Goal: Task Accomplishment & Management: Manage account settings

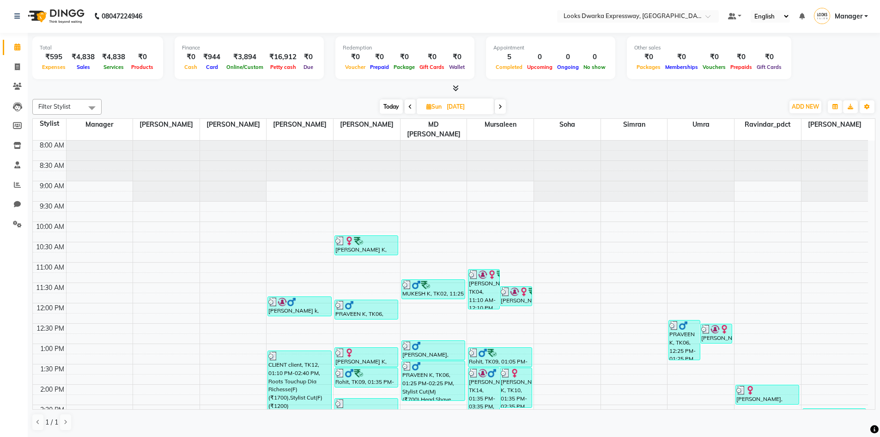
scroll to position [231, 0]
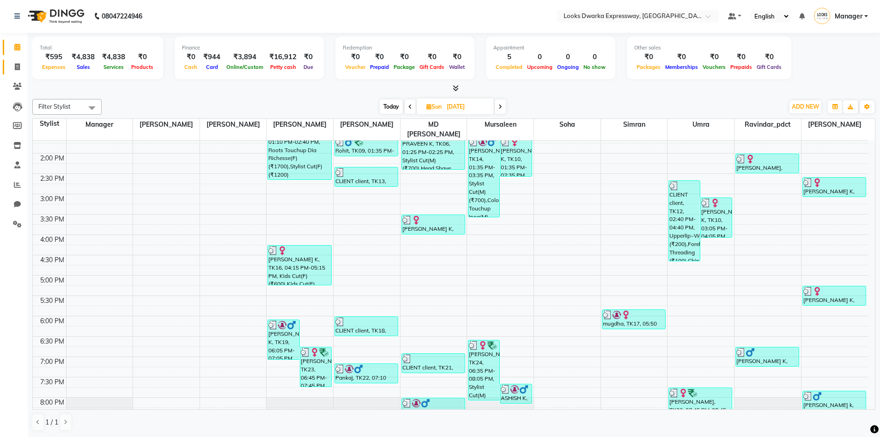
click at [19, 61] on li "Invoice" at bounding box center [14, 67] width 28 height 20
click at [18, 63] on icon at bounding box center [17, 66] width 5 height 7
select select "6011"
select select "service"
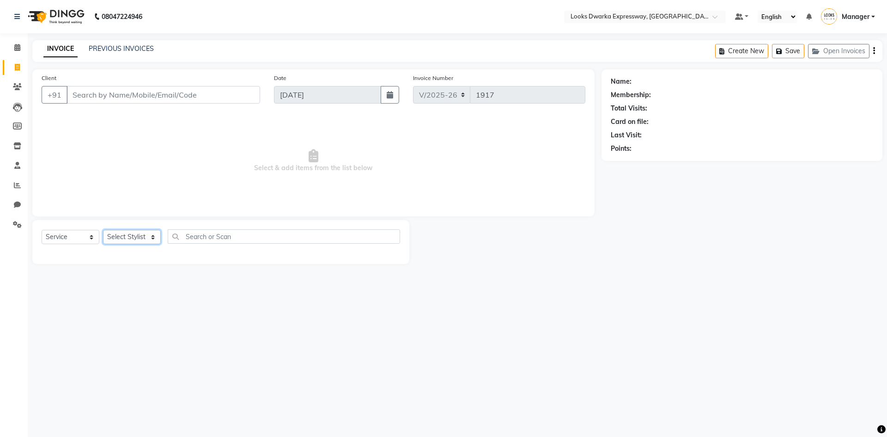
click at [136, 235] on select "Select Stylist Manager MD Irshad Mursaleen Ravi Ravindar_pdct RIJVAN AHMAD SALI…" at bounding box center [132, 237] width 58 height 14
select select "43893"
click at [103, 230] on select "Select Stylist Manager MD Irshad Mursaleen Ravi Ravindar_pdct RIJVAN AHMAD SALI…" at bounding box center [132, 237] width 58 height 14
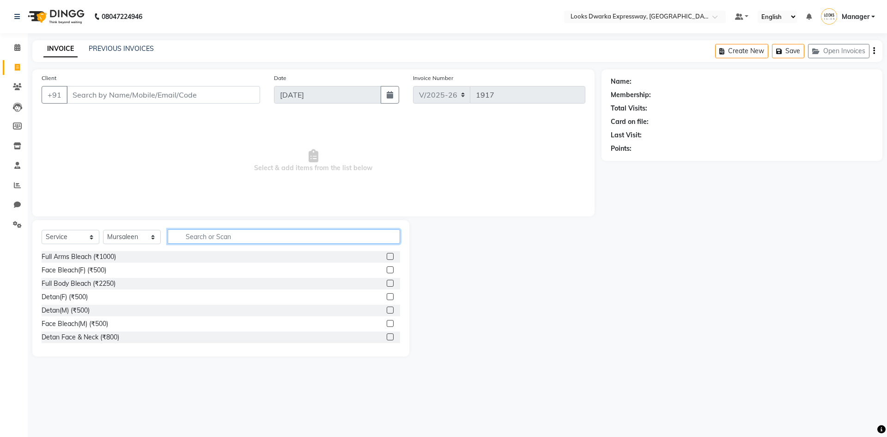
click at [237, 239] on input "text" at bounding box center [284, 236] width 232 height 14
type input "cu"
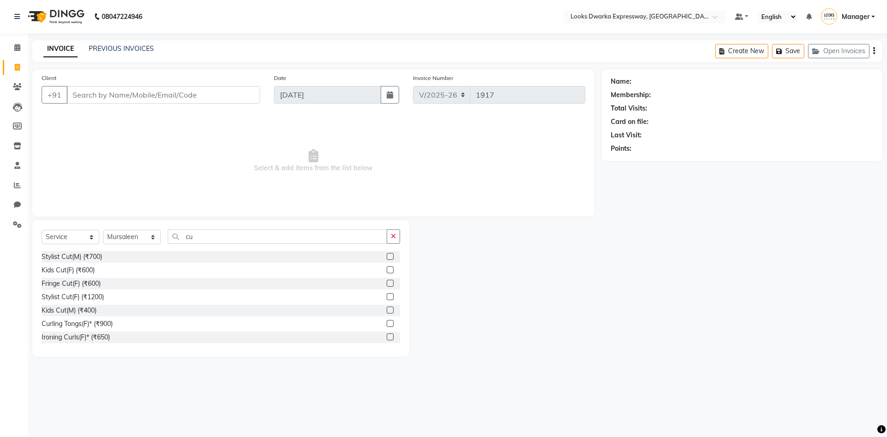
click at [387, 256] on label at bounding box center [390, 256] width 7 height 7
click at [387, 256] on input "checkbox" at bounding box center [390, 257] width 6 height 6
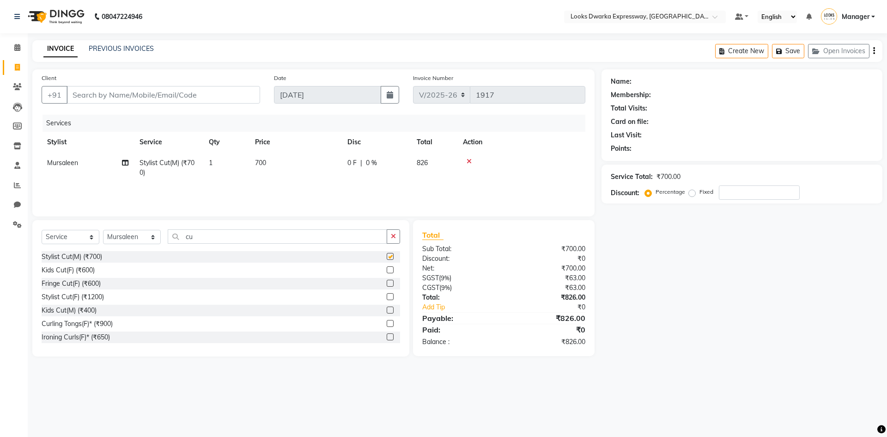
checkbox input "false"
click at [312, 161] on td "700" at bounding box center [296, 167] width 92 height 30
select select "43893"
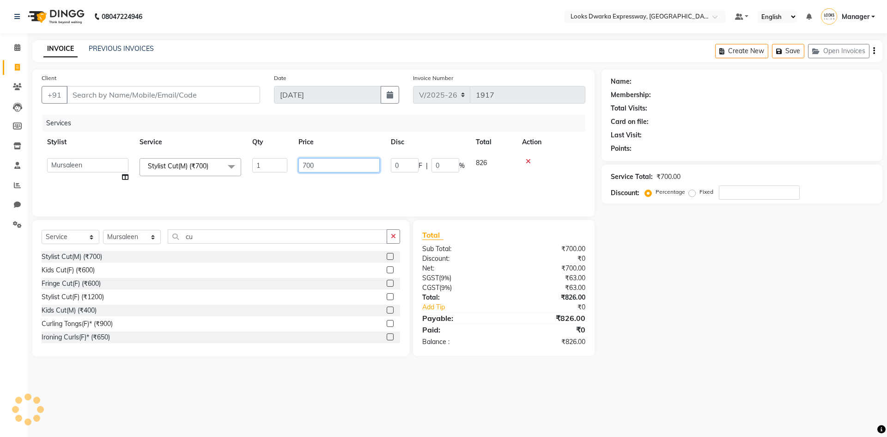
click at [323, 159] on input "700" at bounding box center [339, 165] width 81 height 14
type input "7"
type input "500"
click at [301, 177] on td "500" at bounding box center [339, 169] width 92 height 35
select select "43893"
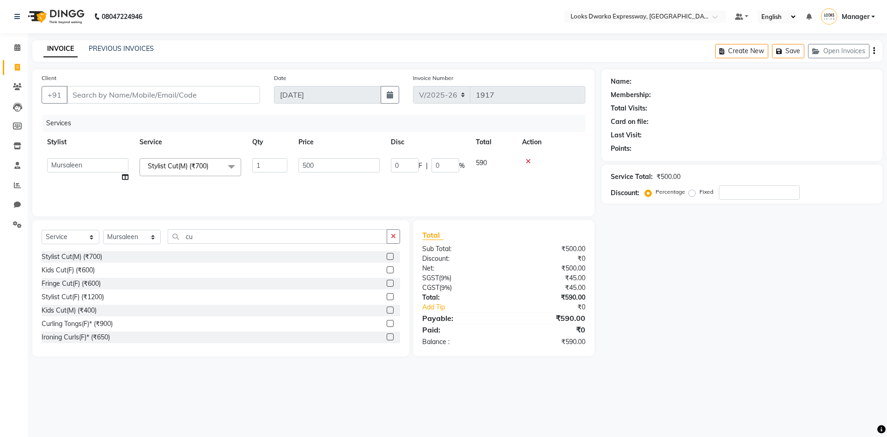
click at [301, 177] on td "500" at bounding box center [339, 169] width 92 height 35
click at [302, 177] on td "500" at bounding box center [339, 169] width 92 height 35
click at [378, 157] on td "500" at bounding box center [339, 169] width 92 height 35
click at [378, 166] on input "500" at bounding box center [339, 165] width 81 height 14
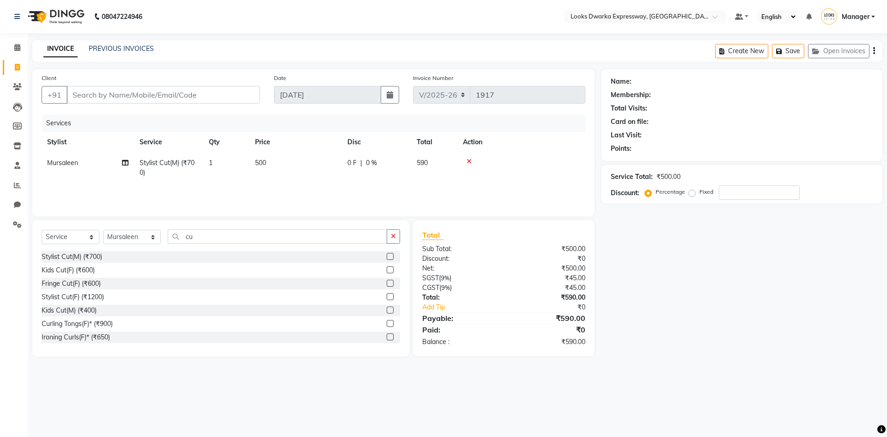
click at [378, 173] on tr "Mursaleen Stylist Cut(M) (₹700) 1 500 0 F | 0 % 590" at bounding box center [314, 167] width 544 height 30
click at [19, 49] on icon at bounding box center [17, 47] width 6 height 7
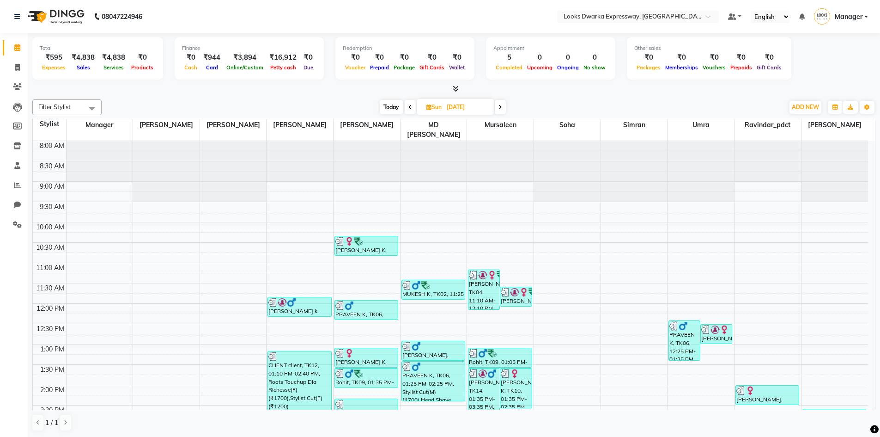
drag, startPoint x: 28, startPoint y: 70, endPoint x: 24, endPoint y: 73, distance: 5.2
click at [29, 71] on div "Total ₹595 Expenses ₹4,838 Sales ₹4,838 Services ₹0 Products Finance ₹0 Cash ₹9…" at bounding box center [454, 235] width 853 height 404
click at [20, 73] on link "Invoice" at bounding box center [14, 67] width 22 height 15
select select "service"
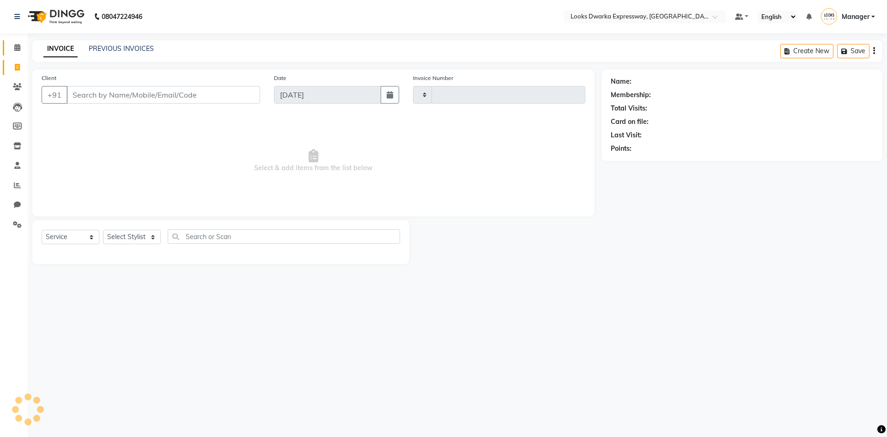
type input "1917"
select select "6011"
click at [9, 51] on link "Calendar" at bounding box center [14, 47] width 22 height 15
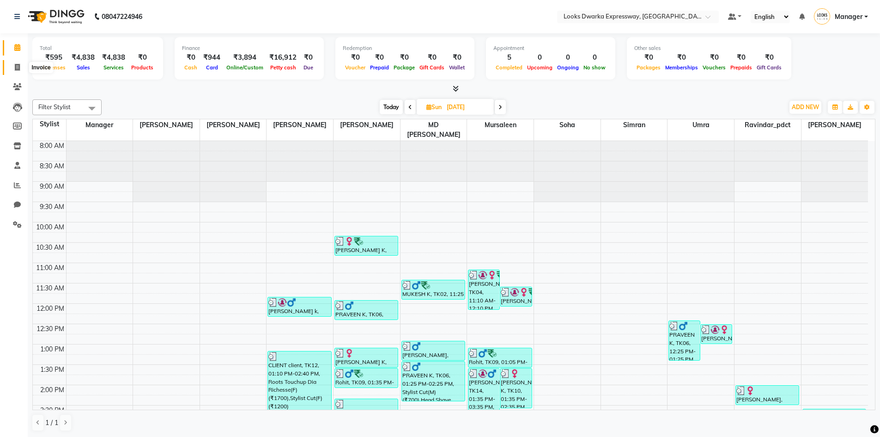
click at [24, 66] on span at bounding box center [17, 67] width 16 height 11
select select "service"
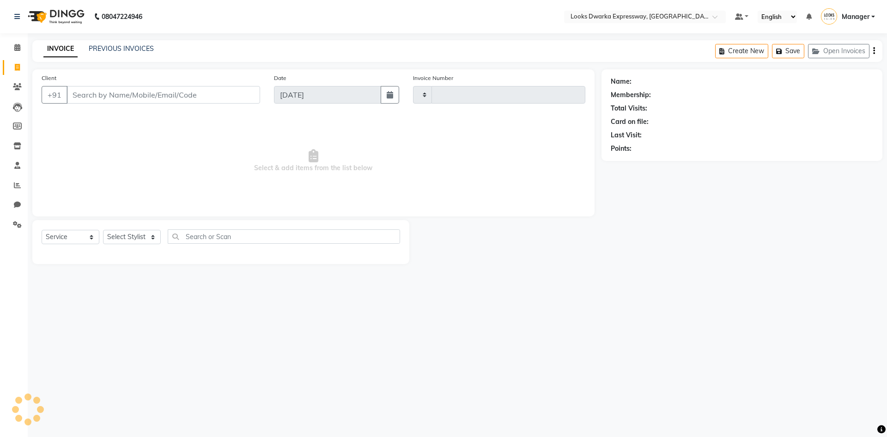
type input "1917"
select select "6011"
click at [171, 95] on input "Client" at bounding box center [164, 95] width 194 height 18
click at [21, 68] on span at bounding box center [17, 67] width 16 height 11
select select "6011"
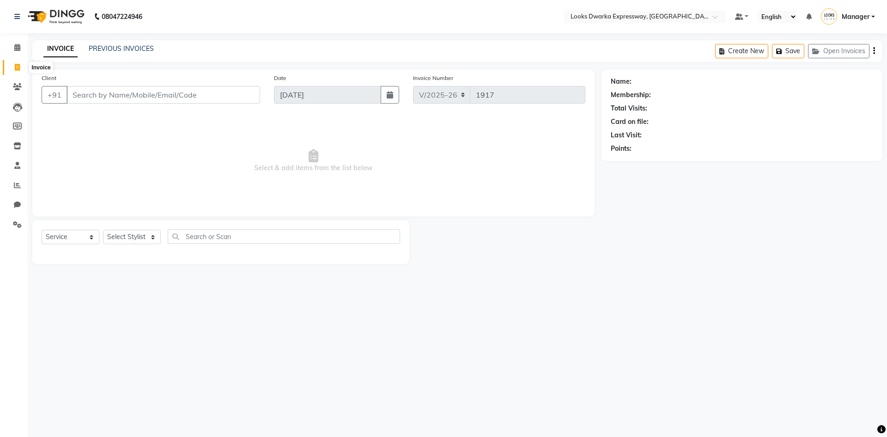
select select "service"
click at [83, 93] on input "Client" at bounding box center [164, 95] width 194 height 18
click at [150, 234] on select "Select Stylist Manager MD Irshad Mursaleen Ravi Ravindar_pdct RIJVAN AHMAD SALI…" at bounding box center [132, 237] width 58 height 14
select select "43893"
click at [103, 230] on select "Select Stylist Manager MD Irshad Mursaleen Ravi Ravindar_pdct RIJVAN AHMAD SALI…" at bounding box center [132, 237] width 58 height 14
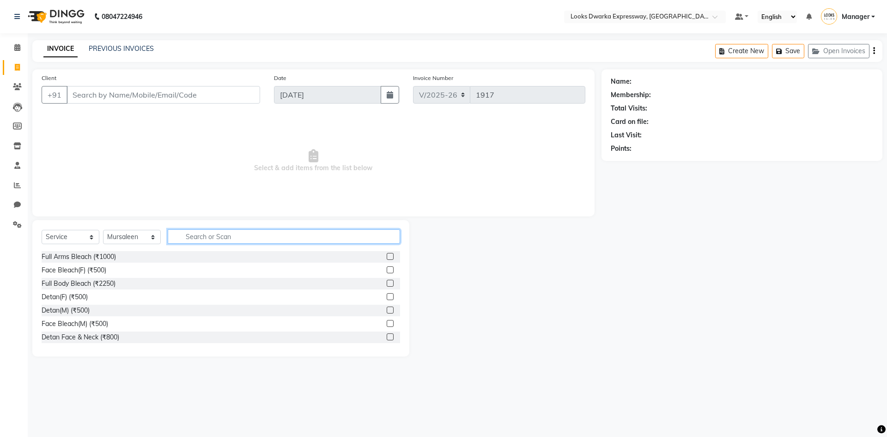
click at [185, 237] on input "text" at bounding box center [284, 236] width 232 height 14
type input "cu"
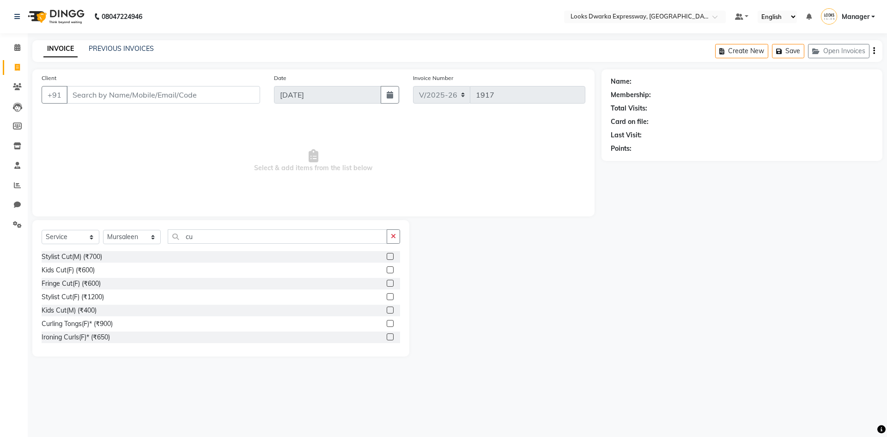
click at [387, 254] on label at bounding box center [390, 256] width 7 height 7
click at [387, 254] on input "checkbox" at bounding box center [390, 257] width 6 height 6
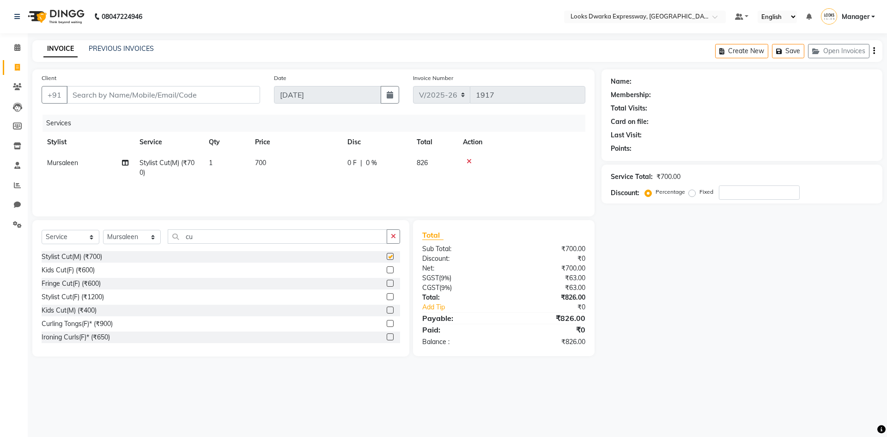
checkbox input "false"
click at [274, 164] on td "700" at bounding box center [296, 167] width 92 height 30
select select "43893"
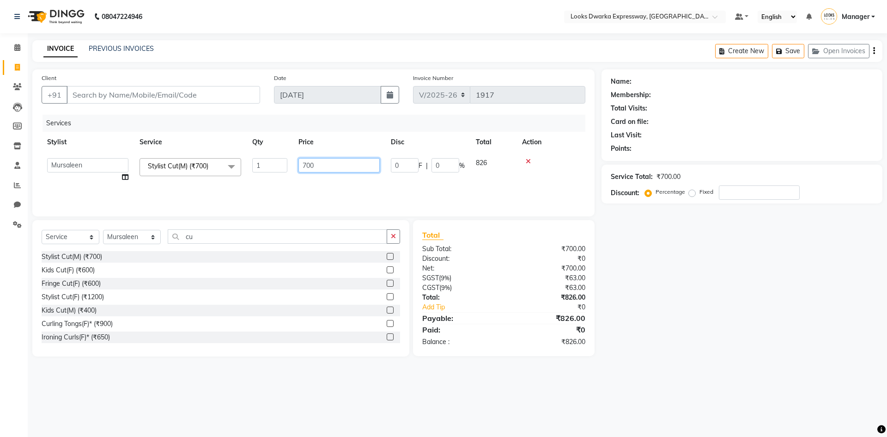
click at [325, 166] on input "700" at bounding box center [339, 165] width 81 height 14
type input "7"
type input "500"
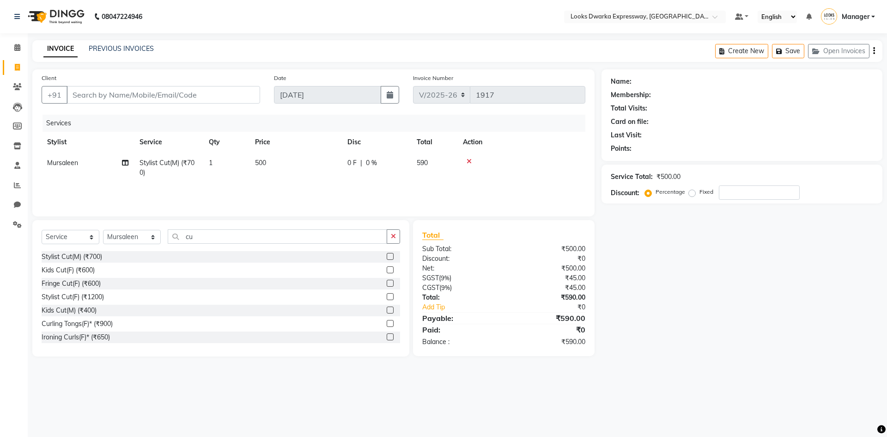
click at [336, 178] on td "500" at bounding box center [296, 167] width 92 height 30
select select "43893"
click at [214, 91] on input "Client" at bounding box center [164, 95] width 194 height 18
type input "9"
type input "0"
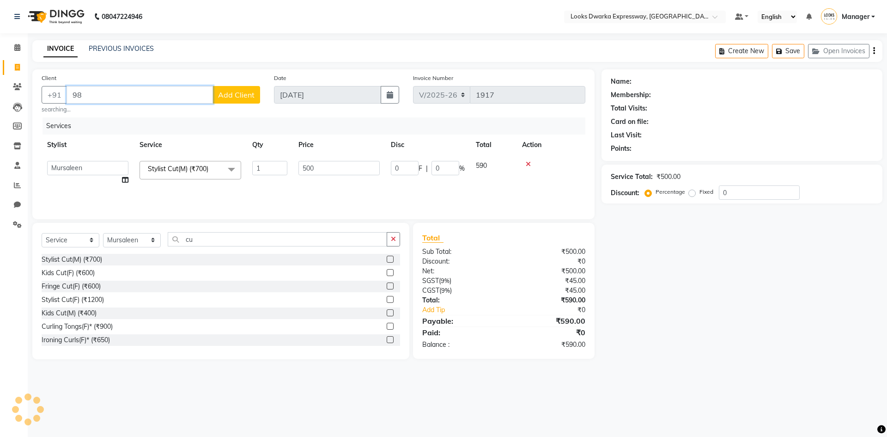
type input "9"
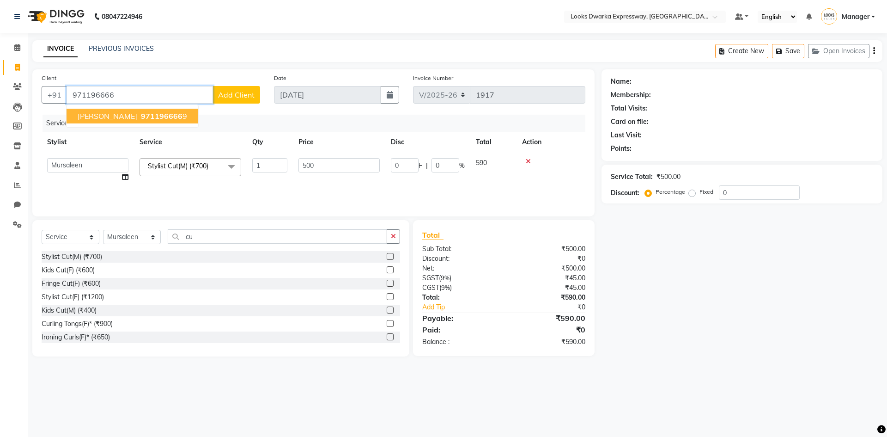
click at [173, 116] on ngb-highlight "971196666 9" at bounding box center [163, 115] width 48 height 9
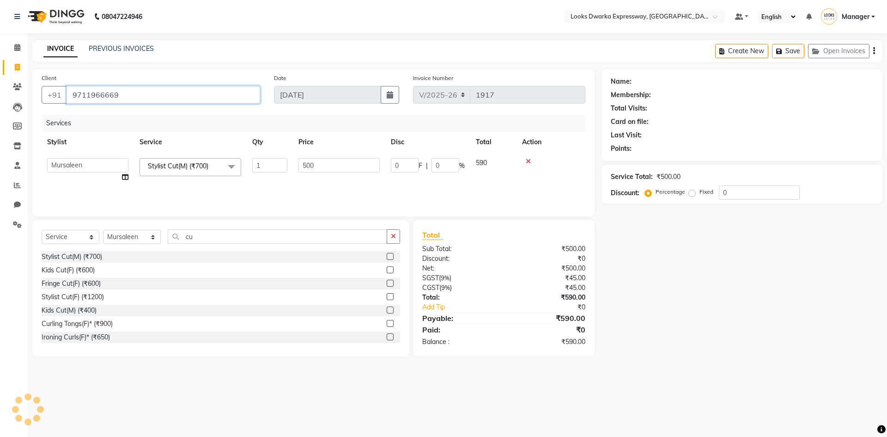
type input "9711966669"
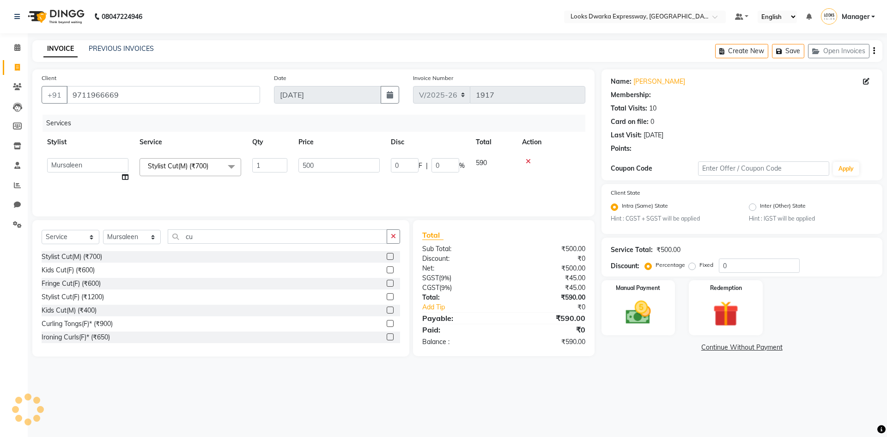
radio input "false"
radio input "true"
select select "1: Object"
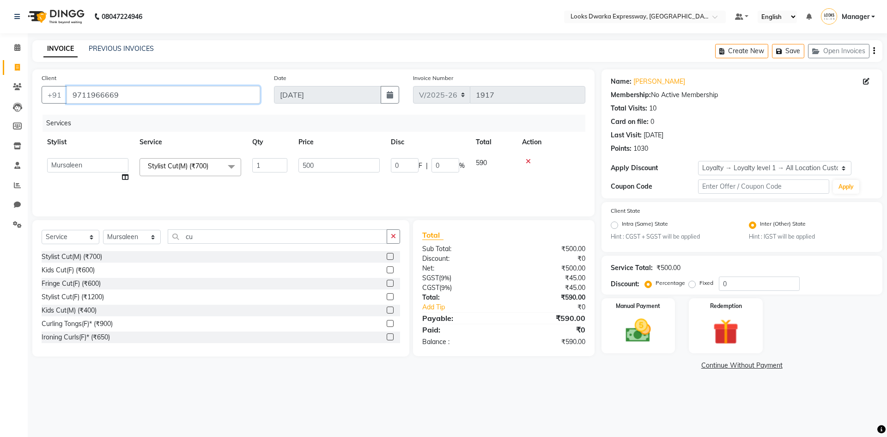
drag, startPoint x: 123, startPoint y: 96, endPoint x: 73, endPoint y: 83, distance: 51.7
click at [73, 83] on div "Client +91 9711966669" at bounding box center [151, 92] width 232 height 38
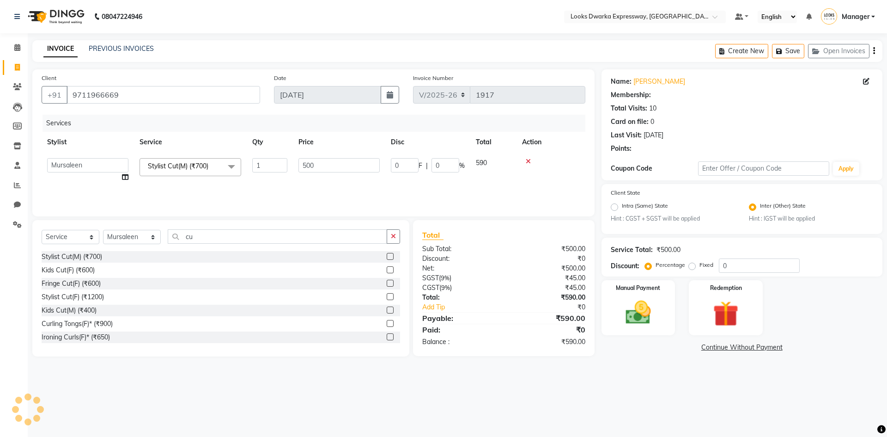
select select "1: Object"
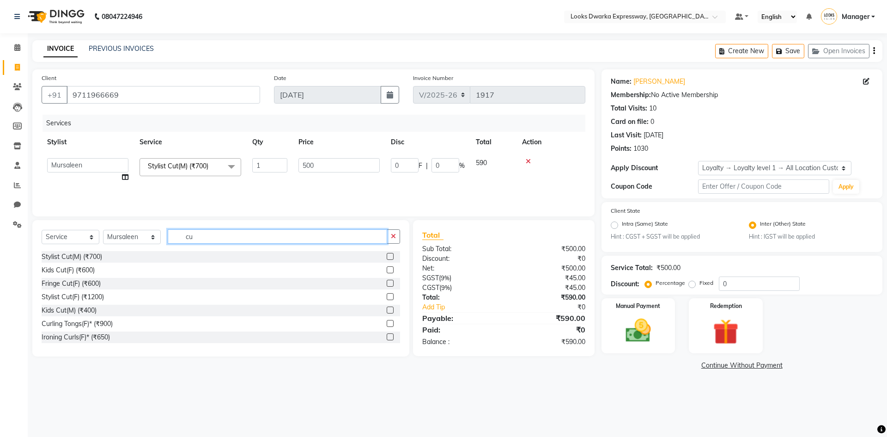
click at [210, 238] on input "cu" at bounding box center [277, 236] width 219 height 14
type input "c"
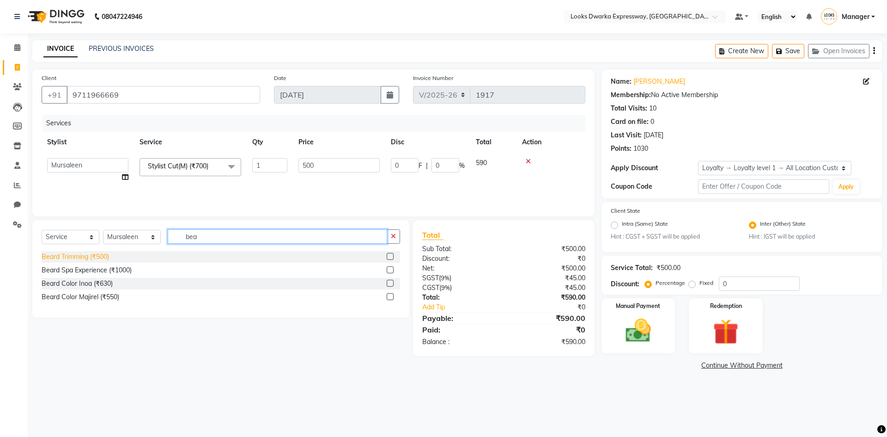
type input "bea"
click at [89, 252] on div "Beard Trimming (₹500)" at bounding box center [75, 257] width 67 height 10
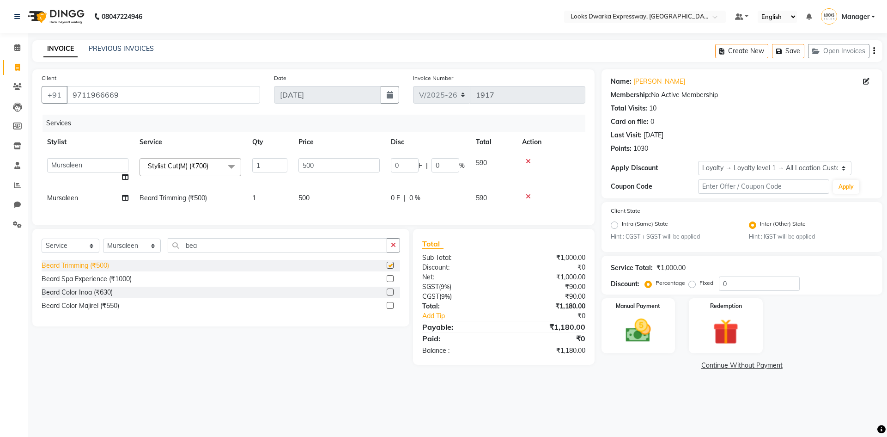
checkbox input "false"
click at [329, 199] on td "500" at bounding box center [339, 198] width 92 height 21
select select "43893"
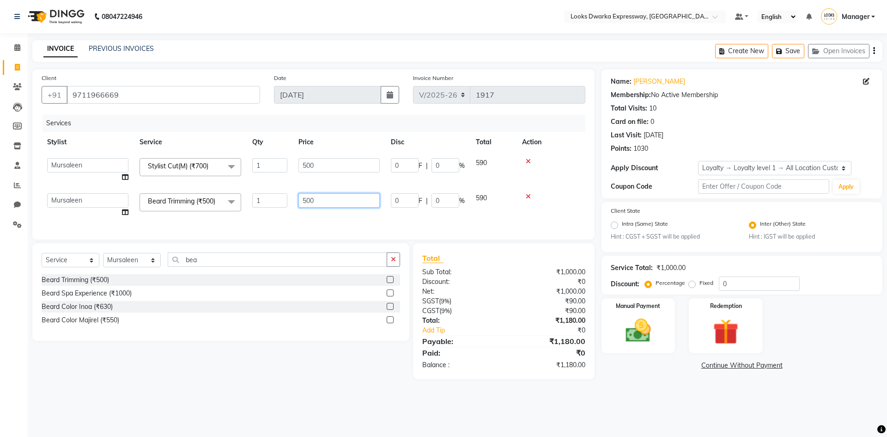
click at [348, 201] on input "500" at bounding box center [339, 200] width 81 height 14
type input "5"
type input "300"
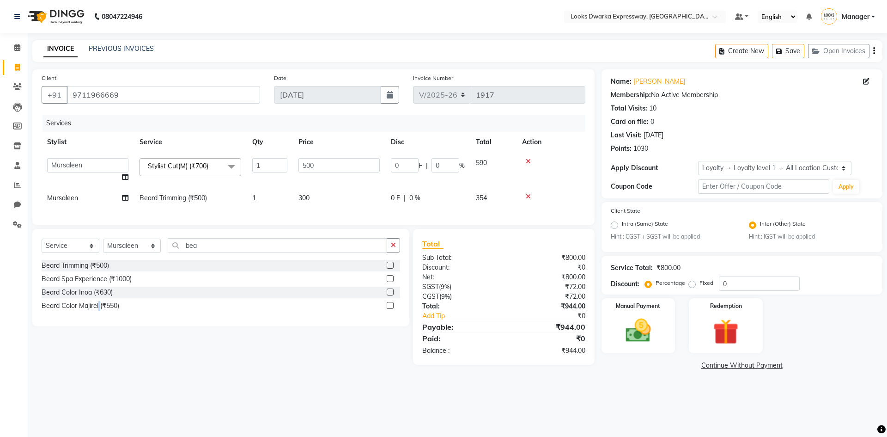
click at [99, 394] on div "08047224946 Select Location × Looks Dwarka Expressway, New Delhi Default Panel …" at bounding box center [443, 218] width 887 height 437
click at [330, 198] on td "300" at bounding box center [339, 198] width 92 height 21
select select "43893"
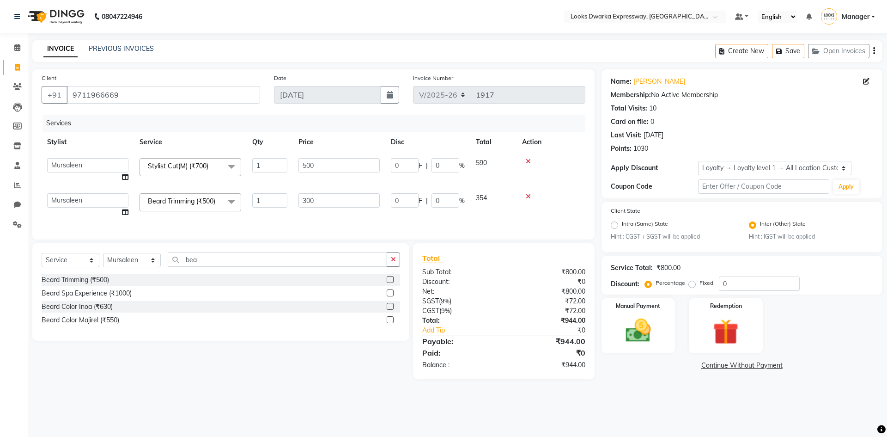
click at [243, 366] on div "Select Service Product Membership Package Voucher Prepaid Gift Card Select Styl…" at bounding box center [217, 311] width 384 height 136
click at [780, 51] on icon "button" at bounding box center [780, 51] width 9 height 6
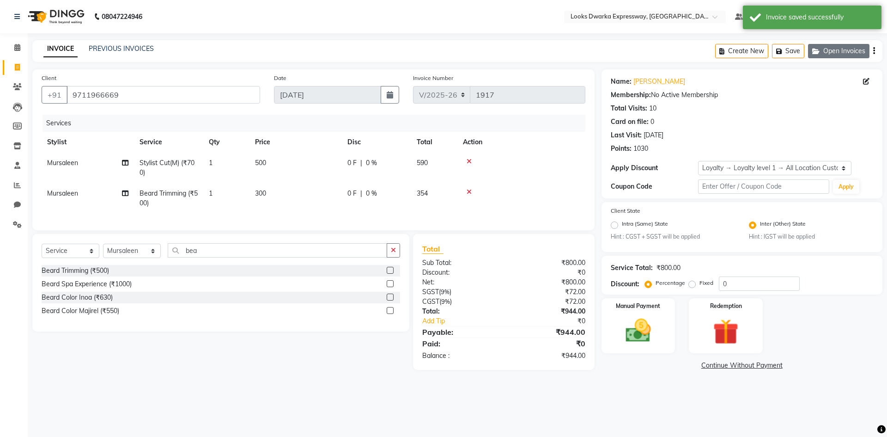
click at [828, 49] on button "Open Invoices" at bounding box center [838, 51] width 61 height 14
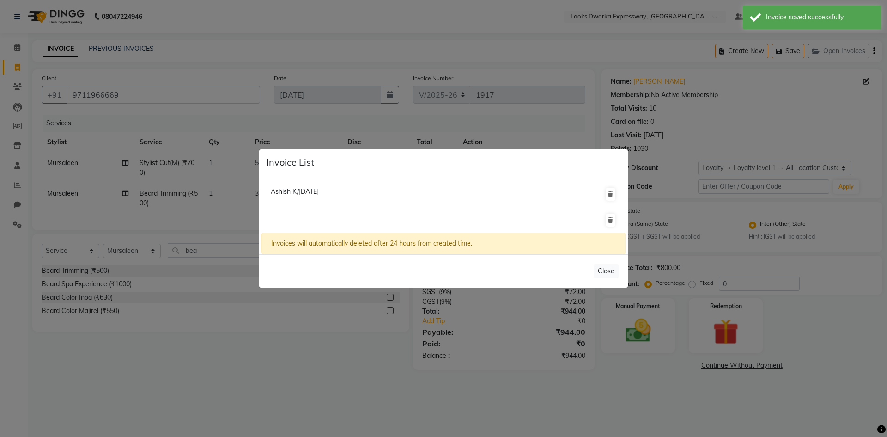
click at [152, 336] on ngb-modal-window "Invoice List Ashish K/31 August 2025 Invoices will automatically deleted after …" at bounding box center [443, 218] width 887 height 437
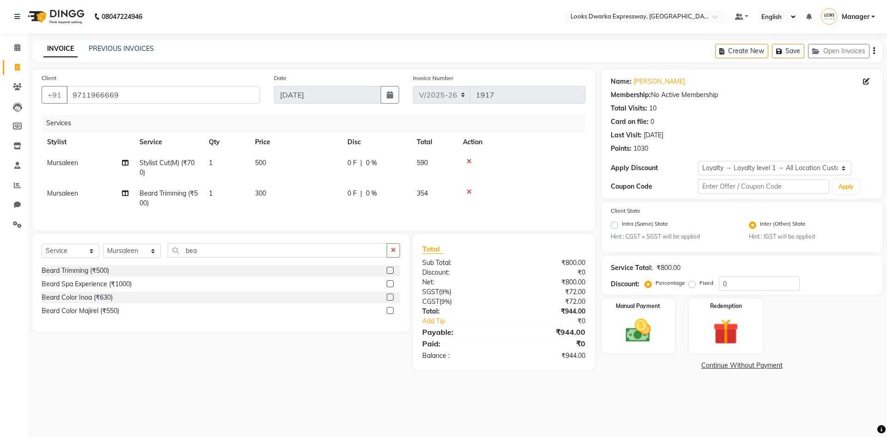
click at [27, 84] on div "Client +91 9711966669 Date 01-09-2025 Invoice Number V/2025 V/2025-26 1917 Serv…" at bounding box center [313, 220] width 576 height 303
click at [14, 89] on icon at bounding box center [17, 86] width 9 height 7
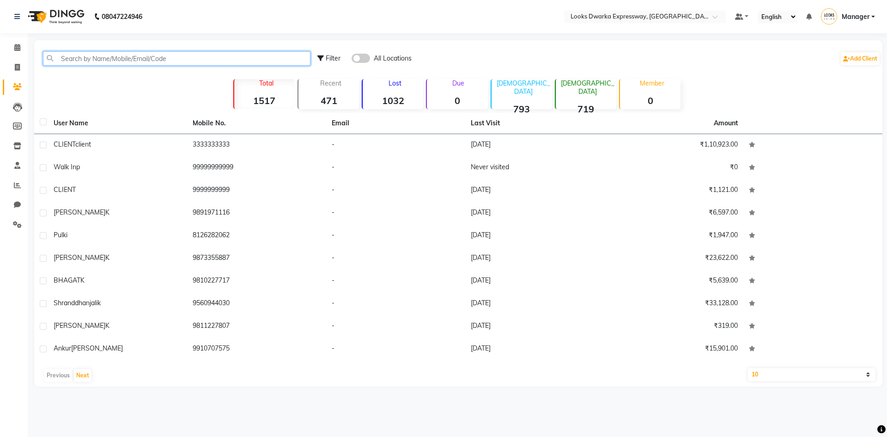
click at [183, 59] on input "text" at bounding box center [177, 58] width 268 height 14
paste input "9711966669"
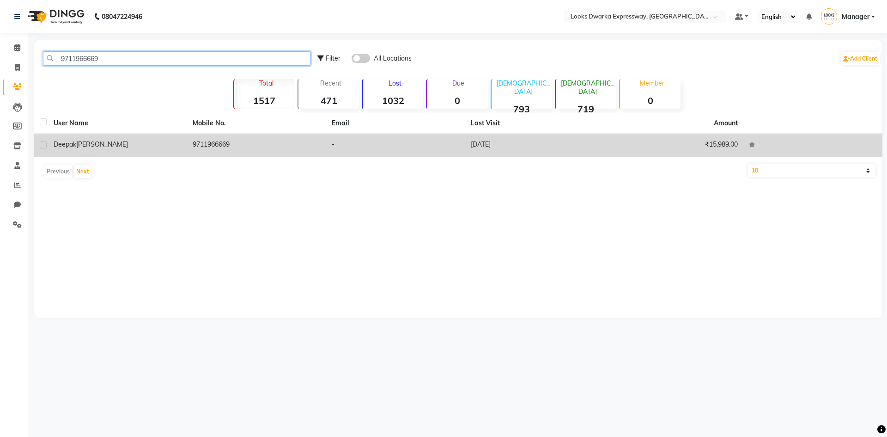
type input "9711966669"
click at [233, 150] on td "9711966669" at bounding box center [256, 145] width 139 height 23
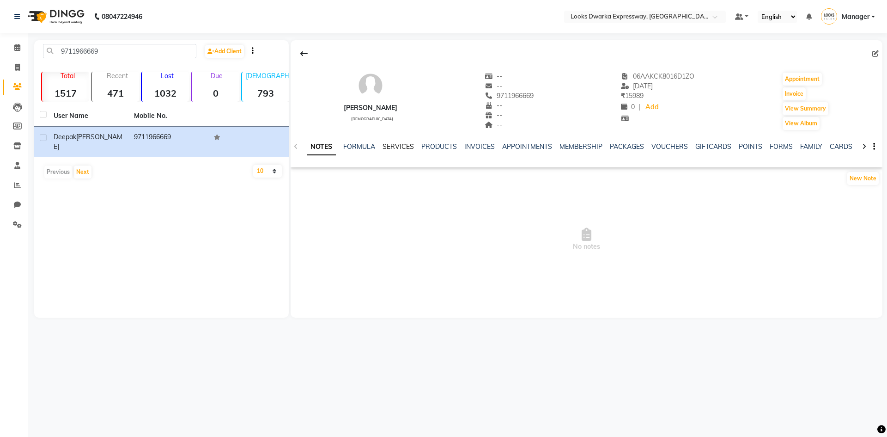
click at [398, 146] on link "SERVICES" at bounding box center [398, 146] width 31 height 8
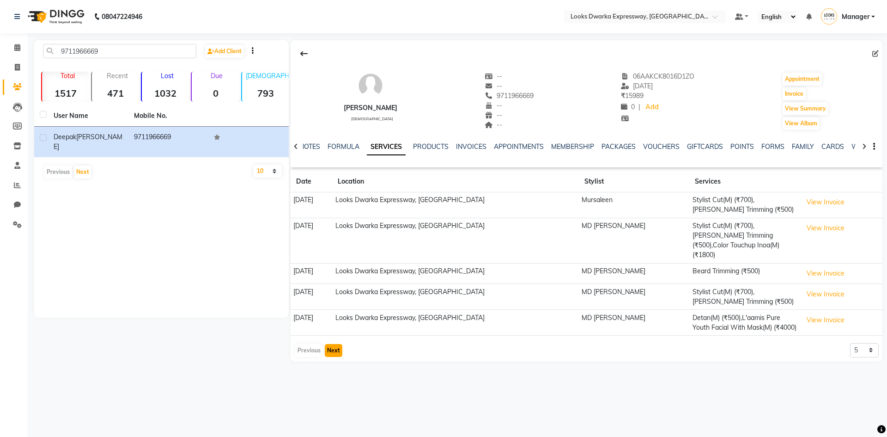
click at [334, 344] on button "Next" at bounding box center [334, 350] width 18 height 13
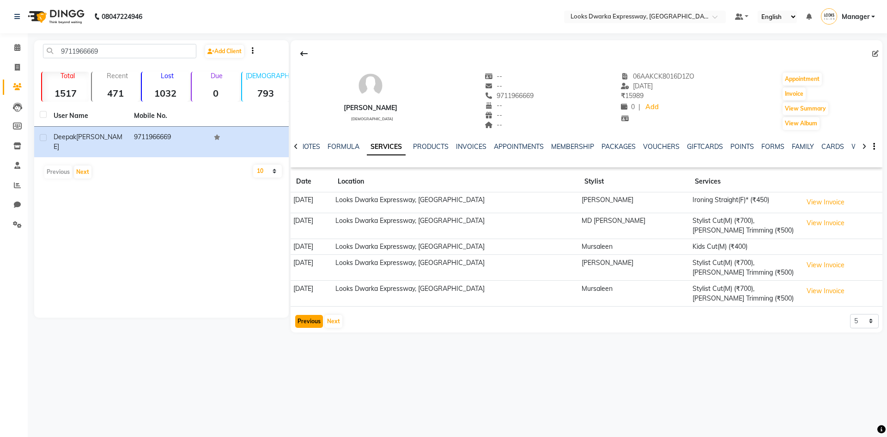
click at [310, 318] on button "Previous" at bounding box center [309, 321] width 28 height 13
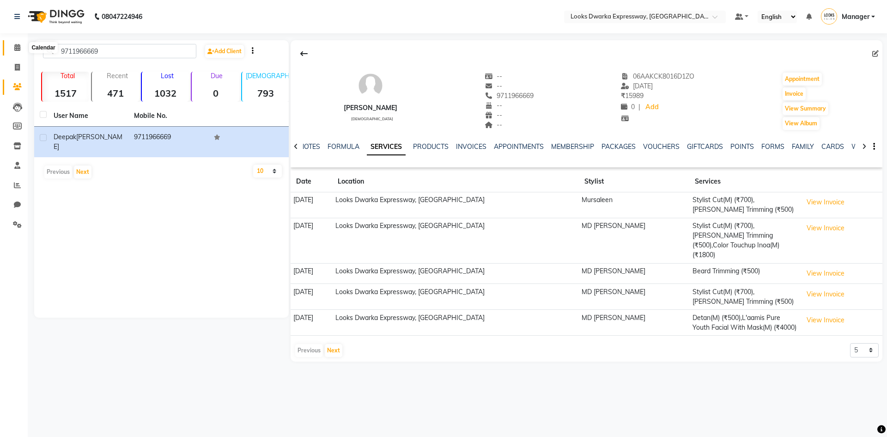
click at [18, 51] on span at bounding box center [17, 48] width 16 height 11
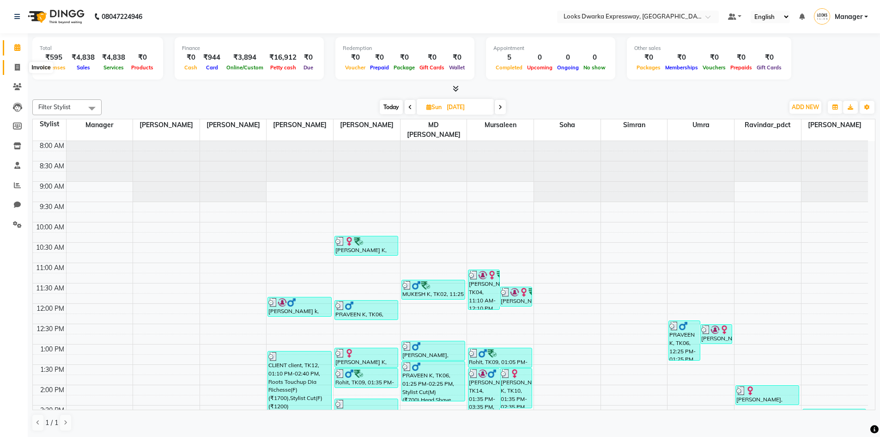
click at [16, 66] on icon at bounding box center [17, 67] width 5 height 7
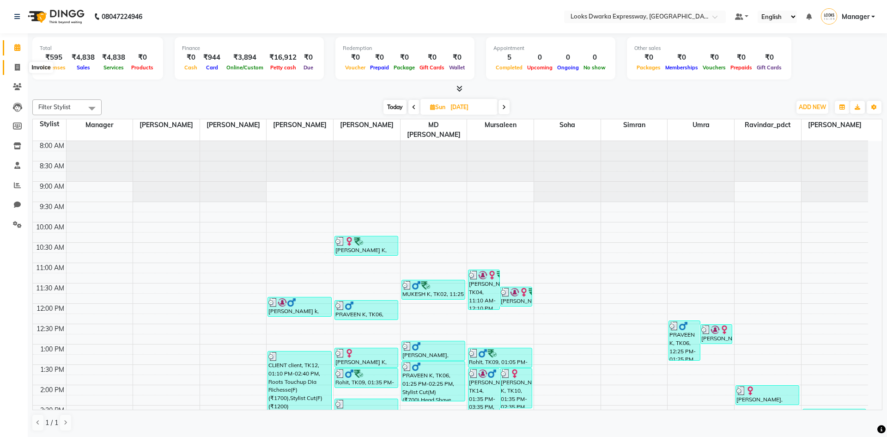
select select "6011"
select select "service"
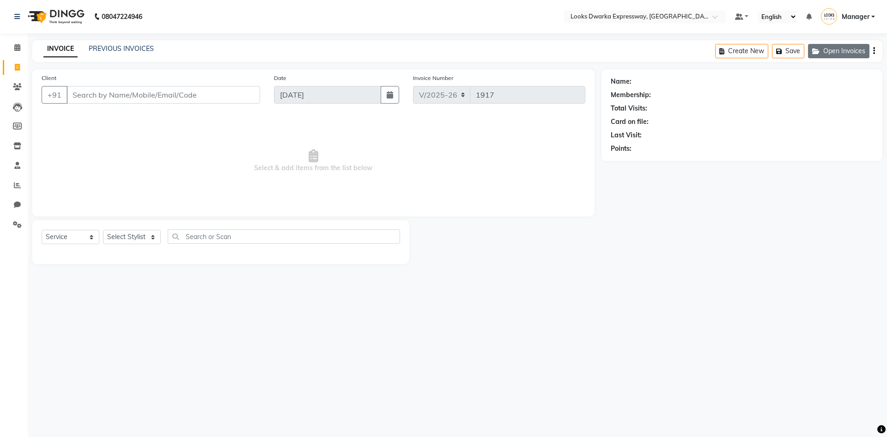
click at [838, 49] on button "Open Invoices" at bounding box center [838, 51] width 61 height 14
click at [832, 52] on button "Open Invoices" at bounding box center [838, 51] width 61 height 14
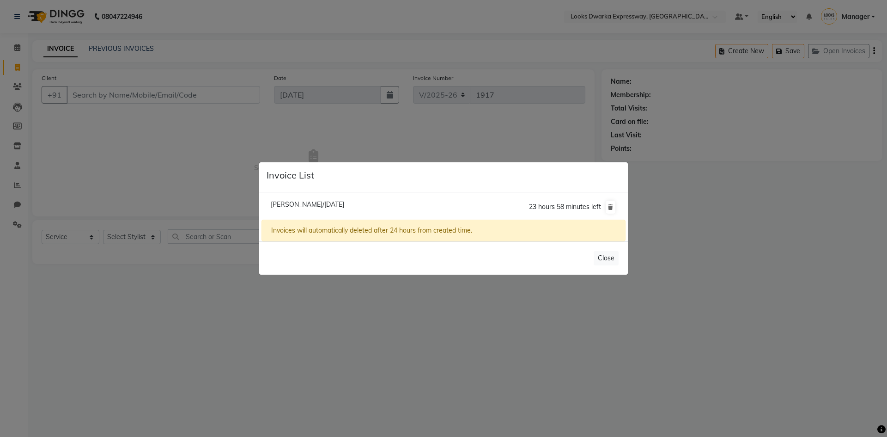
click at [322, 204] on span "Deepak Singh/01 September 2025" at bounding box center [307, 204] width 73 height 8
type input "9711966669"
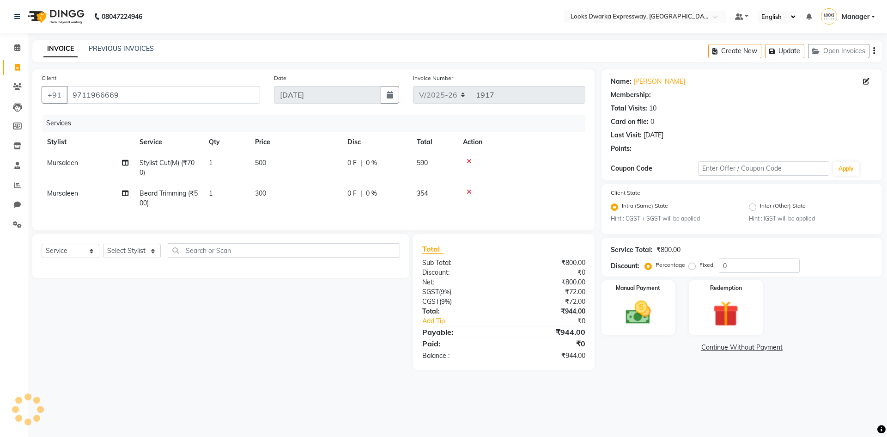
radio input "false"
radio input "true"
select select "1: Object"
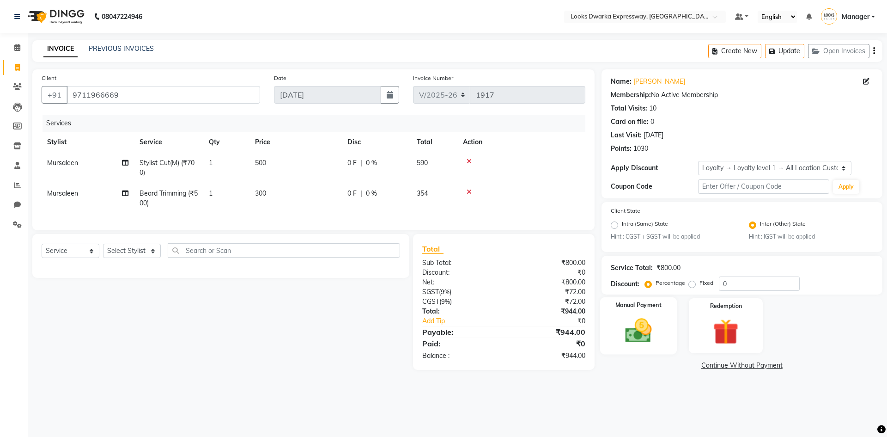
click at [648, 319] on img at bounding box center [638, 331] width 43 height 30
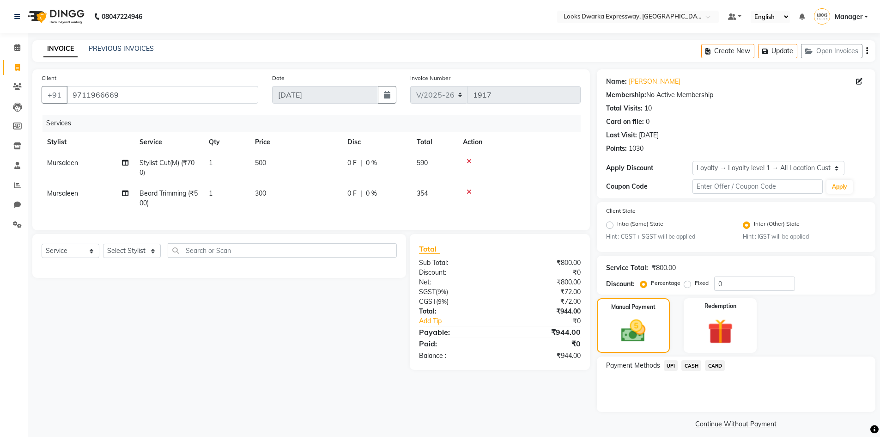
click at [672, 367] on span "UPI" at bounding box center [671, 365] width 14 height 11
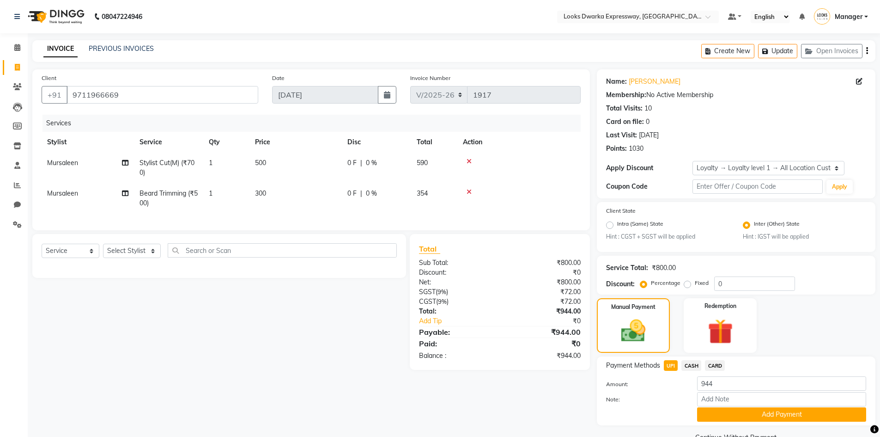
scroll to position [21, 0]
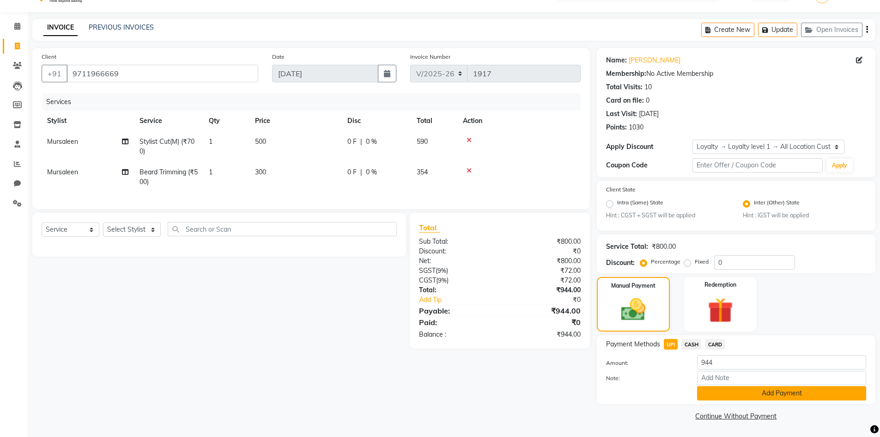
click at [729, 396] on button "Add Payment" at bounding box center [781, 393] width 169 height 14
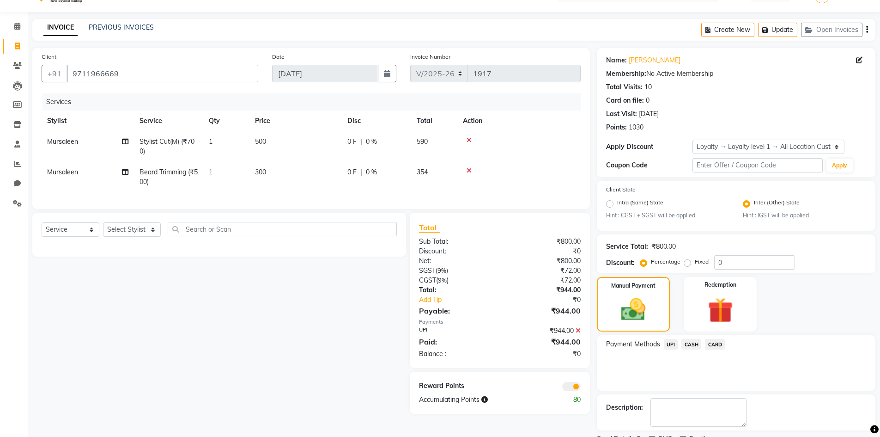
scroll to position [60, 0]
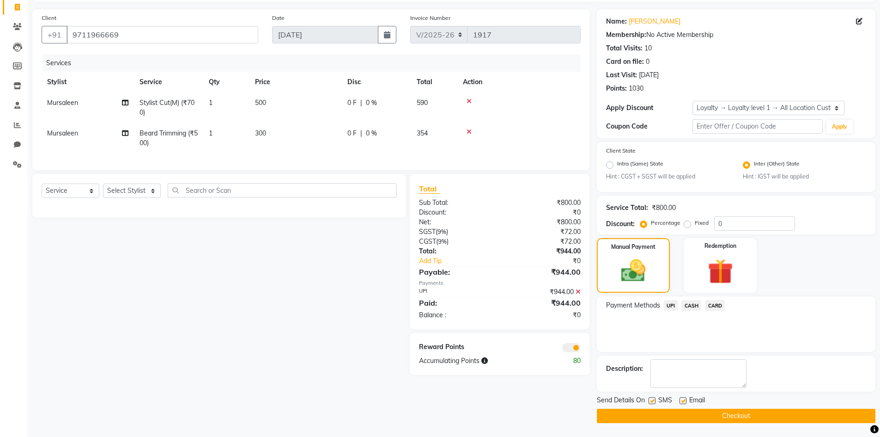
click at [723, 416] on button "Checkout" at bounding box center [736, 415] width 279 height 14
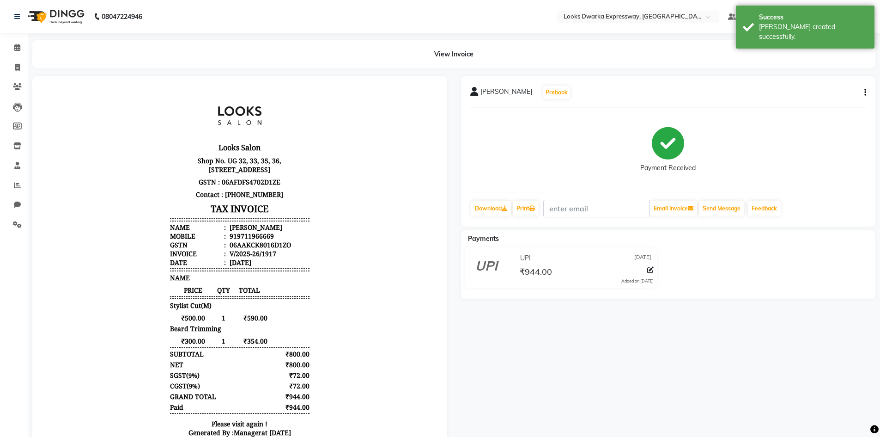
select select "service"
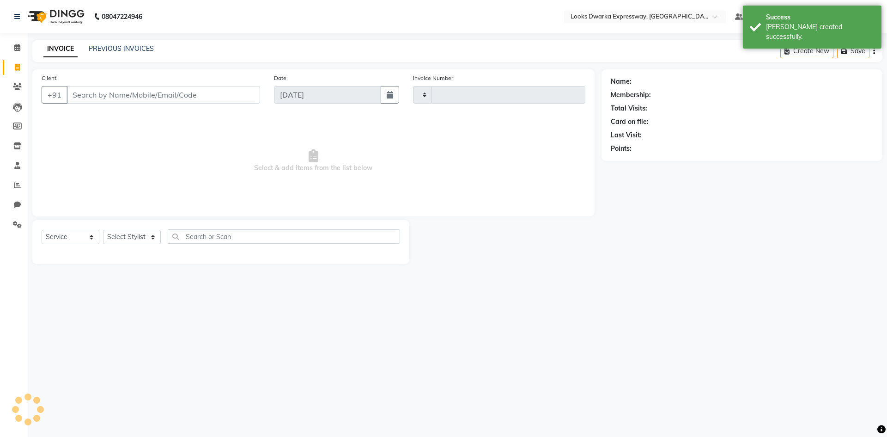
type input "1918"
select select "6011"
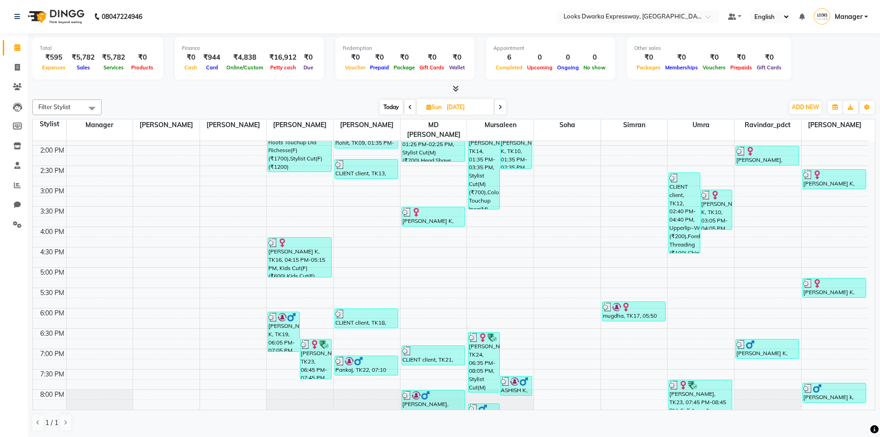
scroll to position [239, 0]
click at [504, 111] on span at bounding box center [500, 107] width 11 height 14
type input "[DATE]"
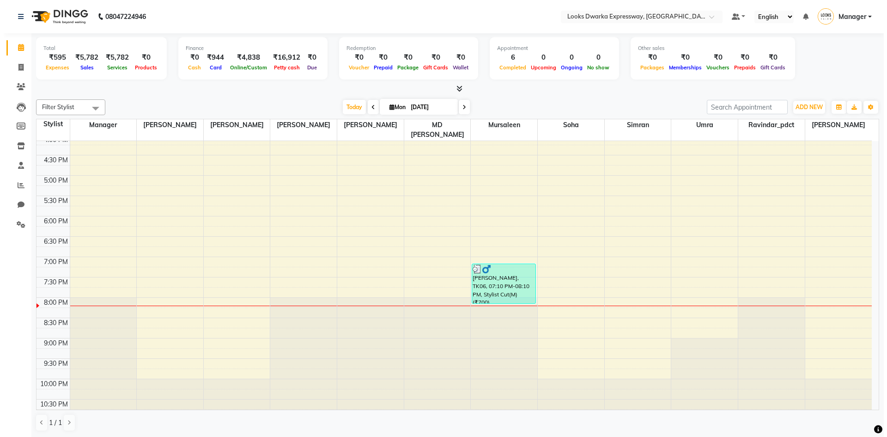
scroll to position [0, 0]
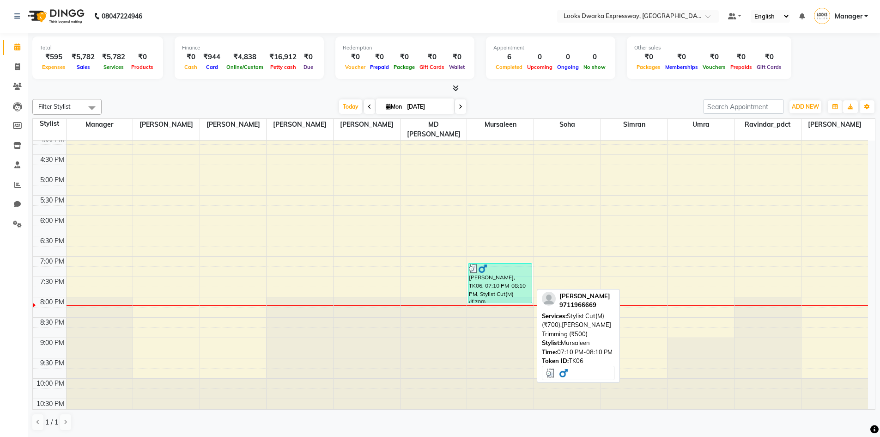
click at [498, 271] on div "[PERSON_NAME], TK06, 07:10 PM-08:10 PM, Stylist Cut(M) (₹700),[PERSON_NAME] Tri…" at bounding box center [500, 282] width 63 height 39
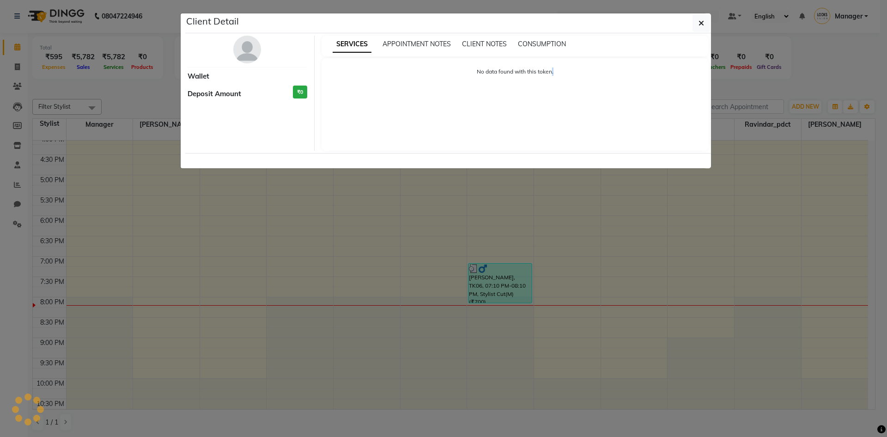
click at [498, 271] on ngb-modal-window "Client Detail Wallet Deposit Amount ₹0 SERVICES APPOINTMENT NOTES CLIENT NOTES …" at bounding box center [443, 218] width 887 height 437
select select "3"
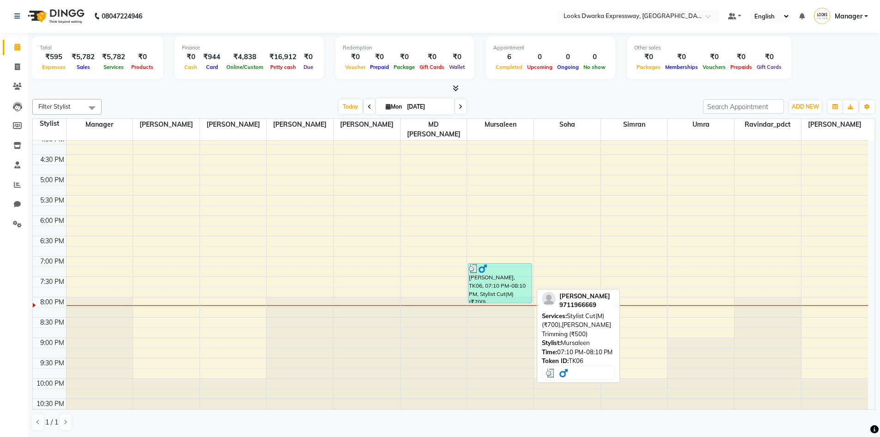
click at [498, 271] on div "[PERSON_NAME], TK06, 07:10 PM-08:10 PM, Stylist Cut(M) (₹700),[PERSON_NAME] Tri…" at bounding box center [500, 282] width 63 height 39
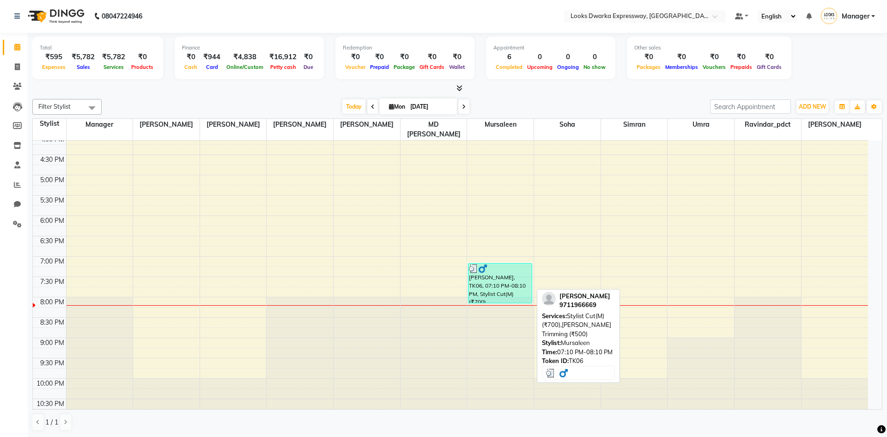
select select "3"
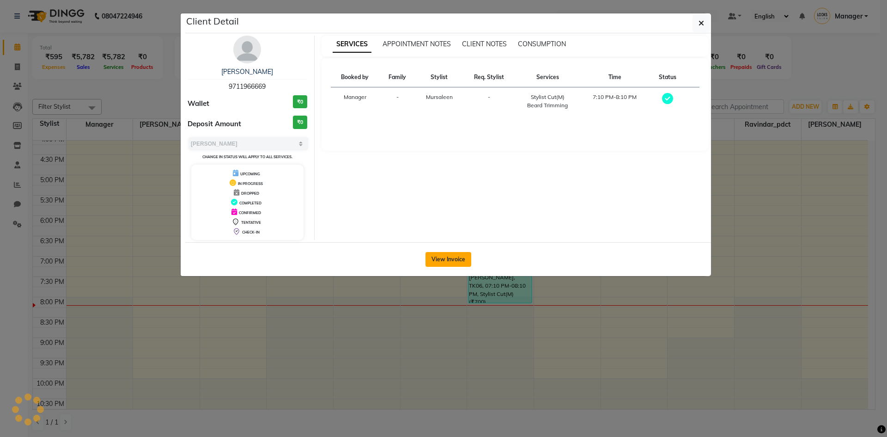
click at [463, 262] on button "View Invoice" at bounding box center [449, 259] width 46 height 15
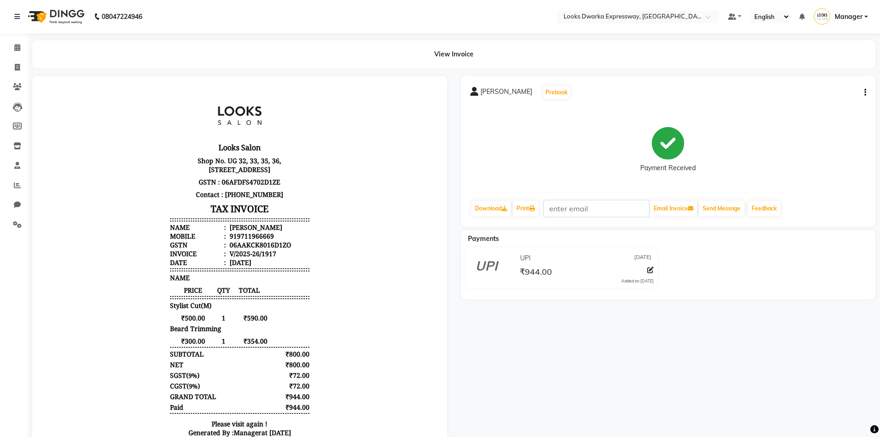
click at [868, 91] on div "Deepak Singh Prebook Payment Received Download Print Email Invoice Send Message…" at bounding box center [668, 151] width 415 height 151
click at [859, 98] on div "Deepak Singh Prebook" at bounding box center [668, 92] width 396 height 15
click at [866, 93] on icon "button" at bounding box center [866, 92] width 2 height 0
click at [823, 102] on div "Edit Item Staff" at bounding box center [819, 98] width 63 height 12
select select "43893"
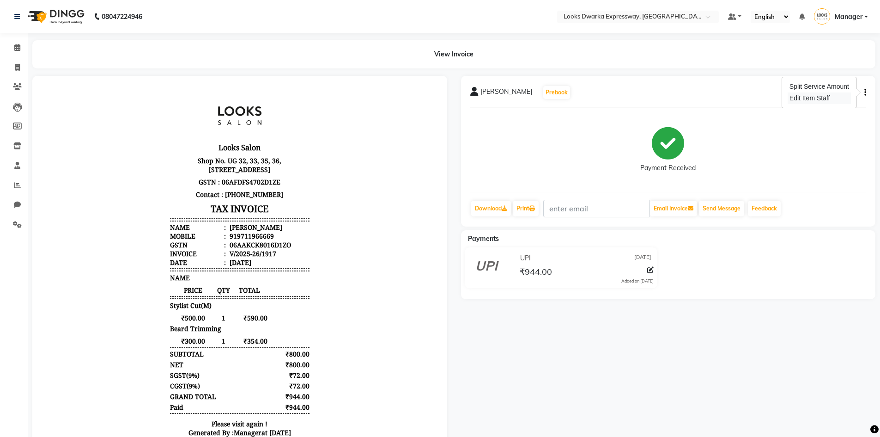
select select "43893"
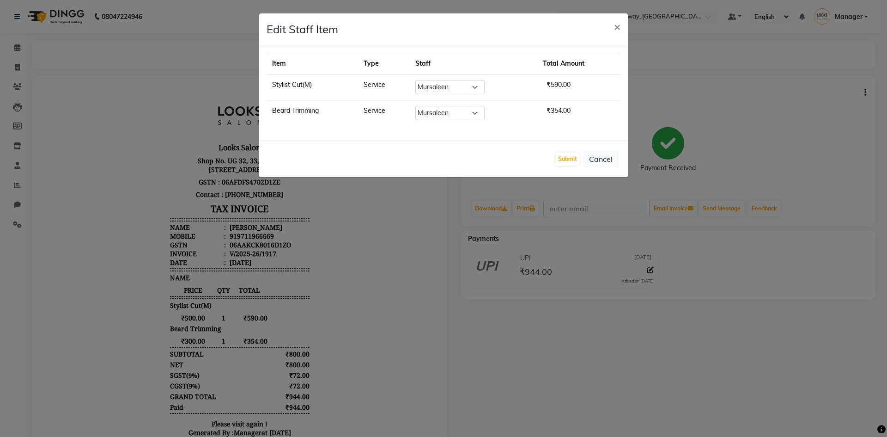
click at [678, 45] on ngb-modal-window "Edit Staff Item × Item Type Staff Total Amount Stylist Cut(M) Service Select Ma…" at bounding box center [443, 218] width 887 height 437
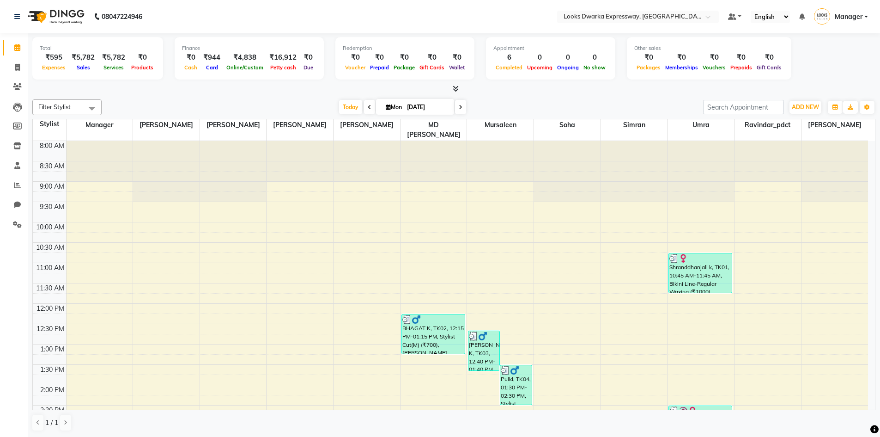
click at [364, 108] on span at bounding box center [369, 107] width 11 height 14
type input "[DATE]"
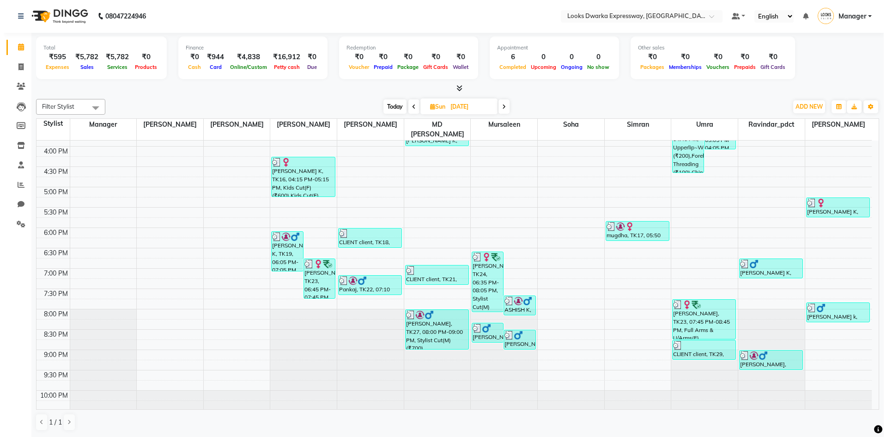
scroll to position [331, 0]
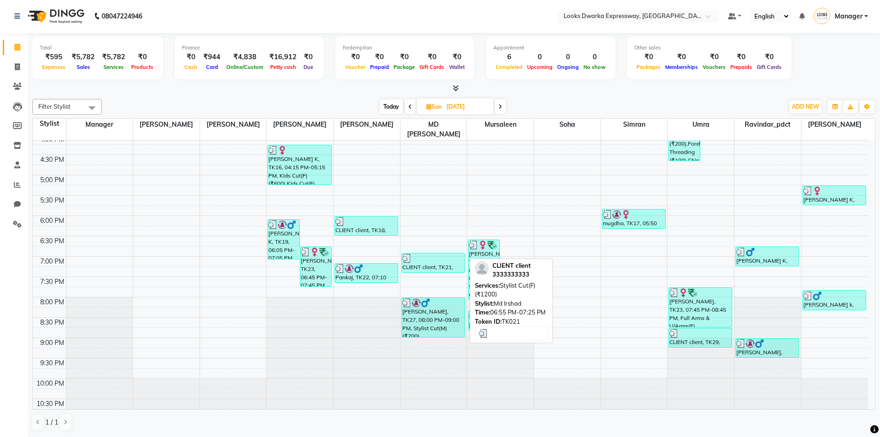
click at [433, 260] on div "CLIENT client, TK21, 06:55 PM-07:25 PM, Stylist Cut(F) (₹1200)" at bounding box center [433, 262] width 63 height 19
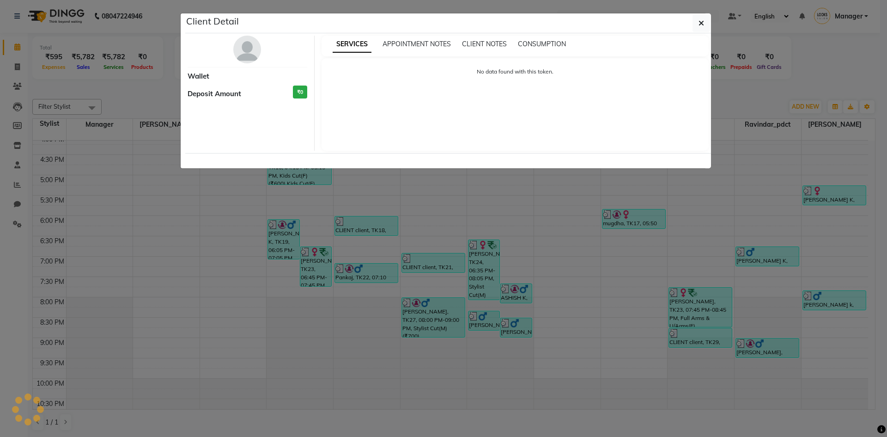
select select "3"
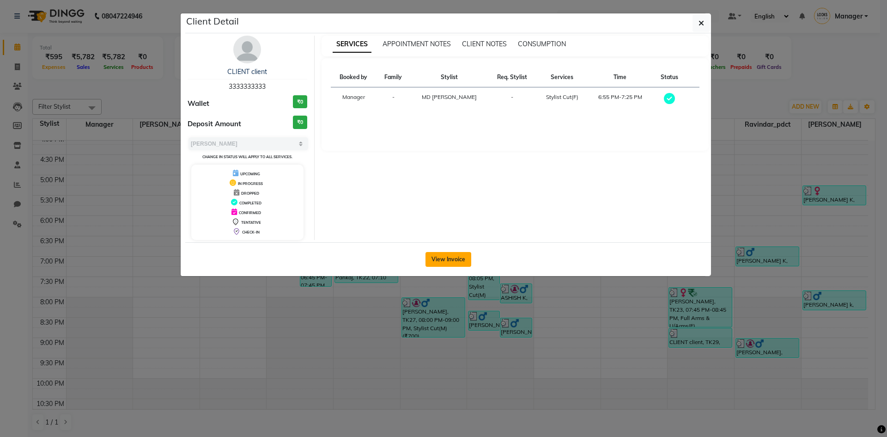
click at [450, 259] on button "View Invoice" at bounding box center [449, 259] width 46 height 15
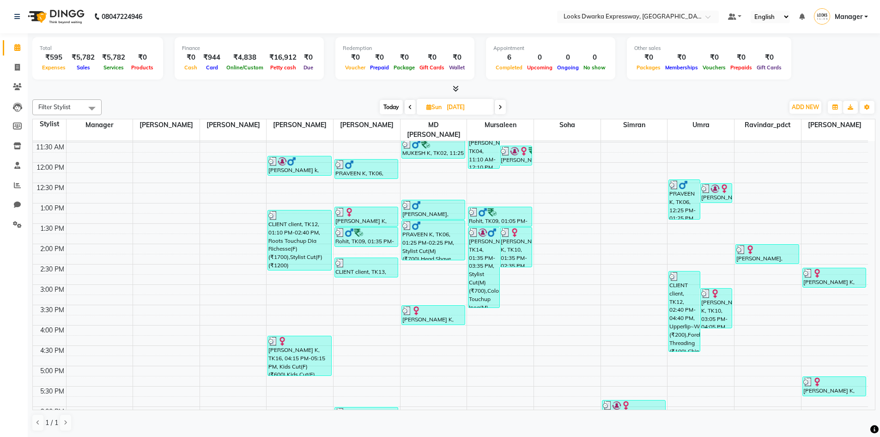
scroll to position [139, 0]
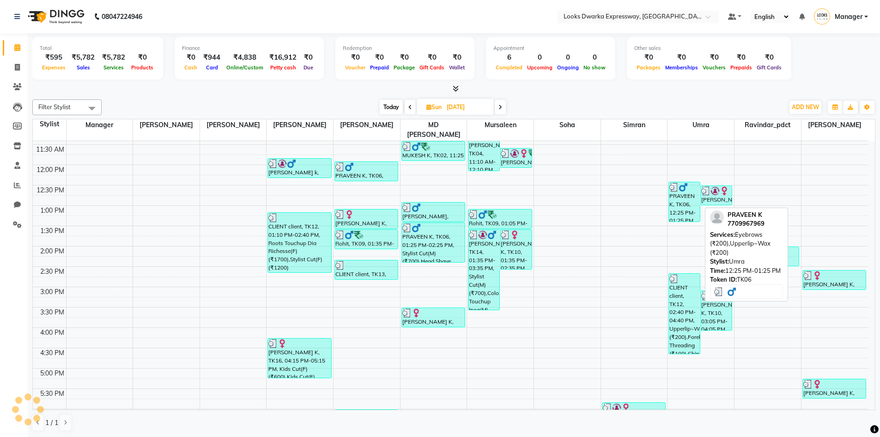
click at [679, 197] on div "PRAVEEN K, TK06, 12:25 PM-01:25 PM, Eyebrows (₹200),Upperlip~Wax (₹200)" at bounding box center [684, 201] width 31 height 39
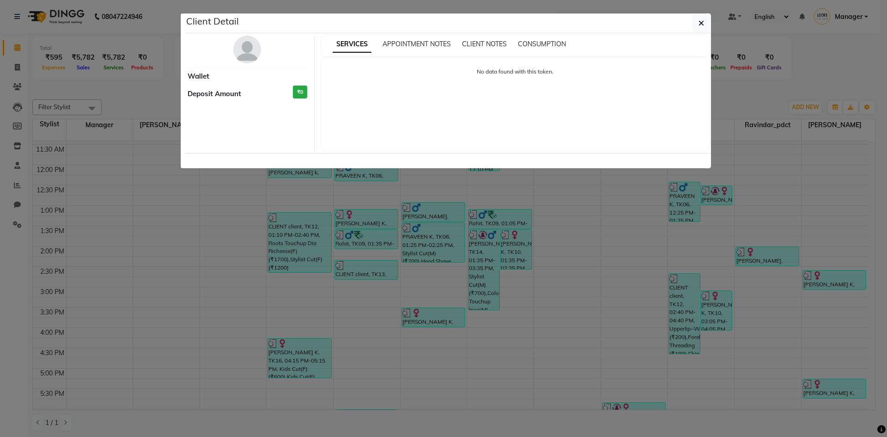
click at [683, 197] on ngb-modal-window "Client Detail Wallet Deposit Amount ₹0 SERVICES APPOINTMENT NOTES CLIENT NOTES …" at bounding box center [443, 218] width 887 height 437
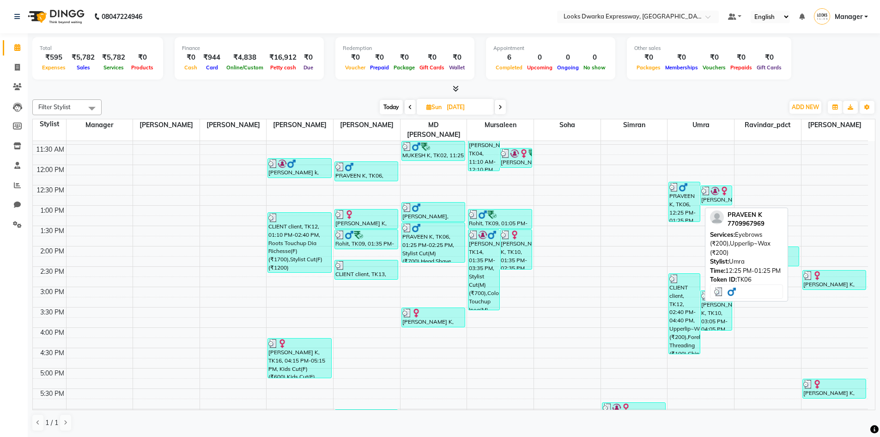
click at [683, 197] on div "PRAVEEN K, TK06, 12:25 PM-01:25 PM, Eyebrows (₹200),Upperlip~Wax (₹200)" at bounding box center [684, 201] width 31 height 39
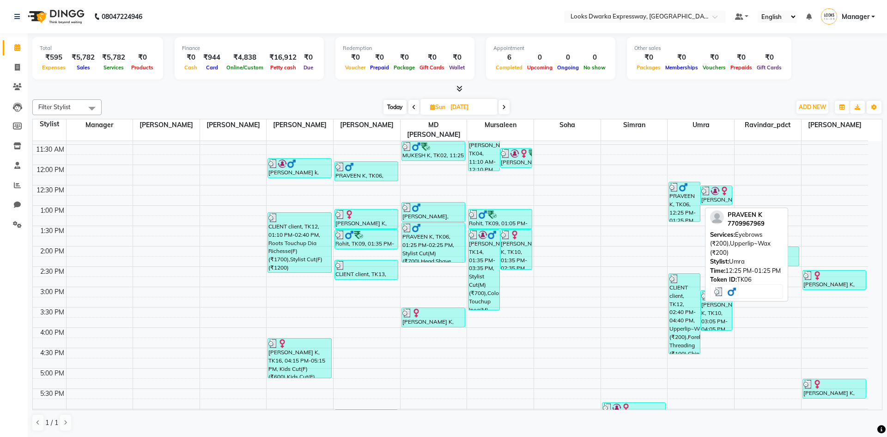
select select "3"
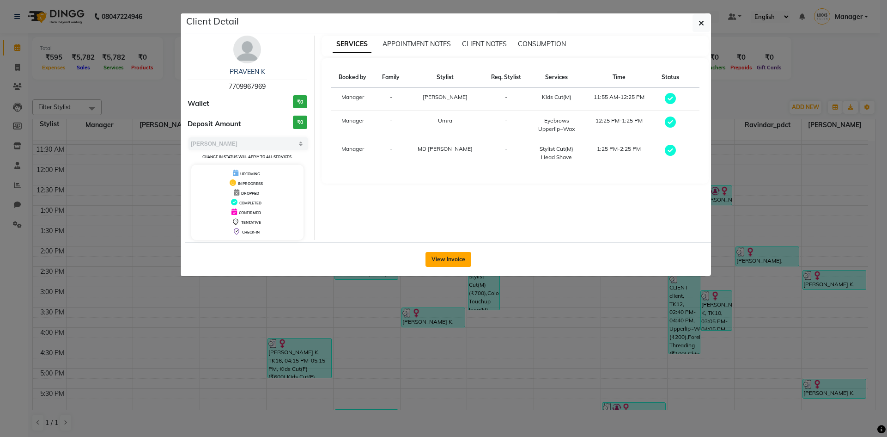
click at [451, 261] on button "View Invoice" at bounding box center [449, 259] width 46 height 15
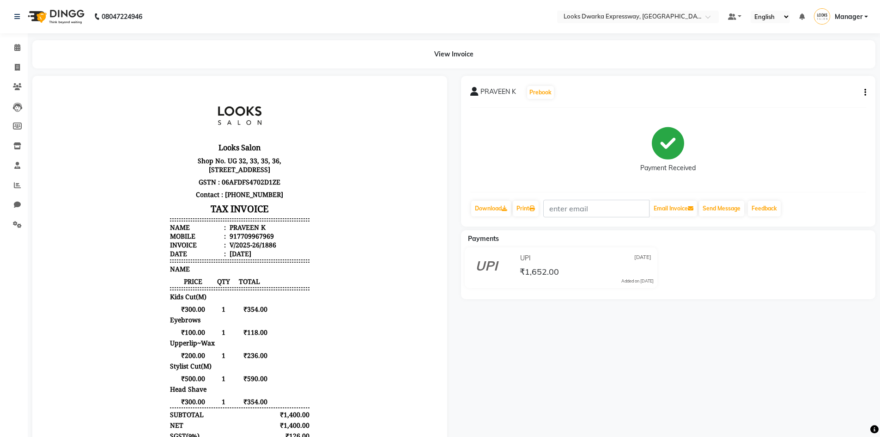
scroll to position [83, 0]
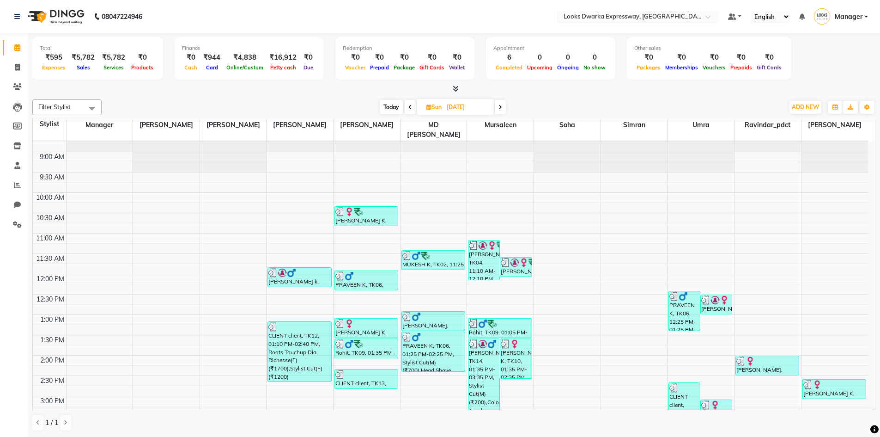
scroll to position [139, 0]
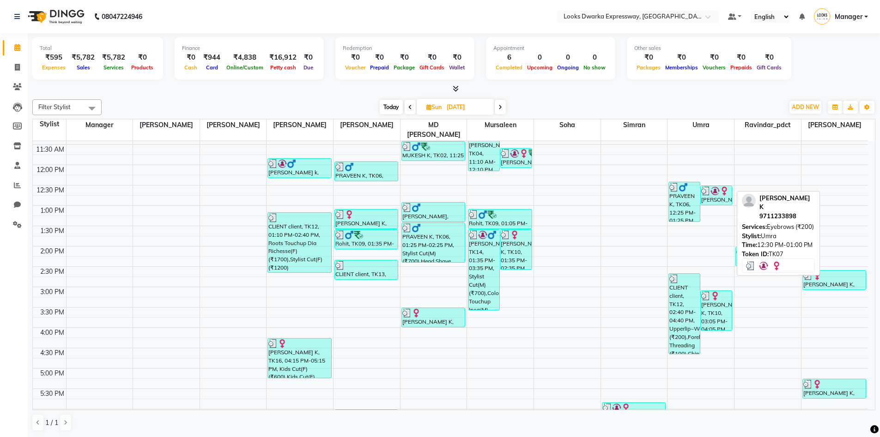
click at [711, 188] on div "SWEETI K, TK07, 12:30 PM-01:00 PM, Eyebrows (₹200)" at bounding box center [716, 195] width 31 height 19
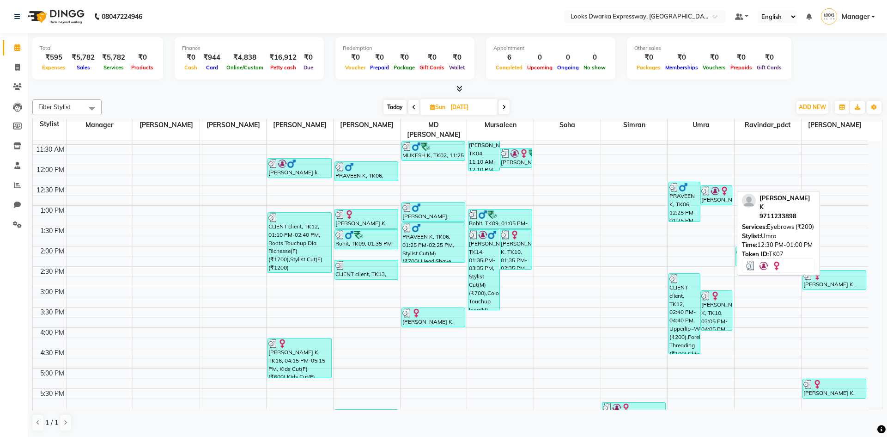
select select "3"
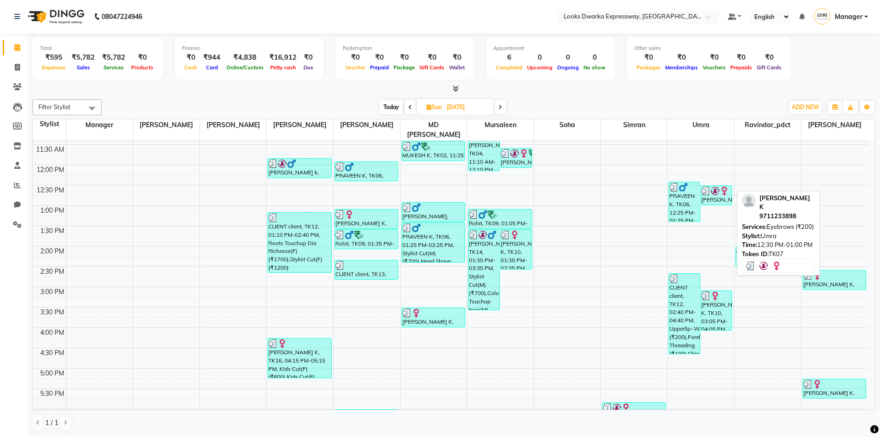
click at [709, 188] on div "SWEETI K, TK07, 12:30 PM-01:00 PM, Eyebrows (₹200)" at bounding box center [716, 195] width 31 height 19
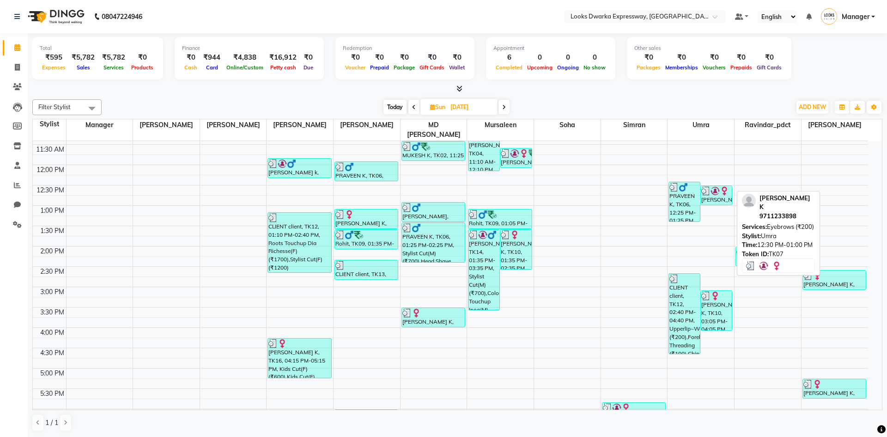
select select "3"
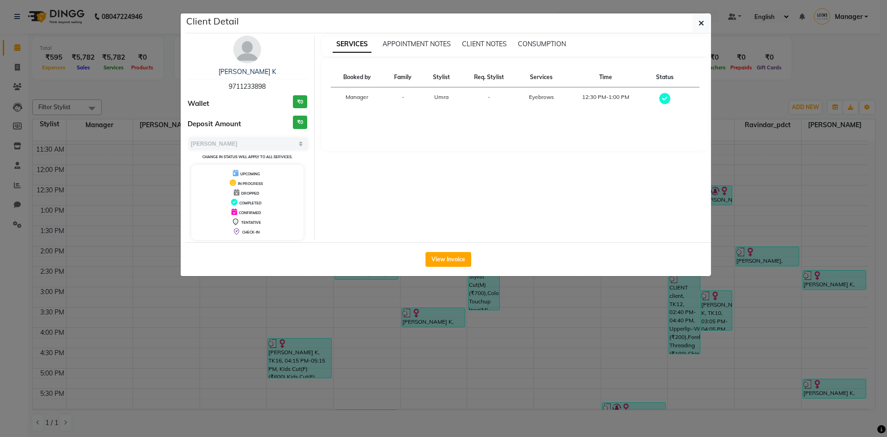
click at [449, 250] on div "View Invoice" at bounding box center [448, 259] width 526 height 34
click at [456, 261] on button "View Invoice" at bounding box center [449, 259] width 46 height 15
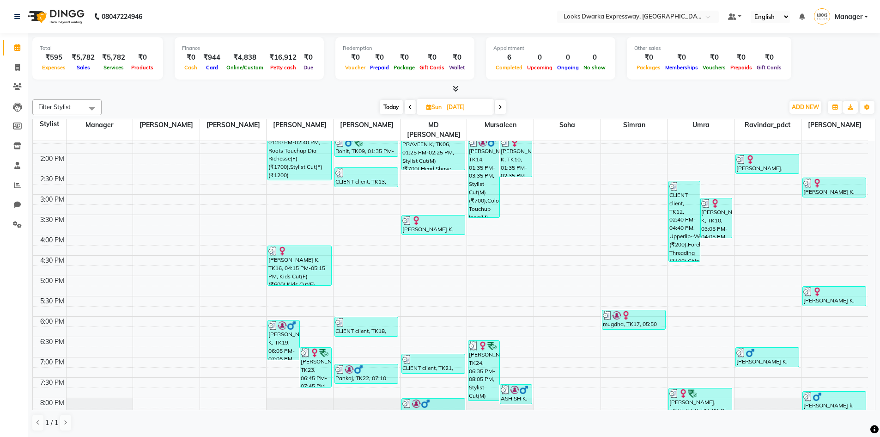
scroll to position [185, 0]
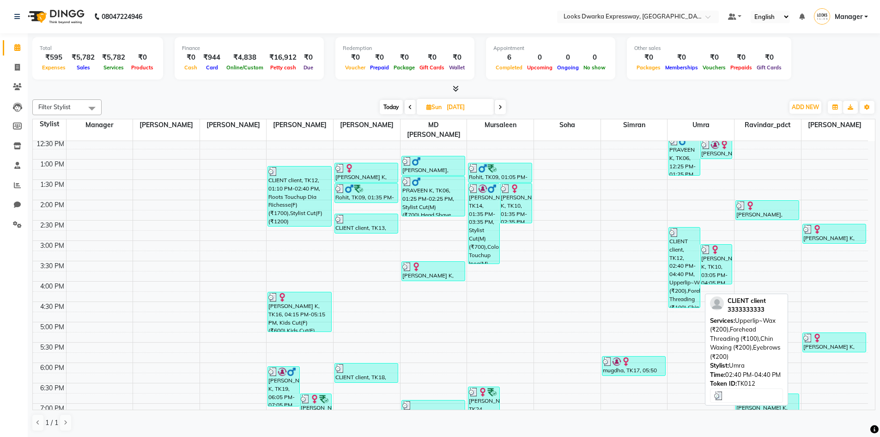
click at [675, 235] on div "CLIENT client, TK12, 02:40 PM-04:40 PM, Upperlip~Wax (₹200),Forehead Threading …" at bounding box center [684, 267] width 31 height 80
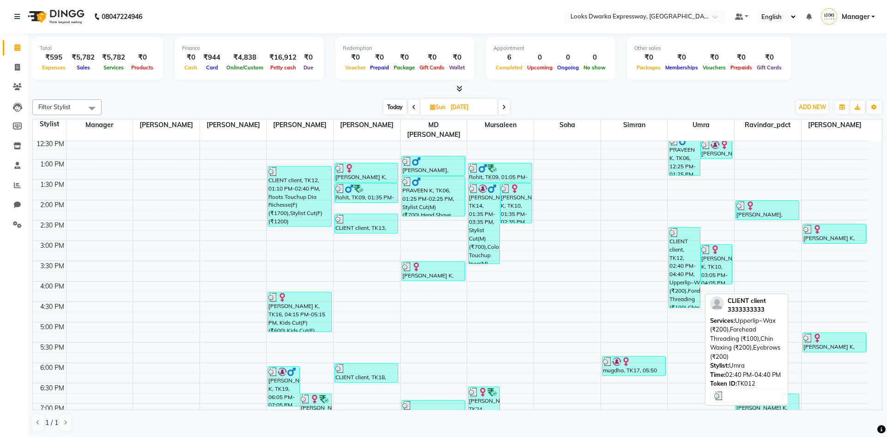
select select "3"
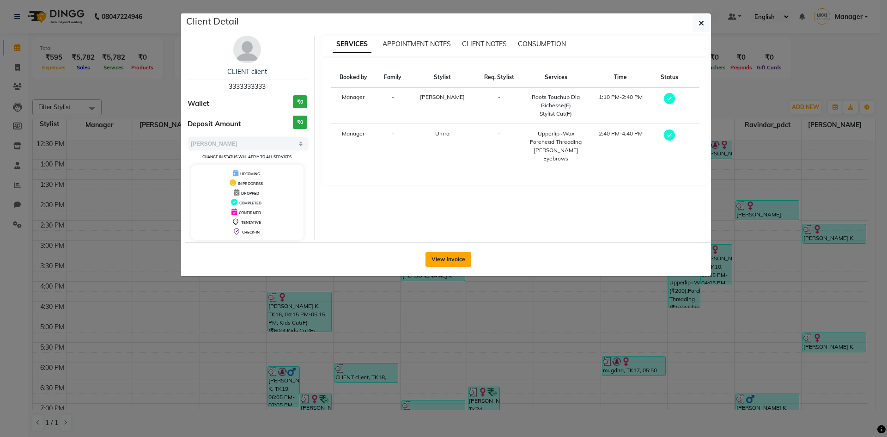
click at [460, 261] on button "View Invoice" at bounding box center [449, 259] width 46 height 15
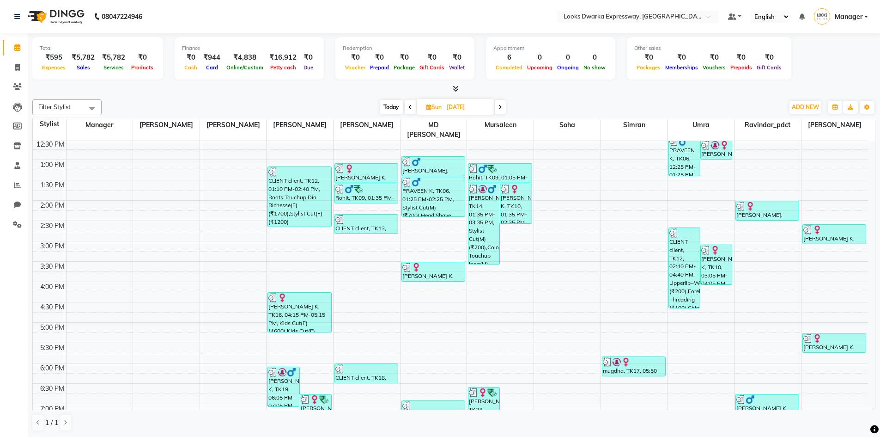
scroll to position [185, 0]
click at [715, 254] on div "AKANSHA K, TK10, 03:05 PM-04:05 PM, Eyebrows & Upperlips (₹100),Forehead Thread…" at bounding box center [716, 263] width 31 height 39
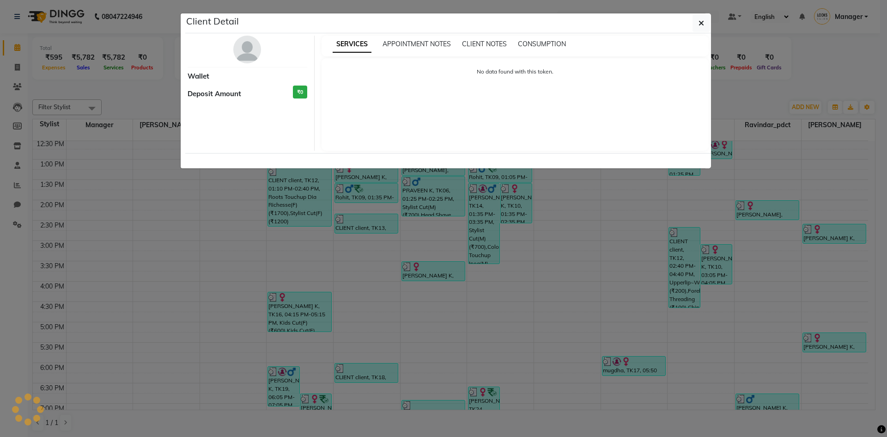
select select "3"
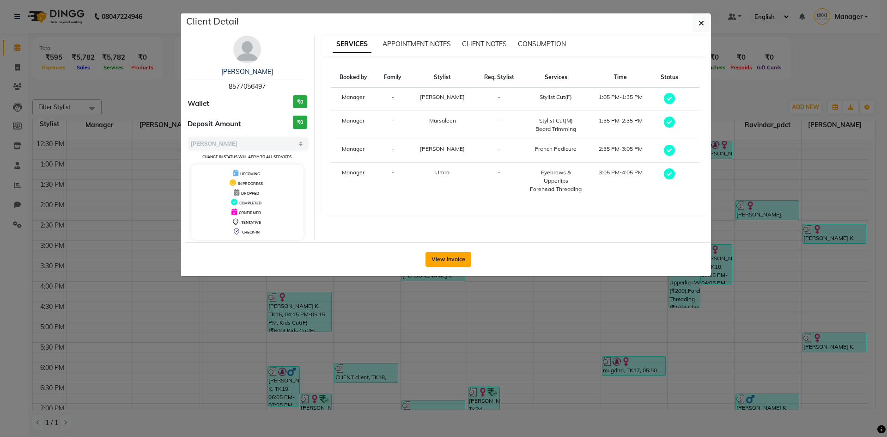
click at [456, 258] on button "View Invoice" at bounding box center [449, 259] width 46 height 15
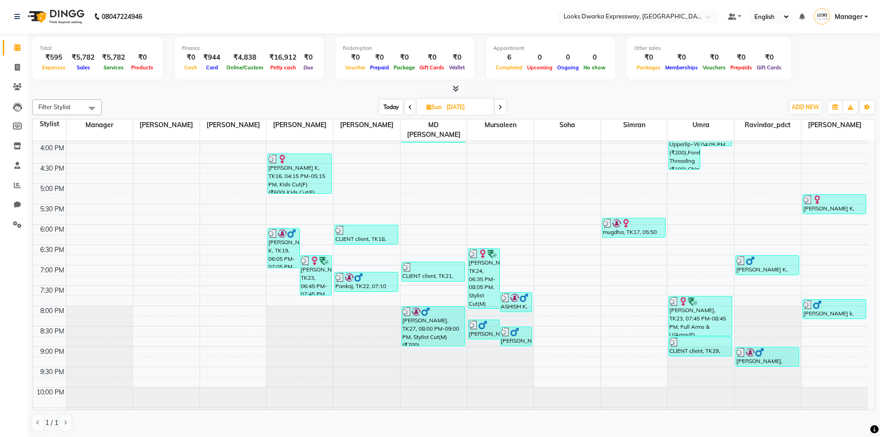
scroll to position [323, 0]
click at [701, 315] on div "muskan bhatnagar, TK23, 07:45 PM-08:45 PM, Full Arms & U/Arms(F) (₹350),Eyebrow…" at bounding box center [700, 315] width 63 height 39
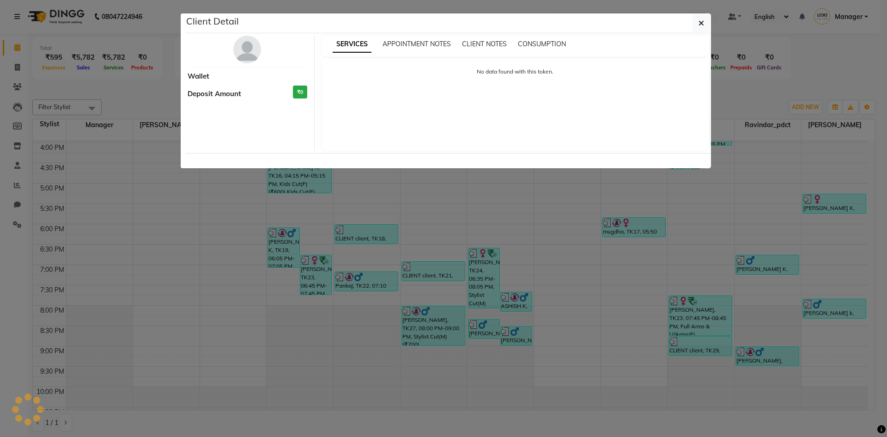
select select "3"
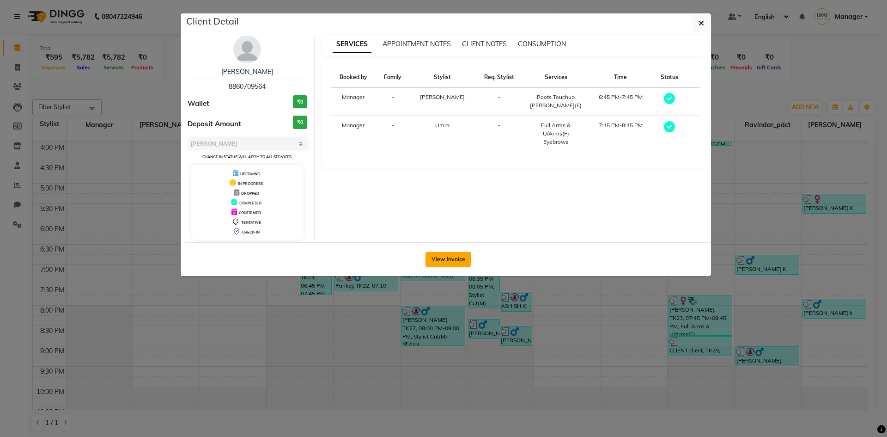
click at [435, 262] on button "View Invoice" at bounding box center [449, 259] width 46 height 15
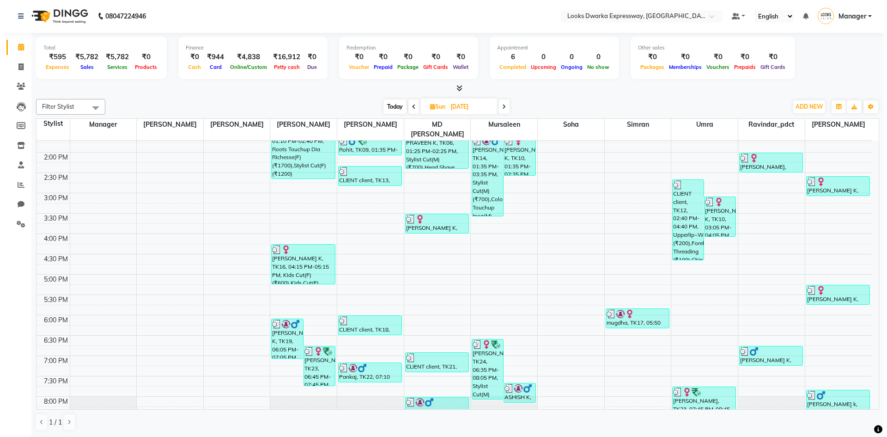
scroll to position [323, 0]
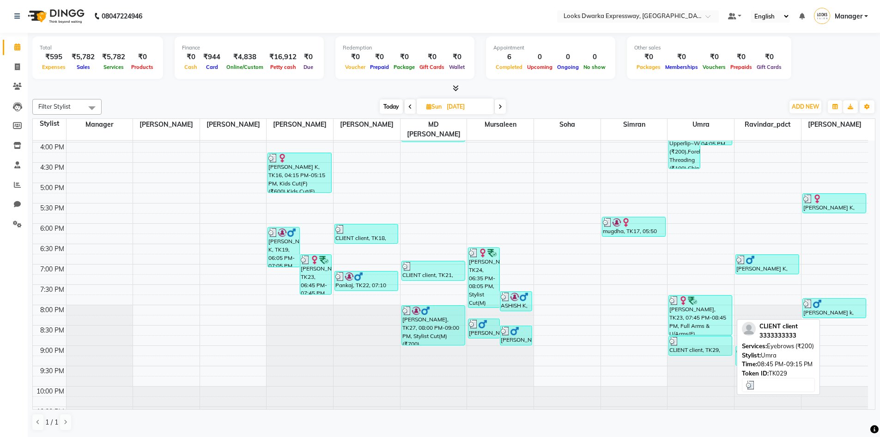
click at [685, 336] on div at bounding box center [701, 340] width 62 height 9
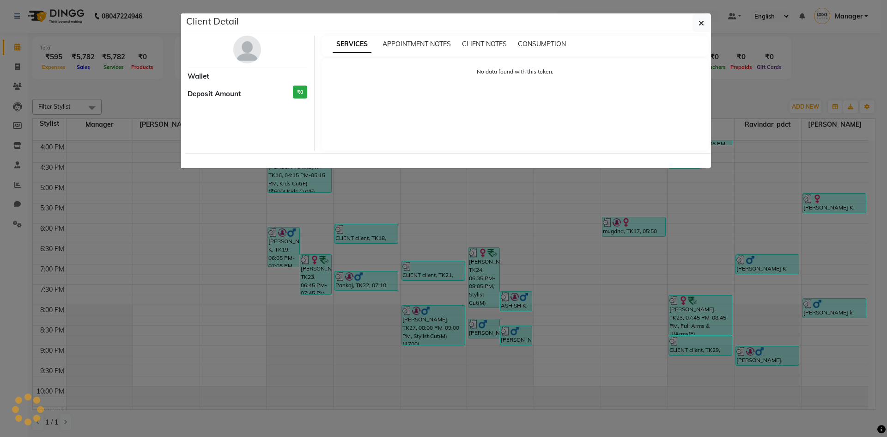
select select "3"
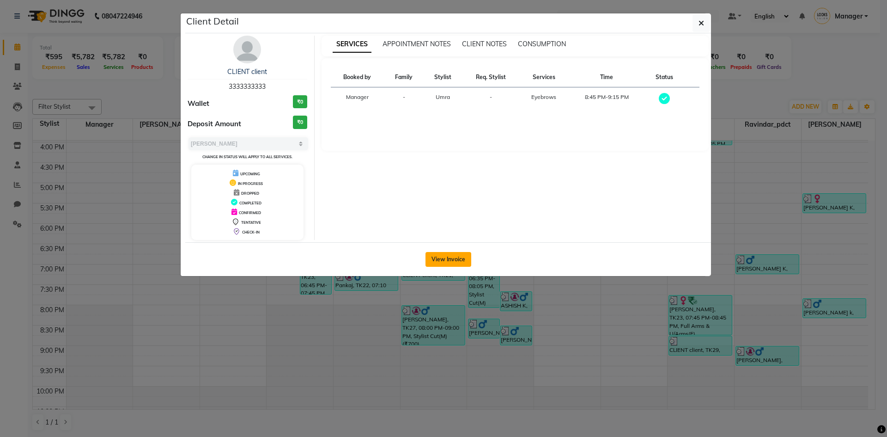
click at [445, 254] on button "View Invoice" at bounding box center [449, 259] width 46 height 15
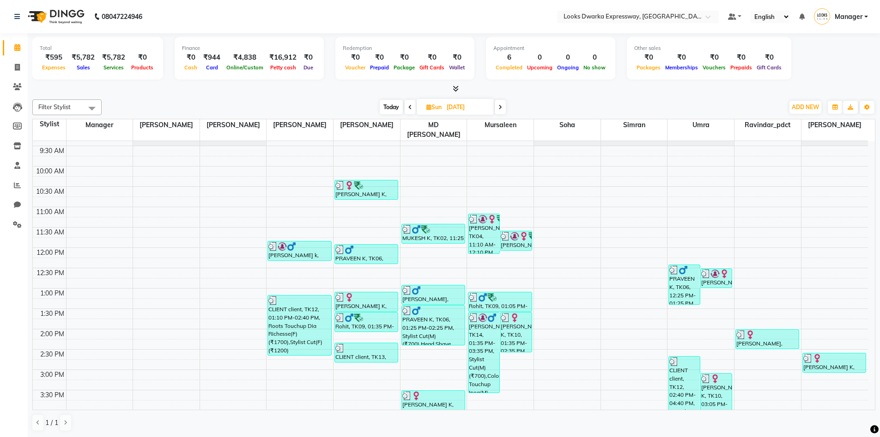
scroll to position [139, 0]
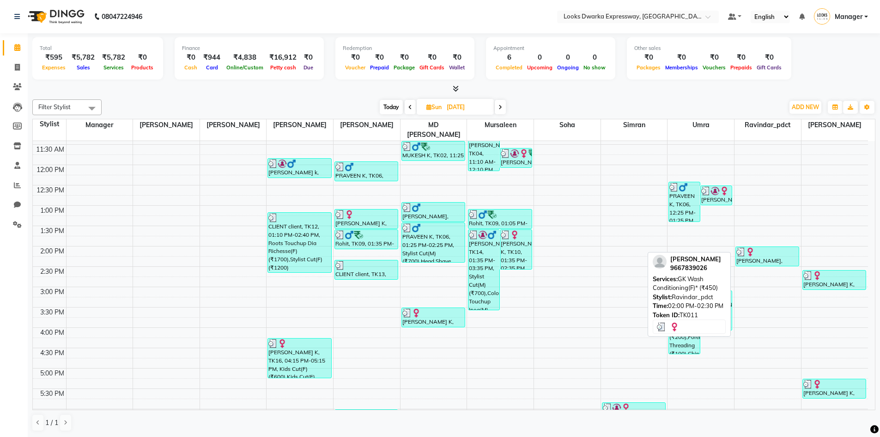
click at [754, 250] on div "Manisha sikka, TK11, 02:00 PM-02:30 PM, GK Wash Conditioning(F)* (₹450)" at bounding box center [767, 256] width 63 height 19
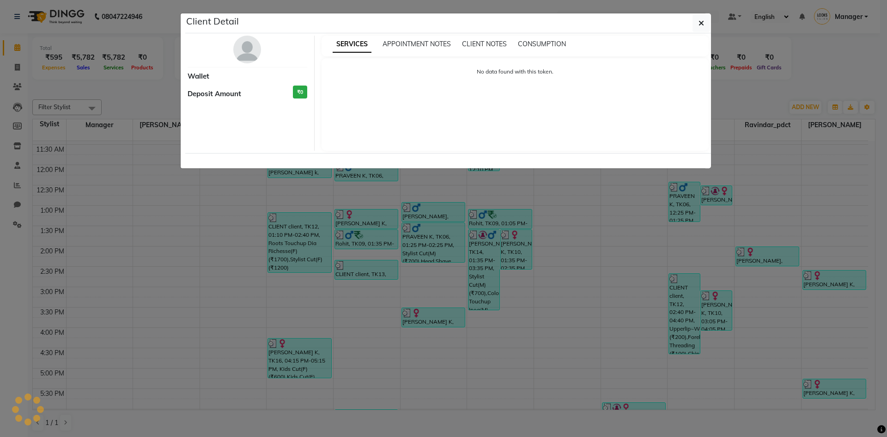
select select "3"
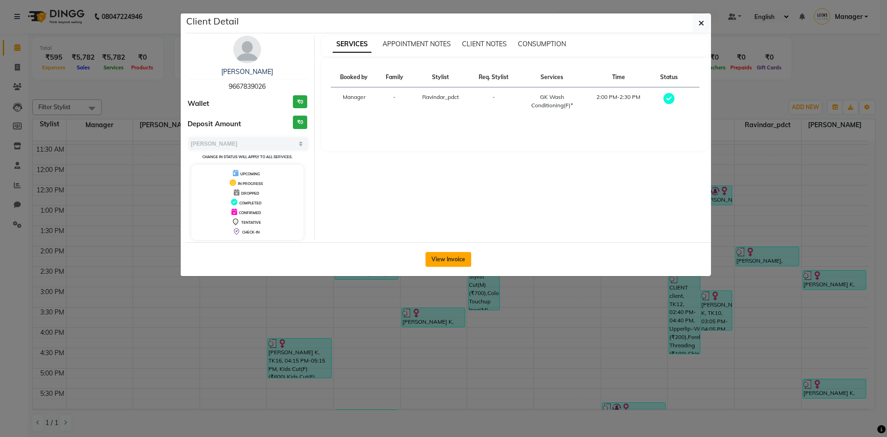
click at [436, 255] on button "View Invoice" at bounding box center [449, 259] width 46 height 15
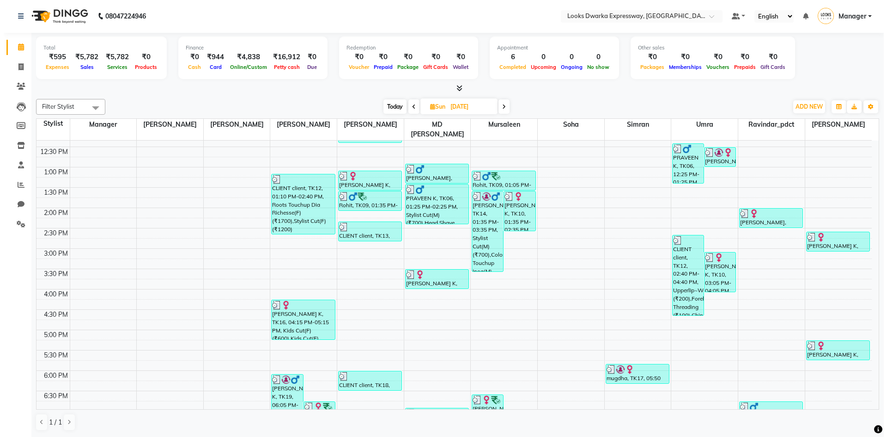
scroll to position [231, 0]
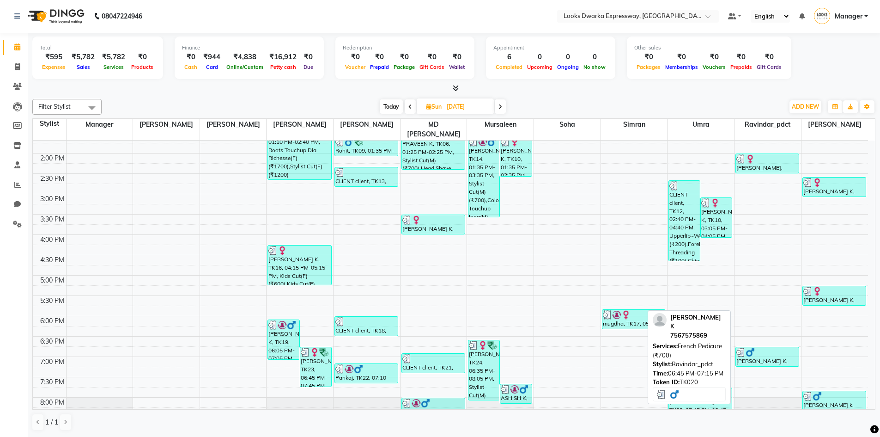
click at [776, 353] on div "SAHIL K, TK20, 06:45 PM-07:15 PM, French Pedicure (₹700)" at bounding box center [767, 356] width 63 height 19
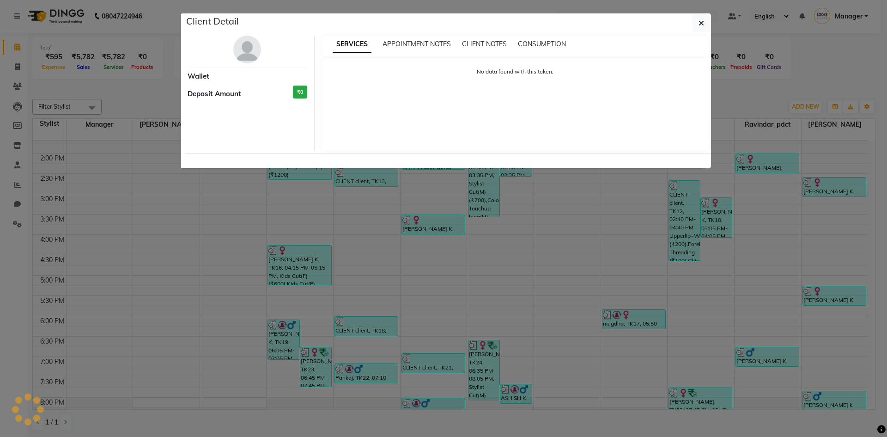
select select "3"
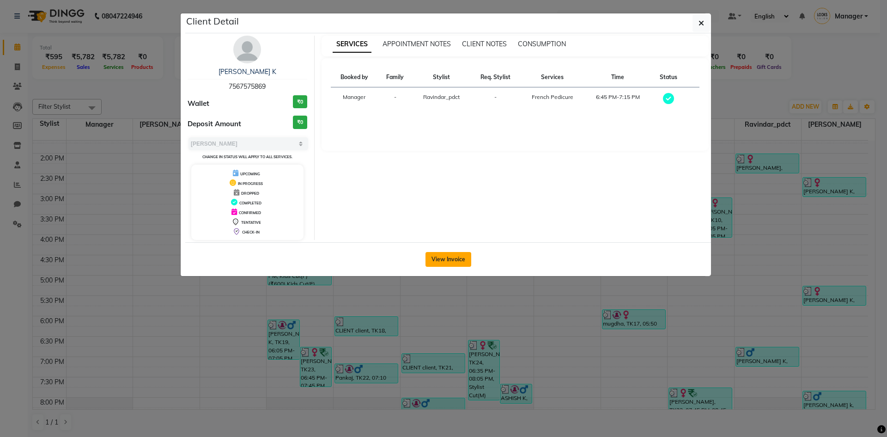
click at [451, 255] on button "View Invoice" at bounding box center [449, 259] width 46 height 15
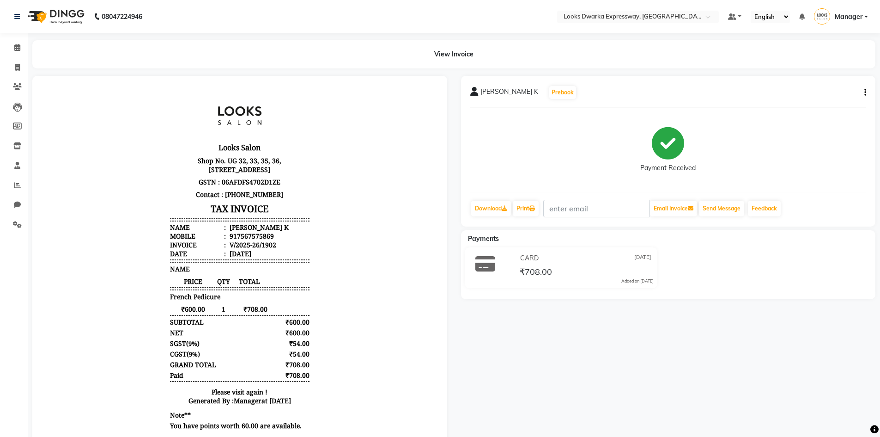
scroll to position [37, 0]
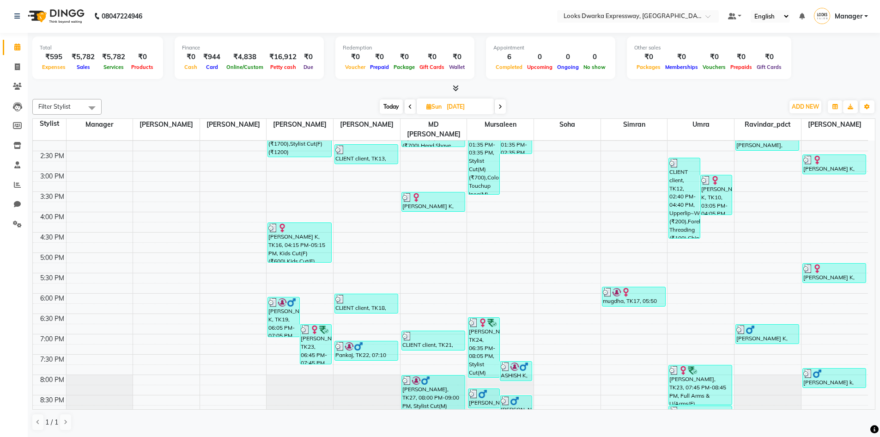
scroll to position [323, 0]
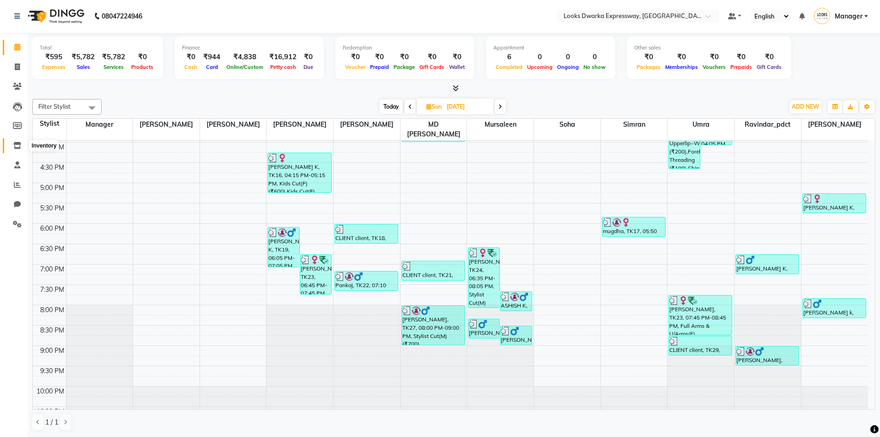
click at [18, 146] on icon at bounding box center [17, 145] width 8 height 7
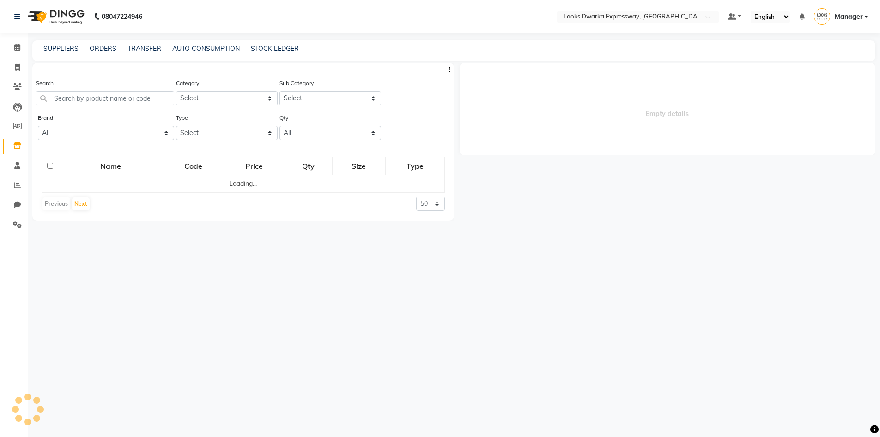
select select
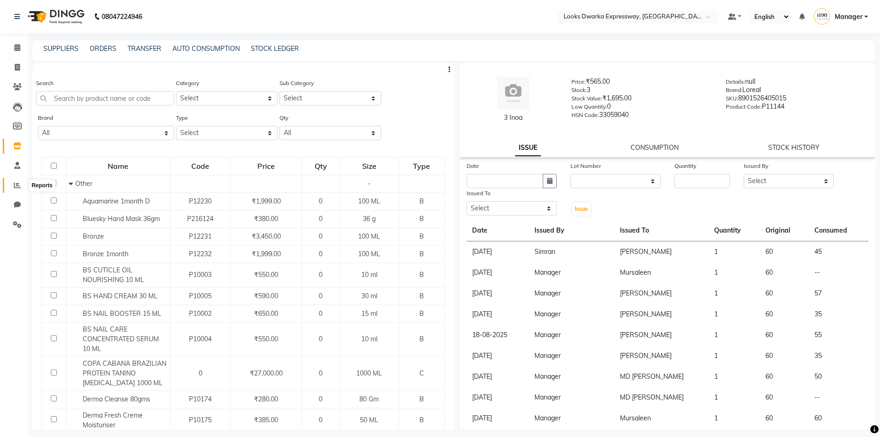
click at [15, 185] on icon at bounding box center [17, 185] width 7 height 7
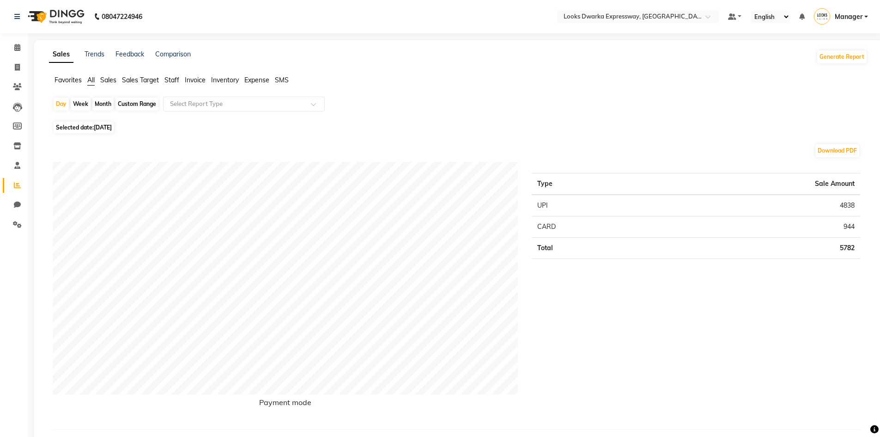
click at [263, 81] on span "Expense" at bounding box center [256, 80] width 25 height 8
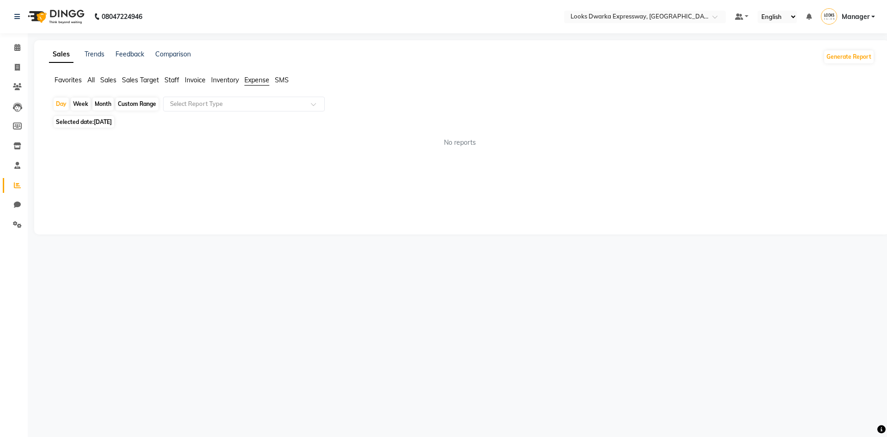
click at [256, 86] on div "Favorites All Sales Sales Target Staff Invoice Inventory Expense SMS" at bounding box center [462, 84] width 840 height 18
click at [256, 80] on span "Expense" at bounding box center [256, 80] width 25 height 8
click at [249, 107] on input "text" at bounding box center [234, 103] width 133 height 9
click at [244, 135] on div "Expense" at bounding box center [244, 139] width 161 height 18
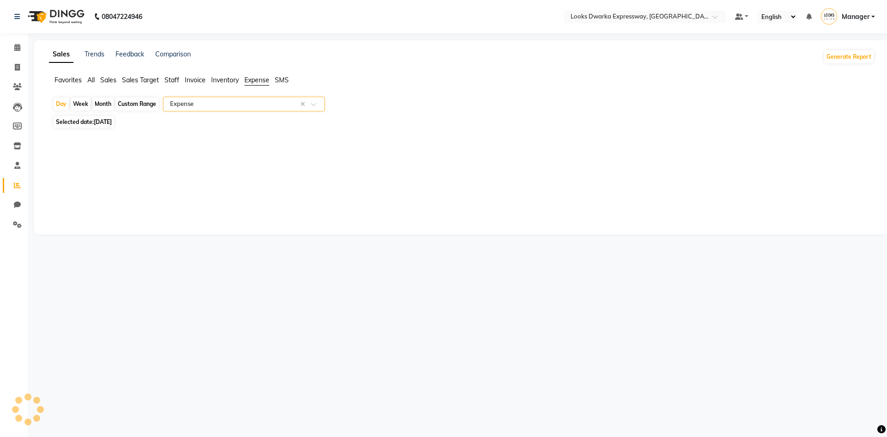
select select "full_report"
select select "csv"
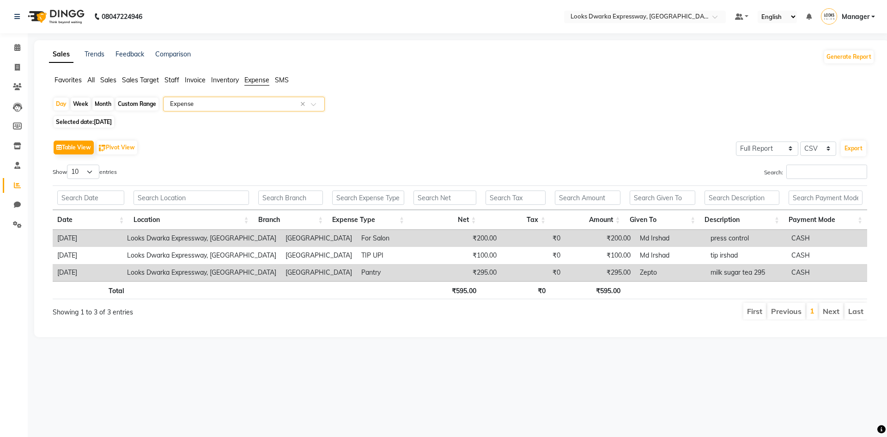
click at [84, 123] on span "Selected date: 01-09-2025" at bounding box center [84, 122] width 61 height 12
select select "9"
select select "2025"
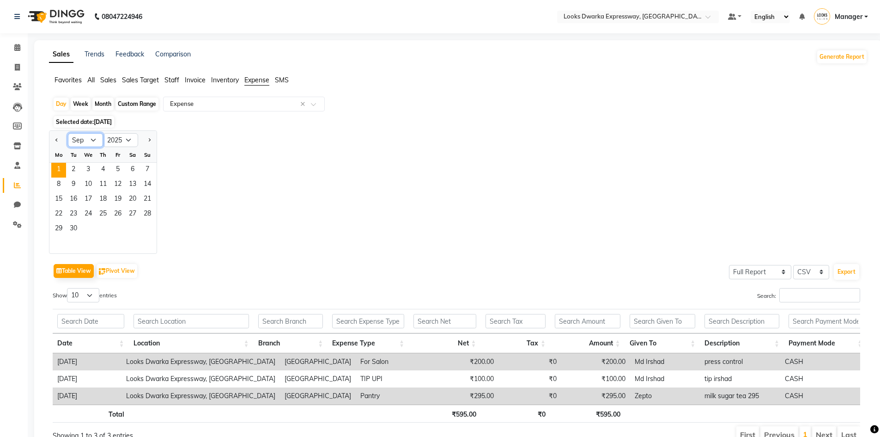
click at [85, 137] on select "Jan Feb Mar Apr May Jun Jul Aug Sep Oct Nov Dec" at bounding box center [85, 140] width 35 height 14
select select "8"
click at [68, 133] on select "Jan Feb Mar Apr May Jun Jul Aug Sep Oct Nov Dec" at bounding box center [85, 140] width 35 height 14
click at [146, 230] on span "31" at bounding box center [147, 229] width 15 height 15
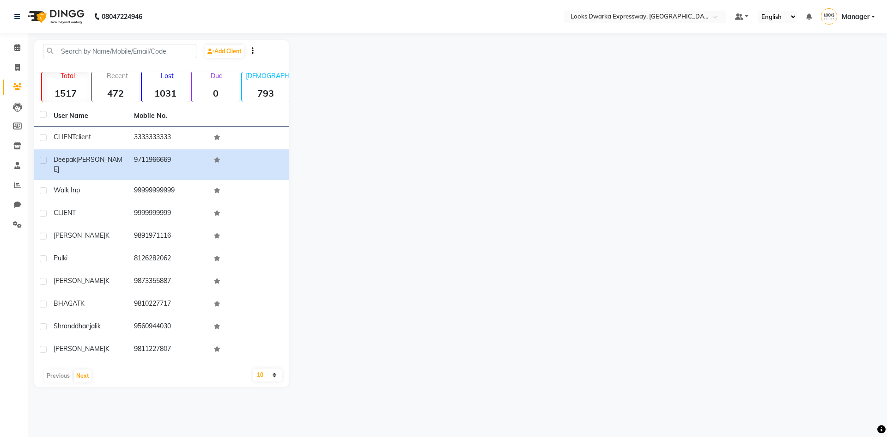
click at [427, 286] on div at bounding box center [586, 213] width 594 height 347
click at [18, 50] on icon at bounding box center [17, 47] width 6 height 7
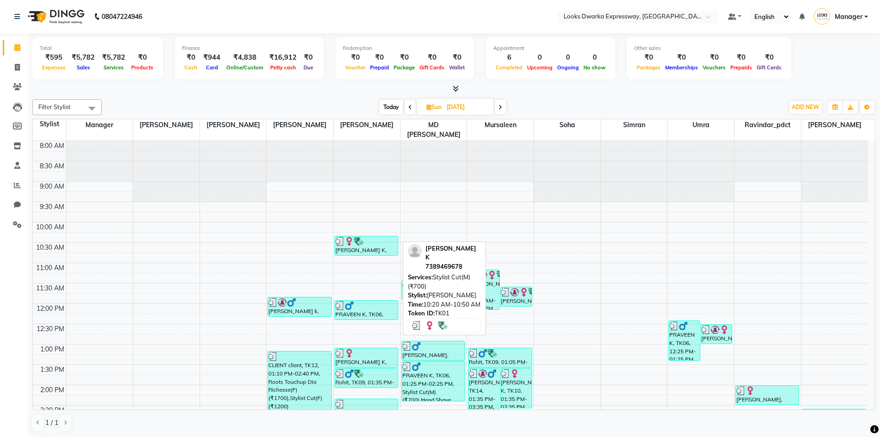
click at [378, 238] on div "SONALI K, TK01, 10:20 AM-10:50 AM, Stylist Cut(M) (₹700)" at bounding box center [366, 245] width 63 height 19
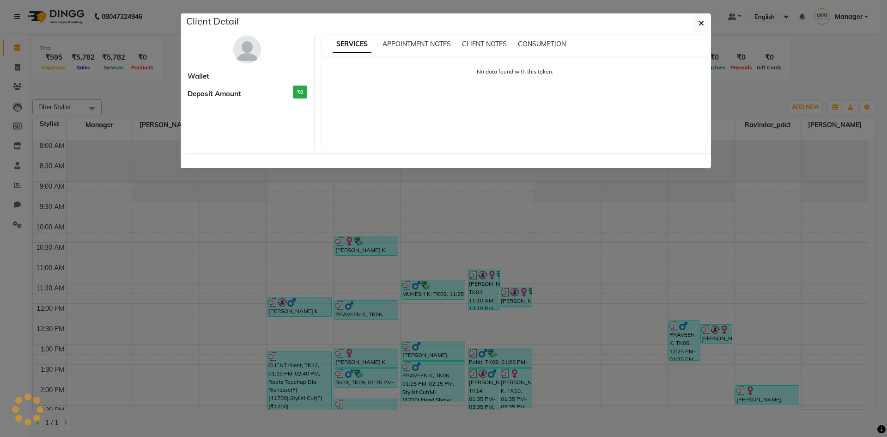
select select "3"
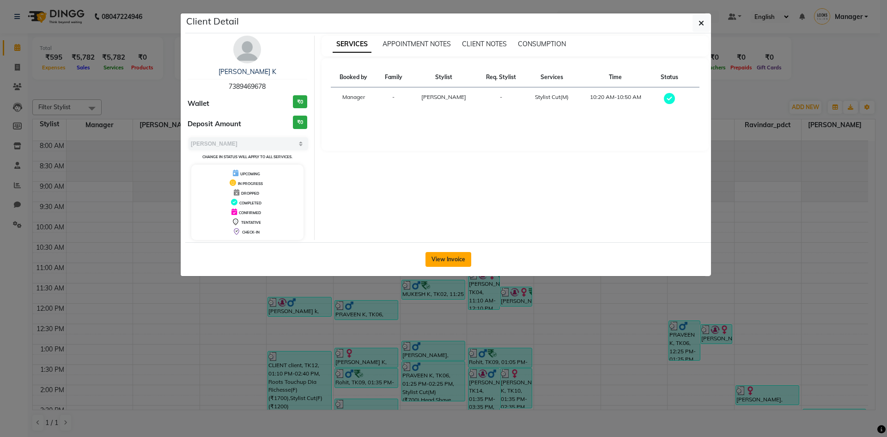
click at [448, 257] on button "View Invoice" at bounding box center [449, 259] width 46 height 15
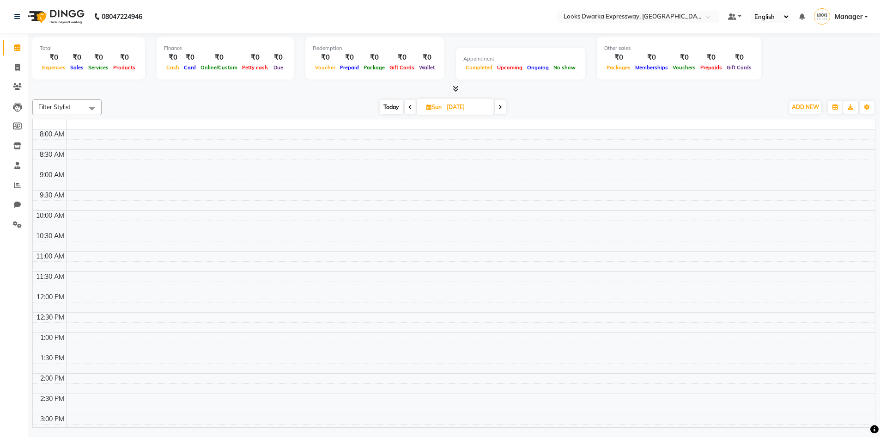
scroll to position [314, 0]
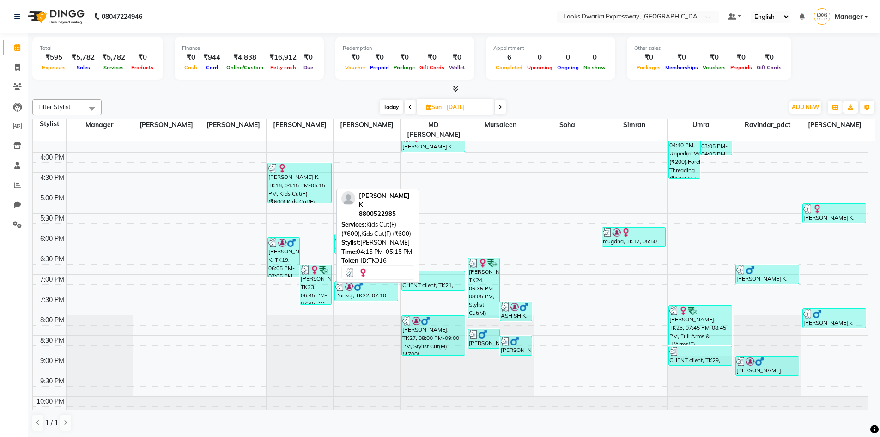
click at [307, 174] on div "NISHTHA K, TK16, 04:15 PM-05:15 PM, Kids Cut(F) (₹600),Kids Cut(F) (₹600)" at bounding box center [299, 182] width 63 height 39
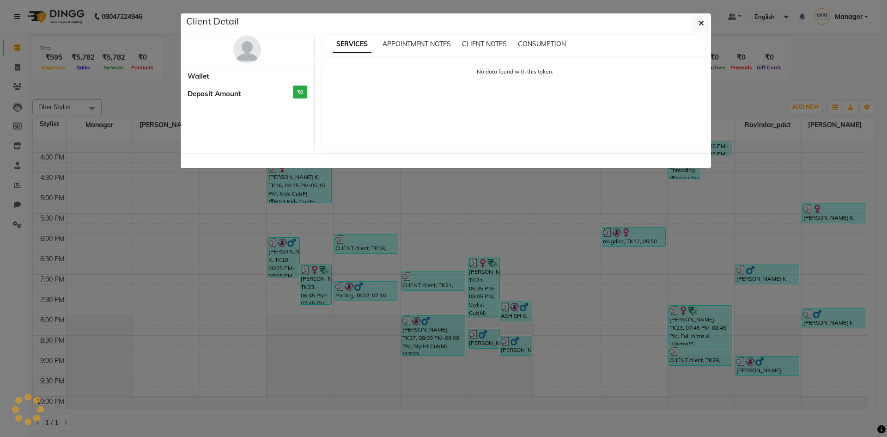
select select "3"
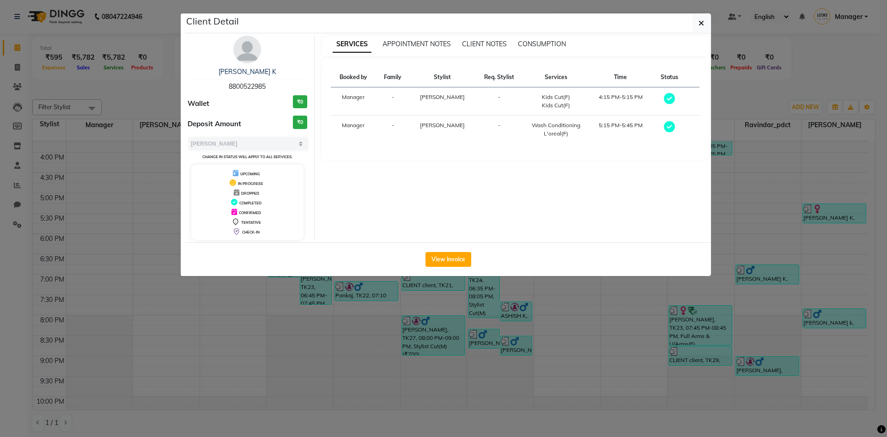
drag, startPoint x: 323, startPoint y: 309, endPoint x: 330, endPoint y: 303, distance: 9.2
click at [325, 308] on ngb-modal-window "Client Detail NISHTHA K 8800522985 Wallet ₹0 Deposit Amount ₹0 Select MARK DONE…" at bounding box center [443, 218] width 887 height 437
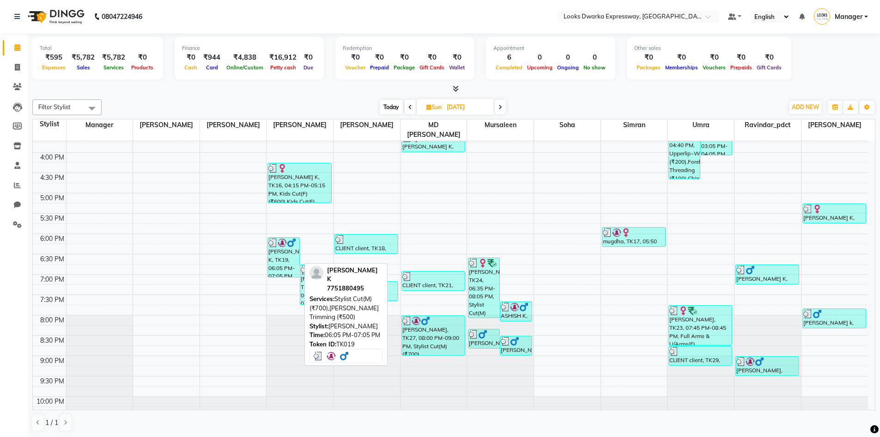
click at [287, 238] on img at bounding box center [291, 242] width 9 height 9
select select "3"
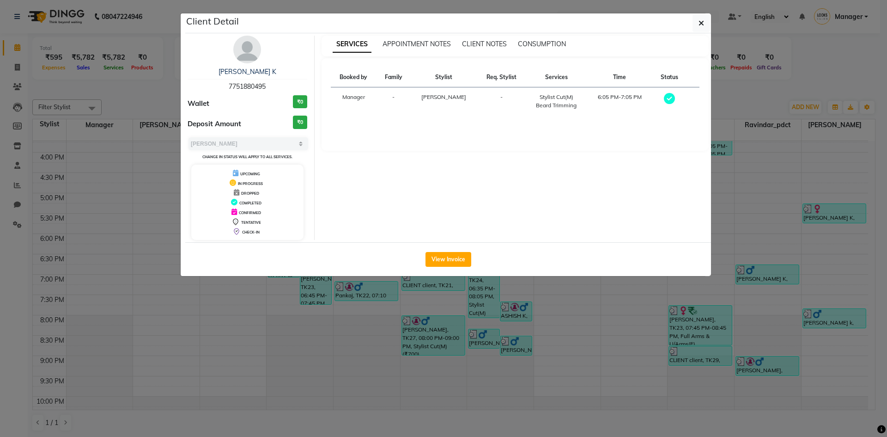
click at [323, 312] on ngb-modal-window "Client Detail SAURAV K 7751880495 Wallet ₹0 Deposit Amount ₹0 Select MARK DONE …" at bounding box center [443, 218] width 887 height 437
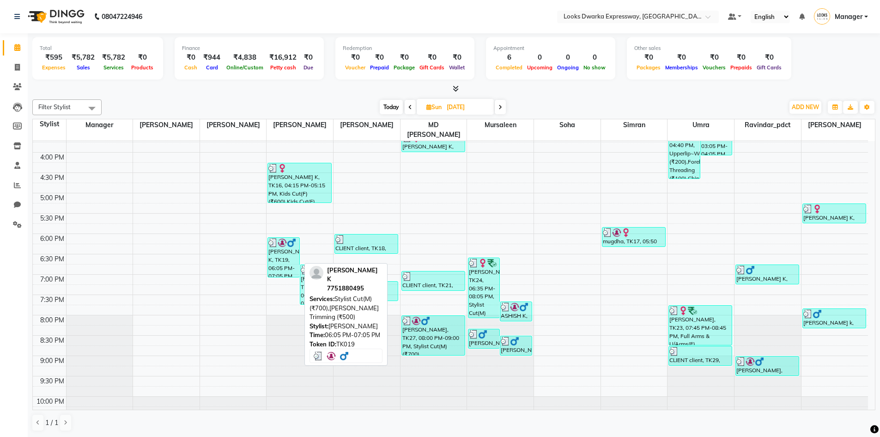
click at [287, 250] on div "SAURAV K, TK19, 06:05 PM-07:05 PM, Stylist Cut(M) (₹700),Beard Trimming (₹500)" at bounding box center [283, 257] width 31 height 39
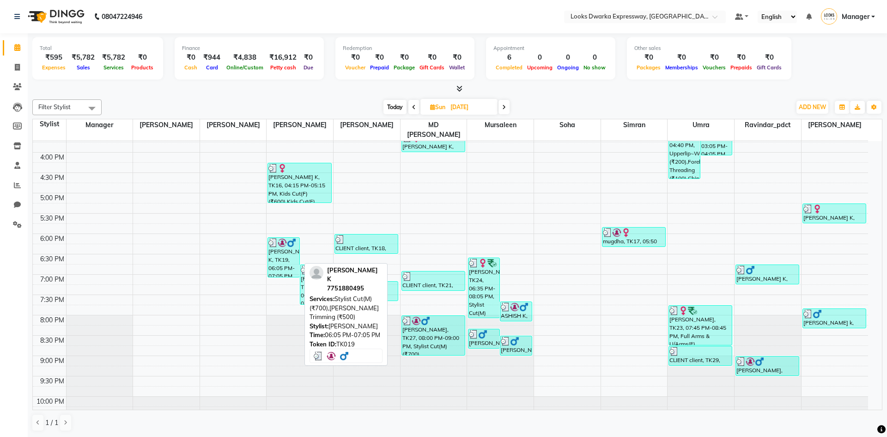
select select "3"
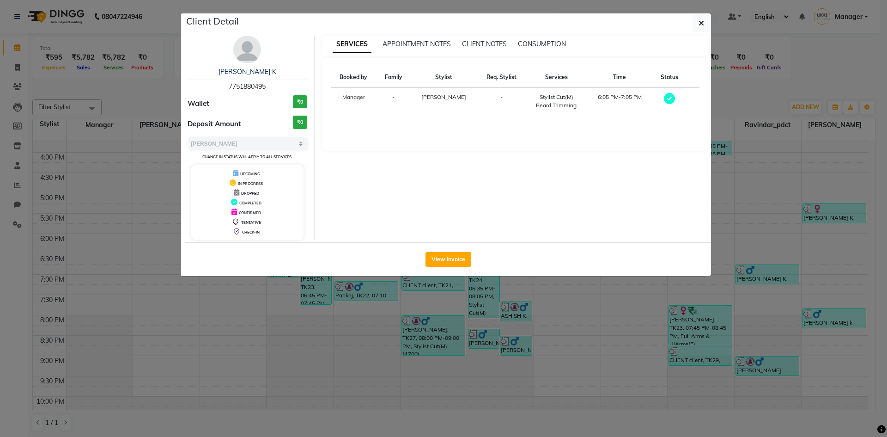
click at [265, 323] on ngb-modal-window "Client Detail SAURAV K 7751880495 Wallet ₹0 Deposit Amount ₹0 Select MARK DONE …" at bounding box center [443, 218] width 887 height 437
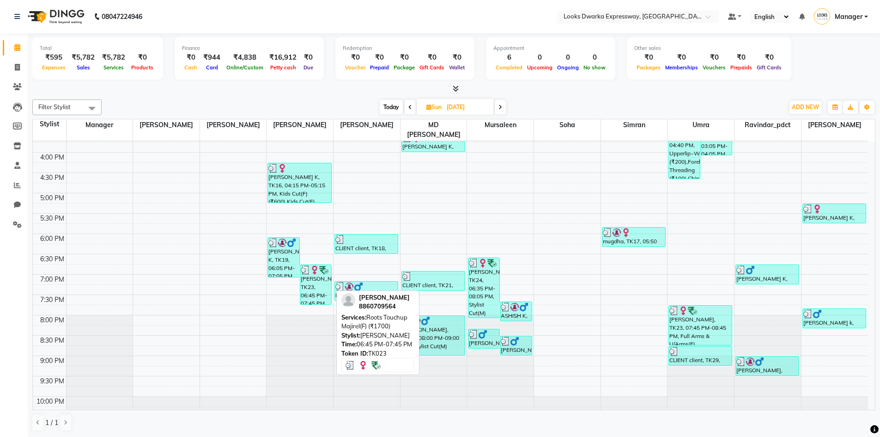
click at [308, 286] on div "muskan bhatnagar, TK23, 06:45 PM-07:45 PM, Roots Touchup Majirel(F) (₹1700)" at bounding box center [315, 284] width 31 height 39
select select "3"
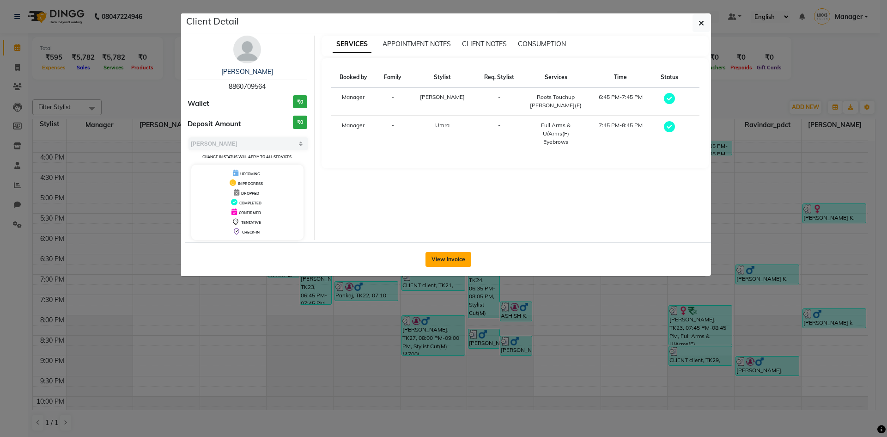
click at [434, 259] on button "View Invoice" at bounding box center [449, 259] width 46 height 15
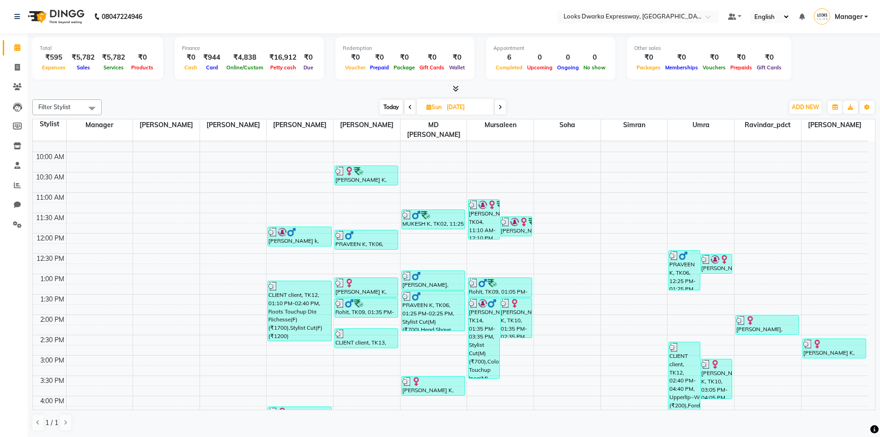
scroll to position [54, 0]
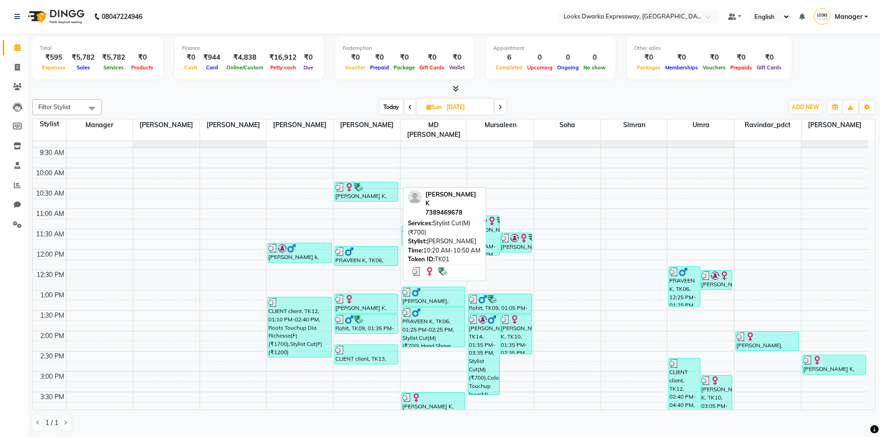
click at [353, 188] on div "SONALI K, TK01, 10:20 AM-10:50 AM, Stylist Cut(M) (₹700)" at bounding box center [366, 191] width 63 height 19
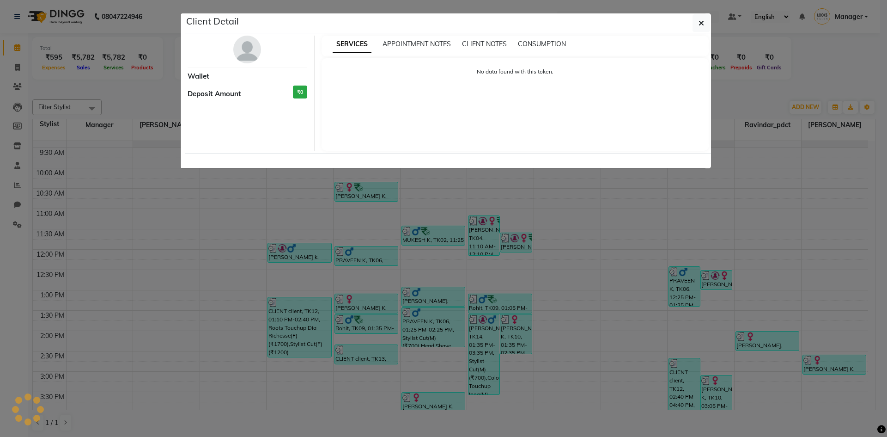
select select "3"
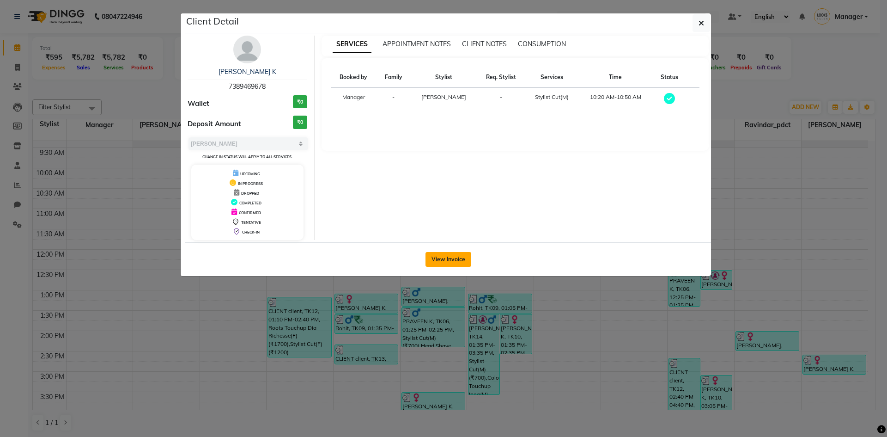
click at [434, 261] on button "View Invoice" at bounding box center [449, 259] width 46 height 15
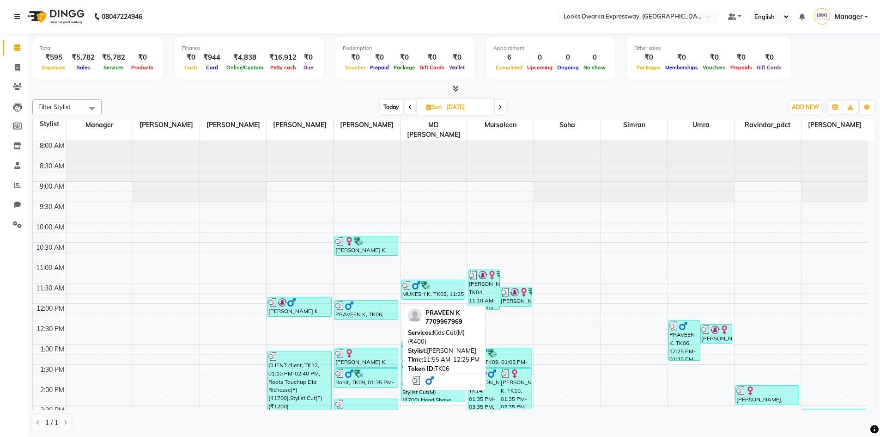
click at [371, 303] on div "PRAVEEN K, TK06, 11:55 AM-12:25 PM, Kids Cut(M) (₹400)" at bounding box center [366, 309] width 63 height 19
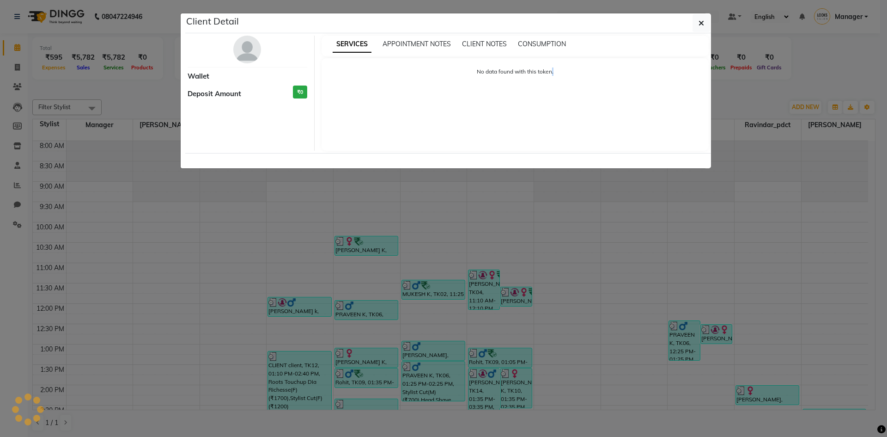
click at [371, 303] on ngb-modal-window "Client Detail Wallet Deposit Amount ₹0 SERVICES APPOINTMENT NOTES CLIENT NOTES …" at bounding box center [443, 218] width 887 height 437
select select "3"
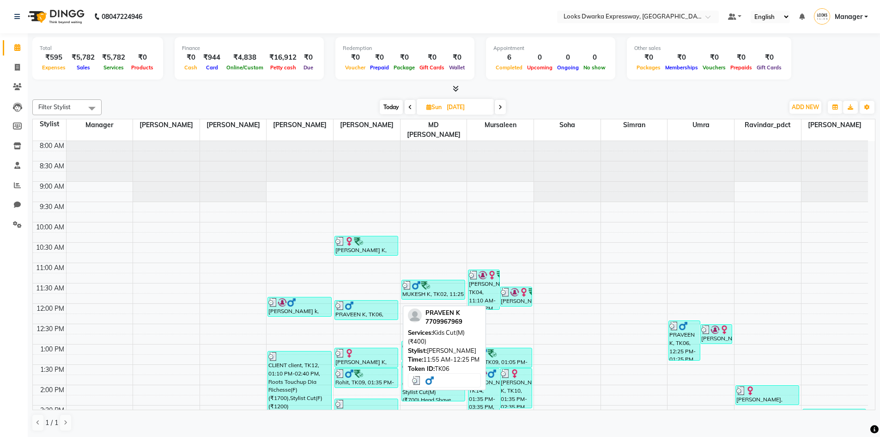
click at [371, 303] on div "PRAVEEN K, TK06, 11:55 AM-12:25 PM, Kids Cut(M) (₹400)" at bounding box center [366, 309] width 63 height 19
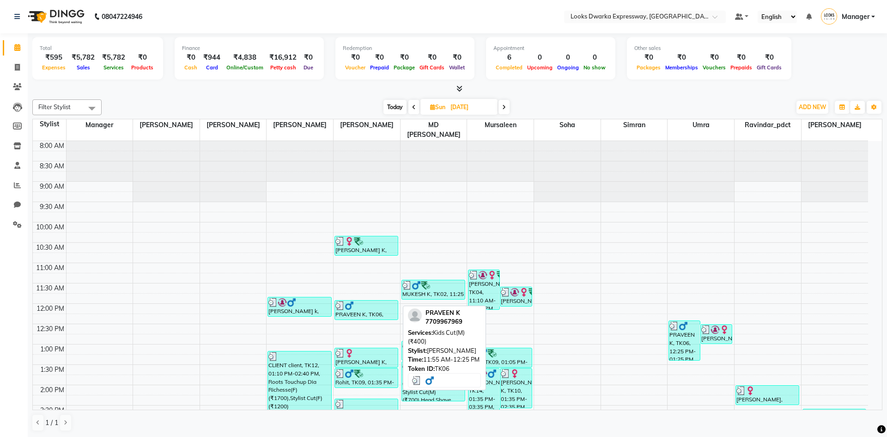
select select "3"
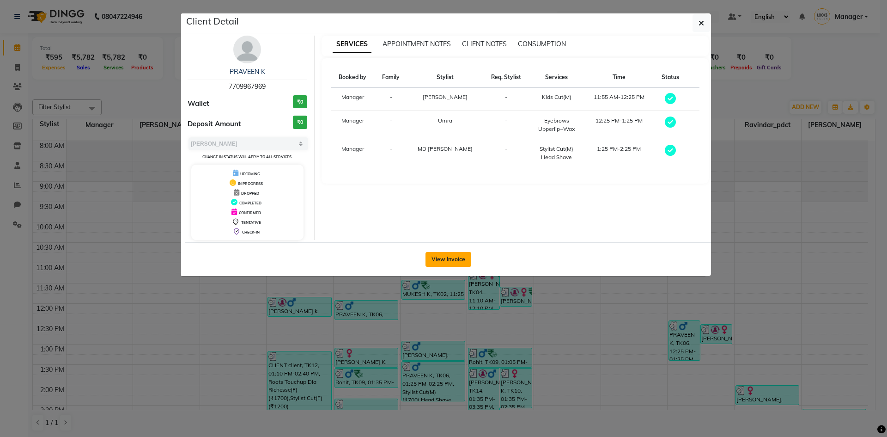
click at [455, 257] on button "View Invoice" at bounding box center [449, 259] width 46 height 15
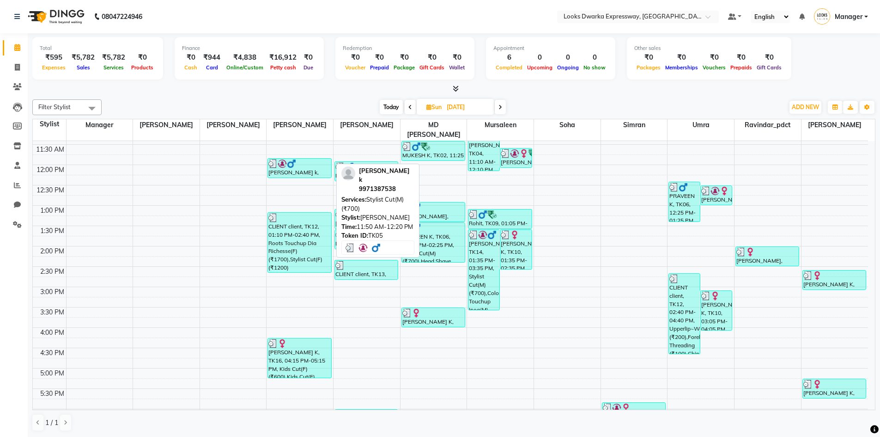
scroll to position [92, 0]
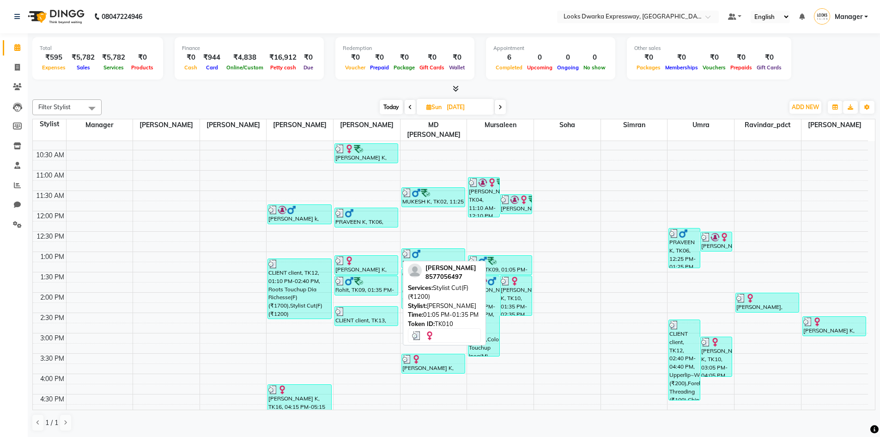
click at [372, 261] on div "AKANSHA K, TK10, 01:05 PM-01:35 PM, Stylist Cut(F) (₹1200)" at bounding box center [366, 265] width 63 height 19
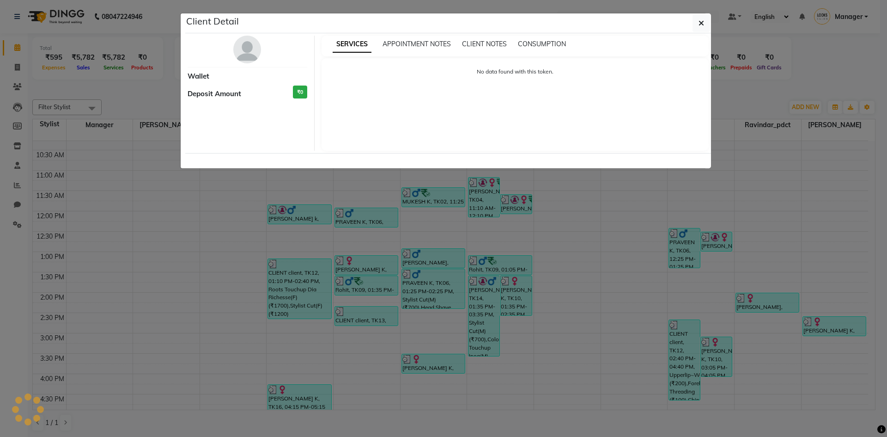
select select "3"
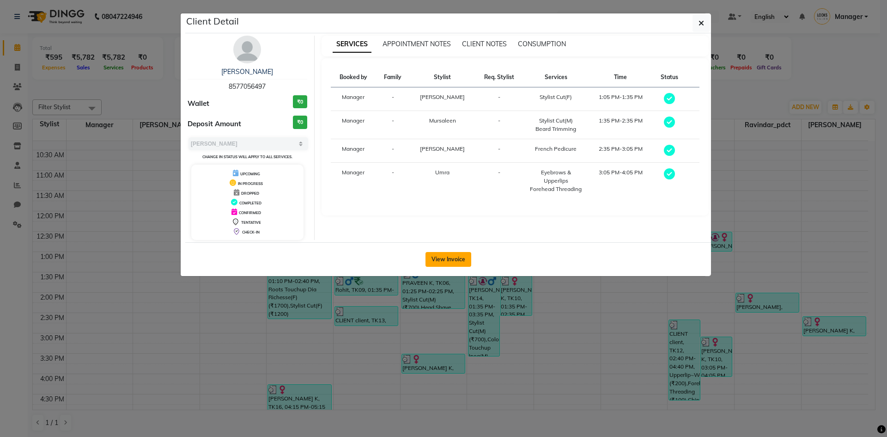
click at [443, 256] on button "View Invoice" at bounding box center [449, 259] width 46 height 15
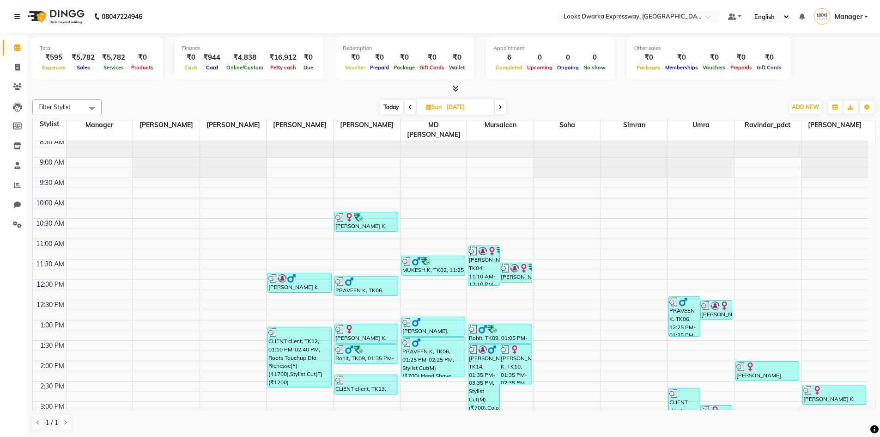
scroll to position [46, 0]
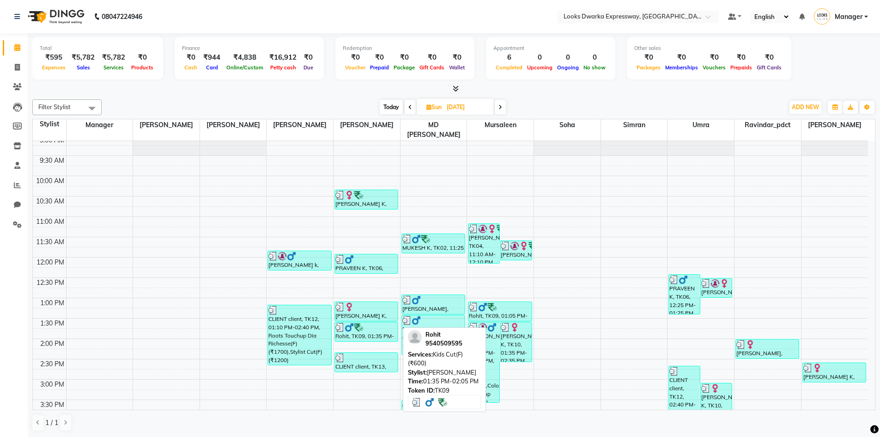
click at [370, 324] on div "Rohit, TK09, 01:35 PM-02:05 PM, Kids Cut(F) (₹600)" at bounding box center [366, 331] width 63 height 19
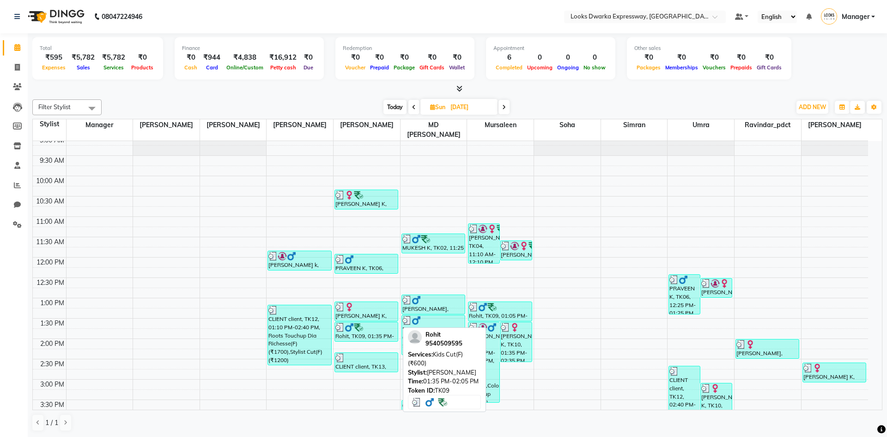
select select "3"
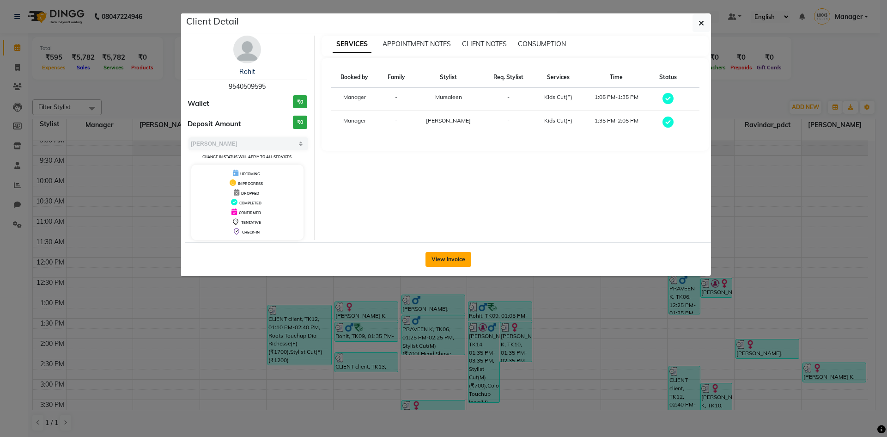
click at [457, 262] on button "View Invoice" at bounding box center [449, 259] width 46 height 15
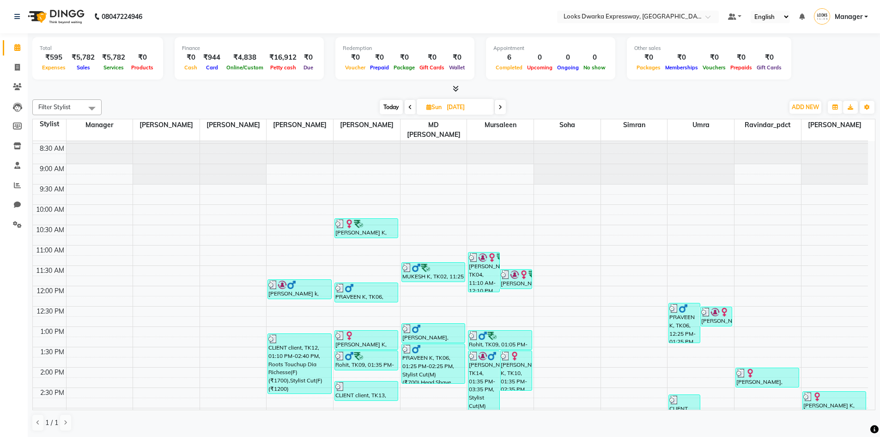
scroll to position [46, 0]
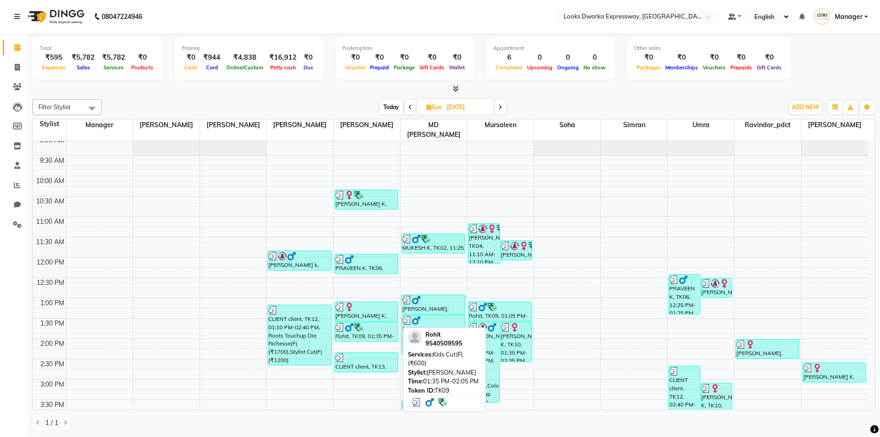
click at [358, 323] on div "Rohit, TK09, 01:35 PM-02:05 PM, Kids Cut(F) (₹600)" at bounding box center [366, 331] width 63 height 19
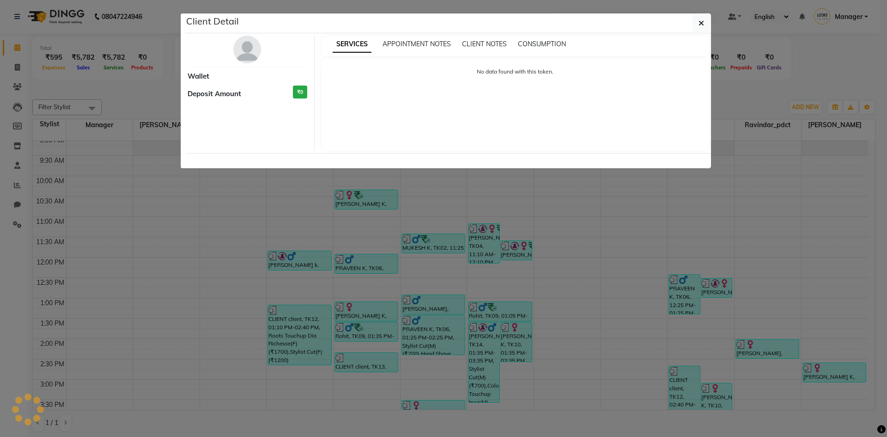
select select "3"
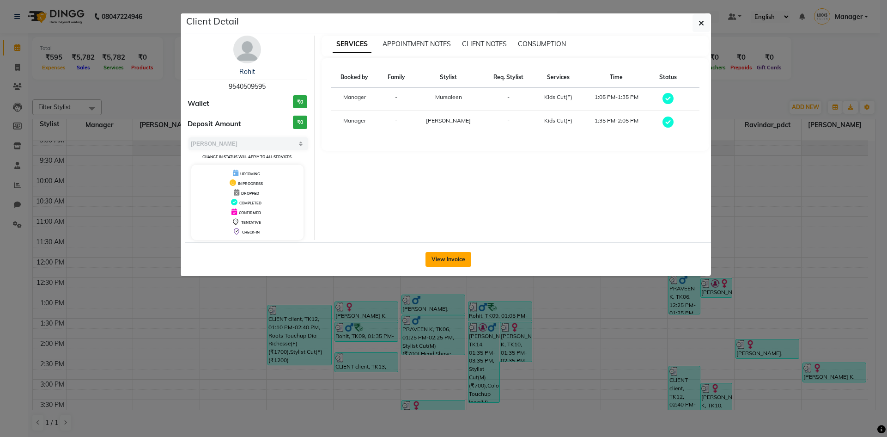
click at [452, 258] on button "View Invoice" at bounding box center [449, 259] width 46 height 15
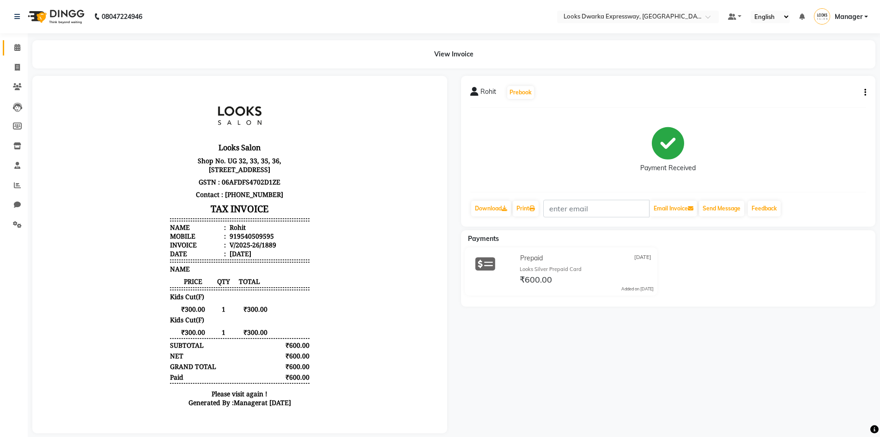
scroll to position [7, 0]
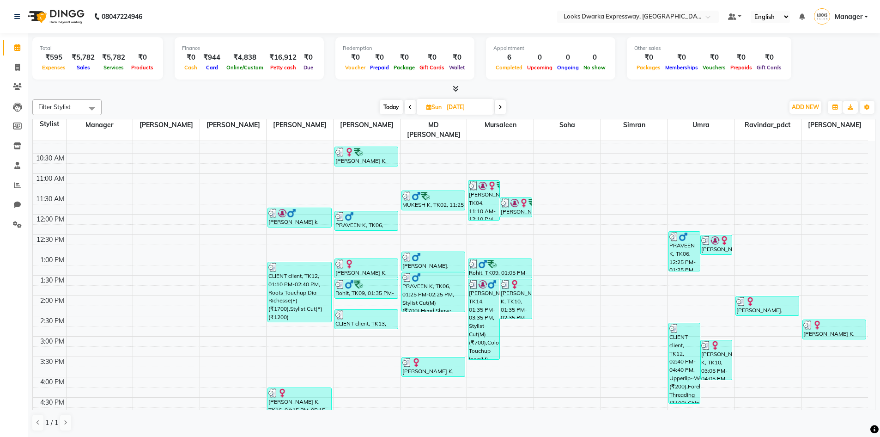
scroll to position [92, 0]
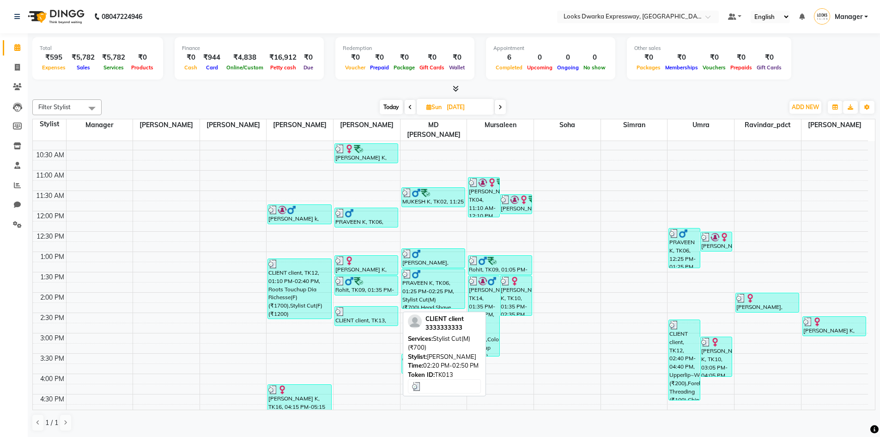
click at [366, 311] on div "CLIENT client, TK13, 02:20 PM-02:50 PM, Stylist Cut(M) (₹700)" at bounding box center [366, 315] width 63 height 19
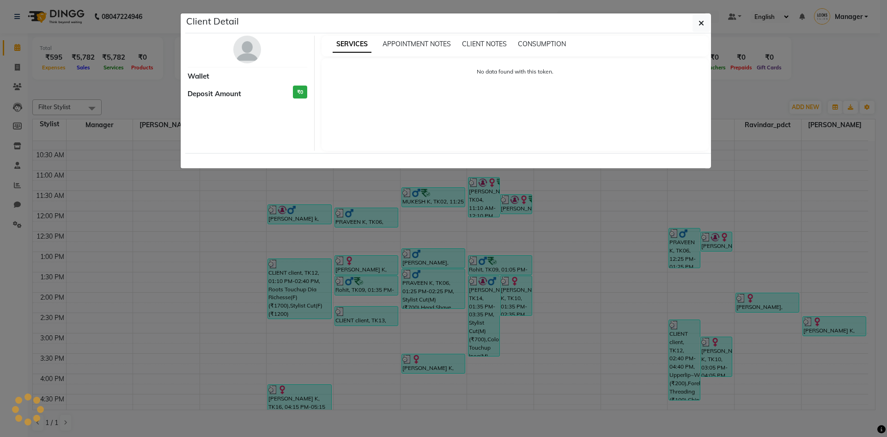
select select "3"
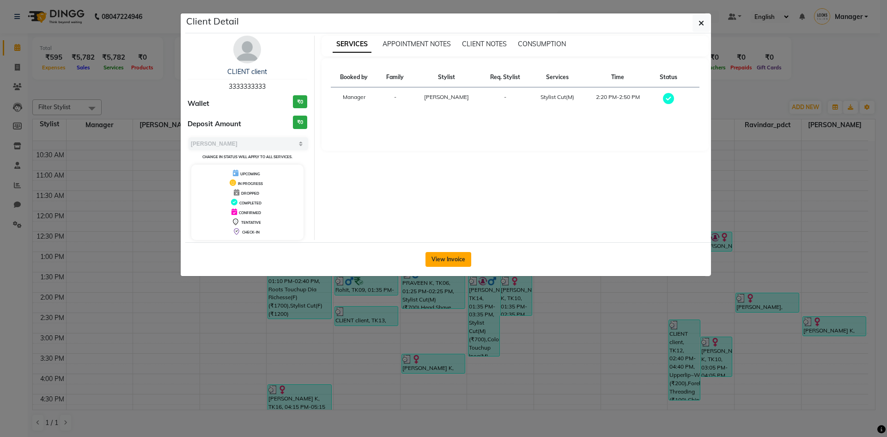
click at [441, 261] on button "View Invoice" at bounding box center [449, 259] width 46 height 15
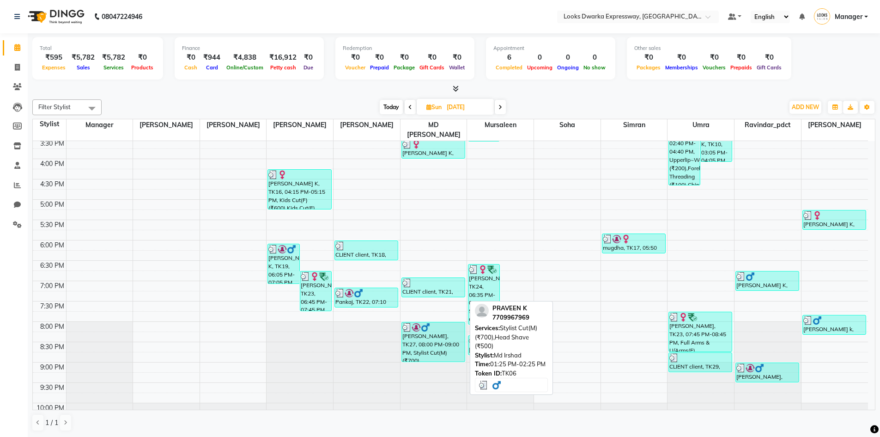
scroll to position [323, 0]
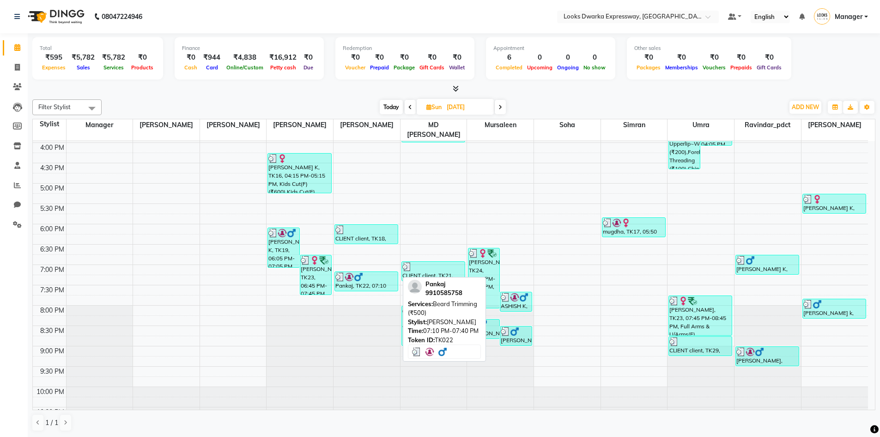
click at [360, 281] on link "Pankaj, TK22, 07:10 PM-07:40 PM, Beard Trimming (₹500)" at bounding box center [367, 281] width 64 height 20
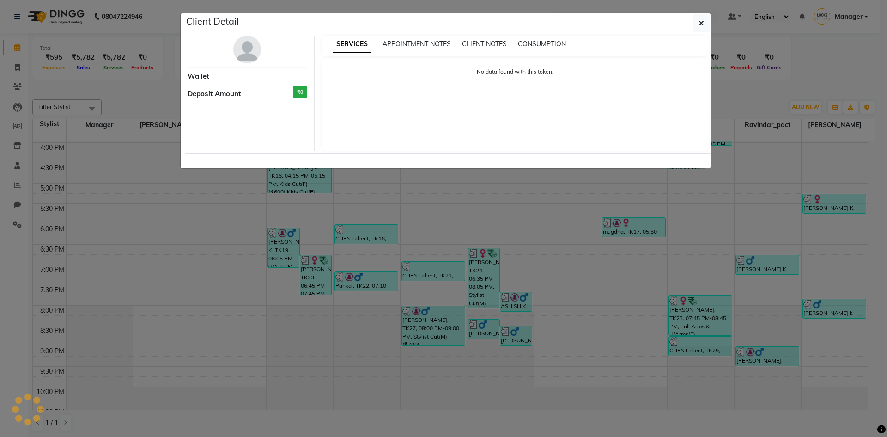
select select "3"
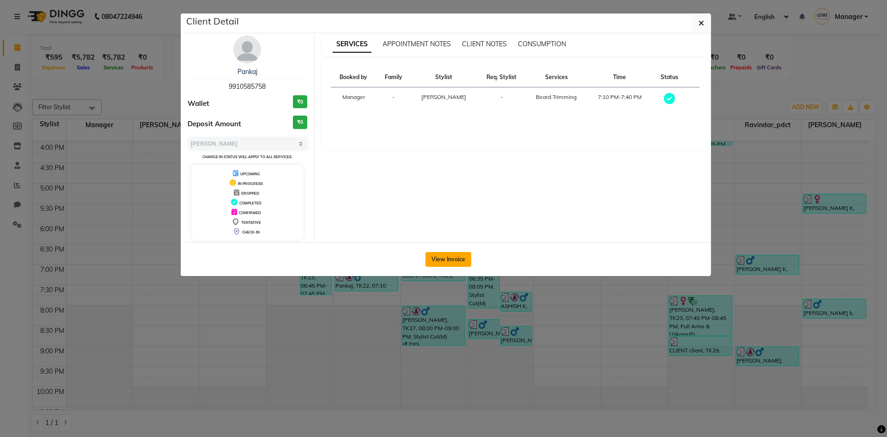
click at [457, 255] on button "View Invoice" at bounding box center [449, 259] width 46 height 15
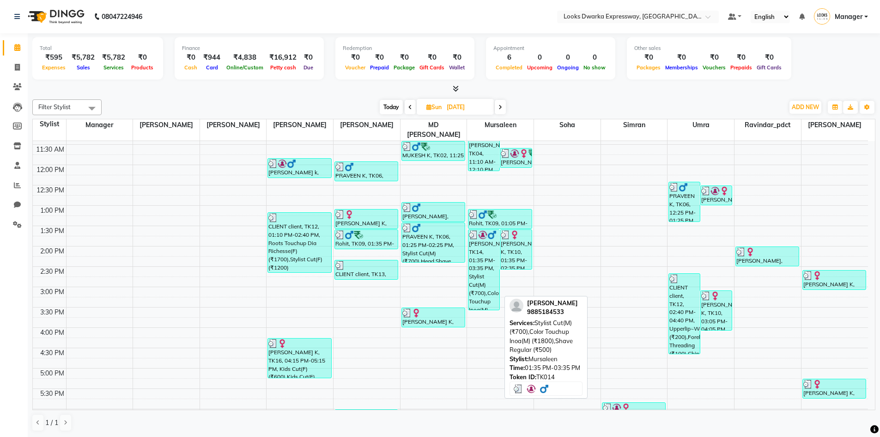
scroll to position [92, 0]
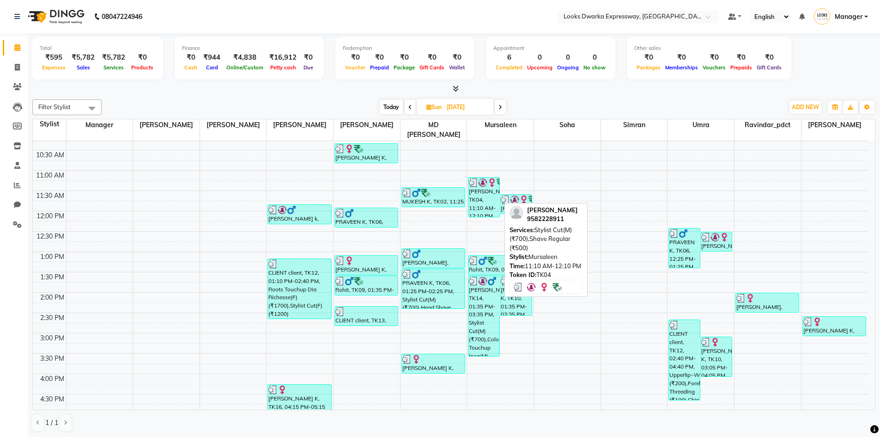
click at [473, 187] on div "Ankita Batra, TK04, 11:10 AM-12:10 PM, Stylist Cut(M) (₹700),Shave Regular (₹50…" at bounding box center [484, 196] width 31 height 39
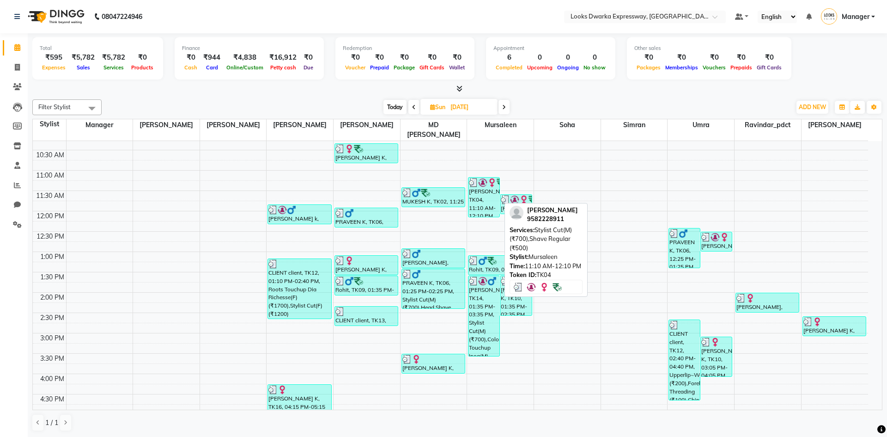
select select "3"
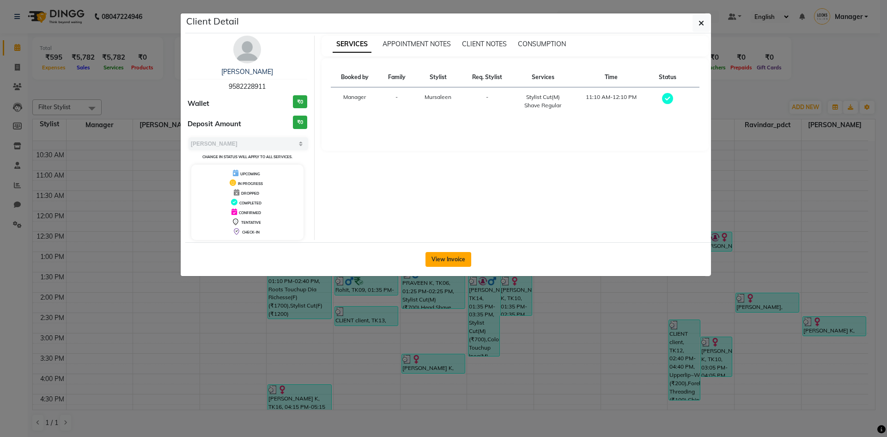
click at [458, 259] on button "View Invoice" at bounding box center [449, 259] width 46 height 15
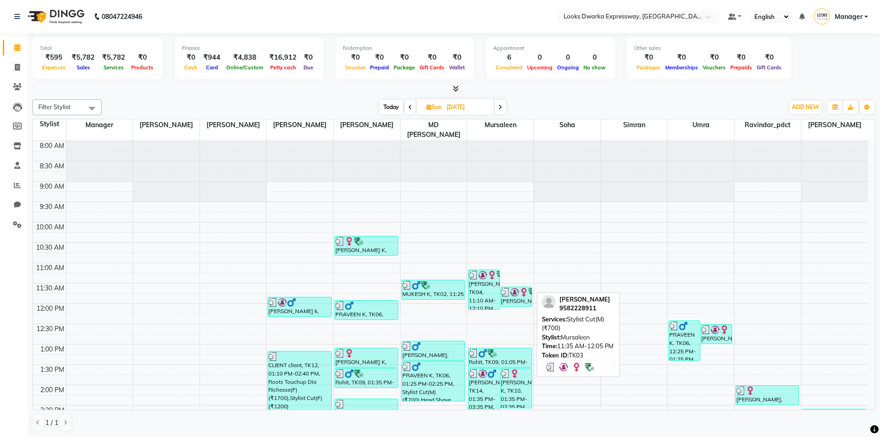
click at [520, 295] on div "Ankita Batra, TK03, 11:35 AM-12:05 PM, Stylist Cut(M) (₹700)" at bounding box center [515, 296] width 31 height 19
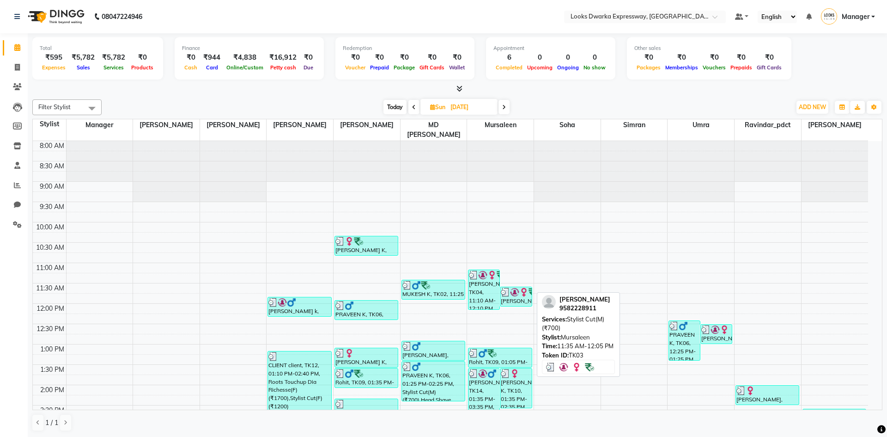
select select "3"
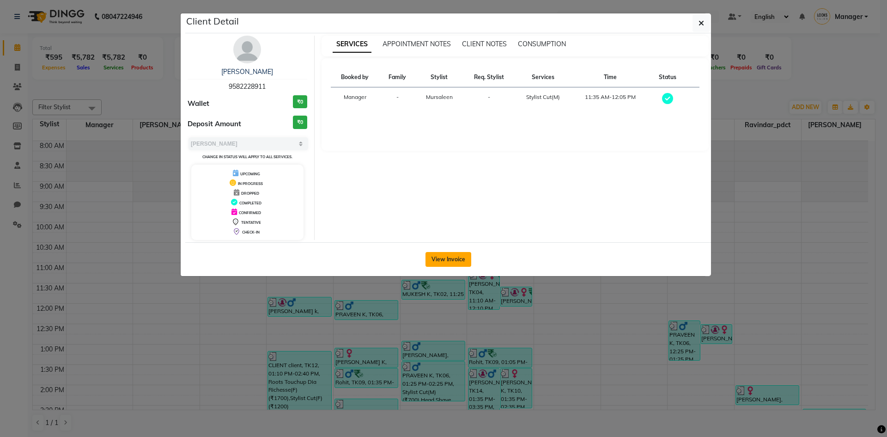
click at [465, 262] on button "View Invoice" at bounding box center [449, 259] width 46 height 15
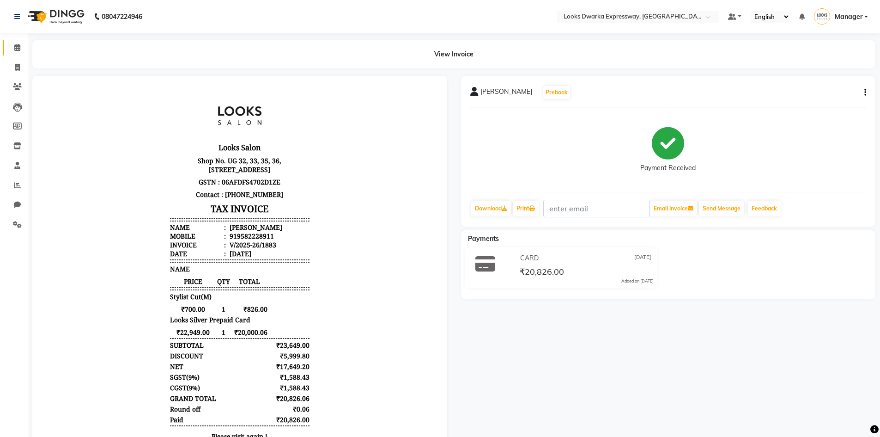
scroll to position [81, 0]
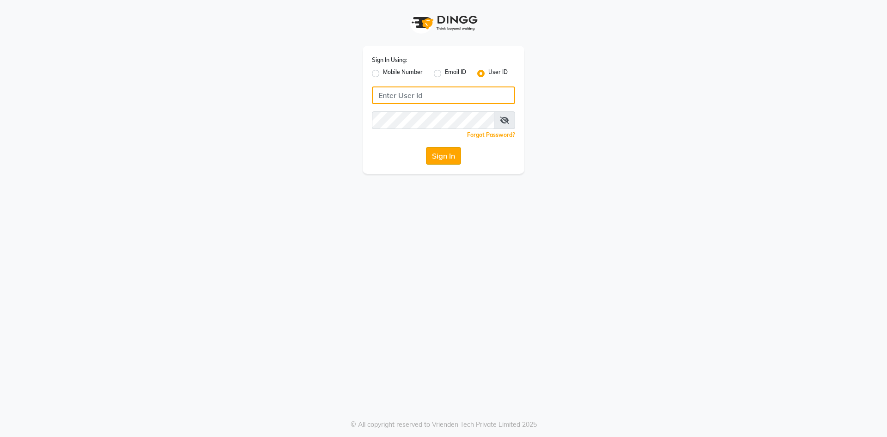
type input "e2600-01"
click at [438, 164] on button "Sign In" at bounding box center [443, 156] width 35 height 18
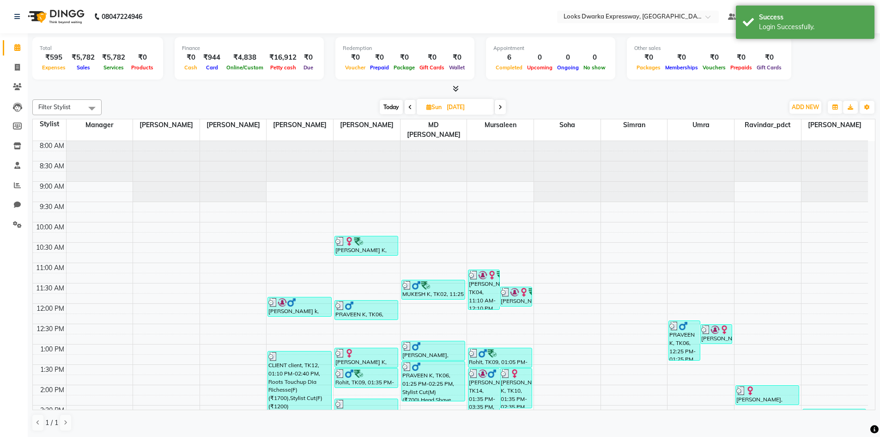
click at [505, 107] on span at bounding box center [500, 107] width 11 height 14
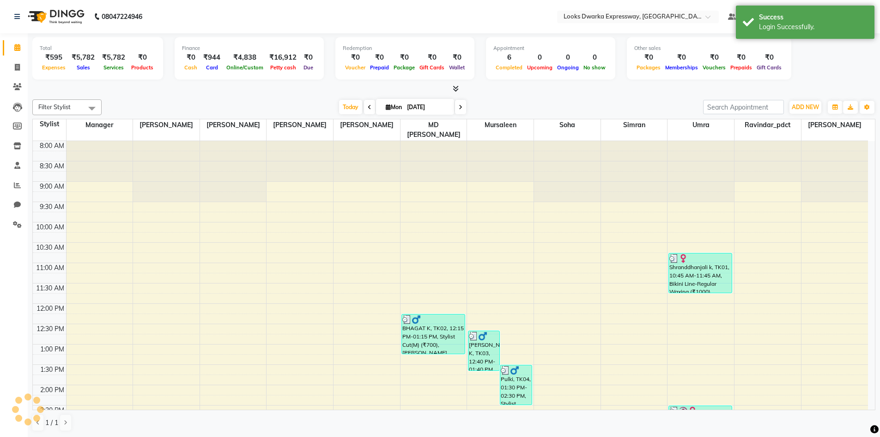
scroll to position [331, 0]
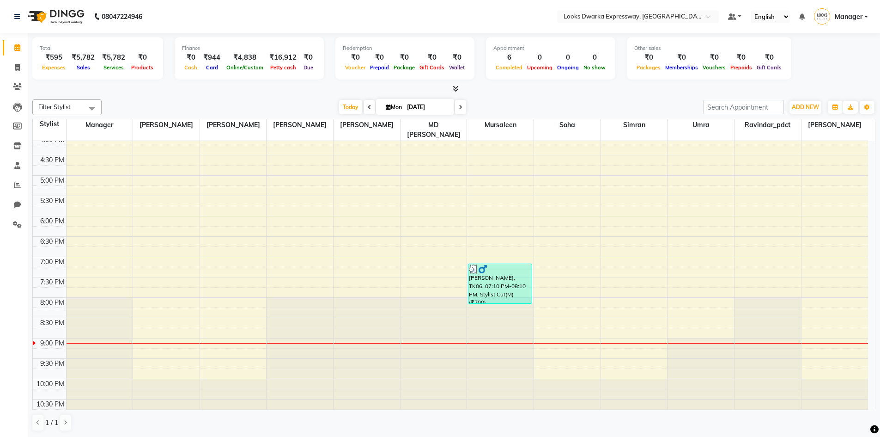
click at [368, 107] on icon at bounding box center [370, 107] width 4 height 6
type input "[DATE]"
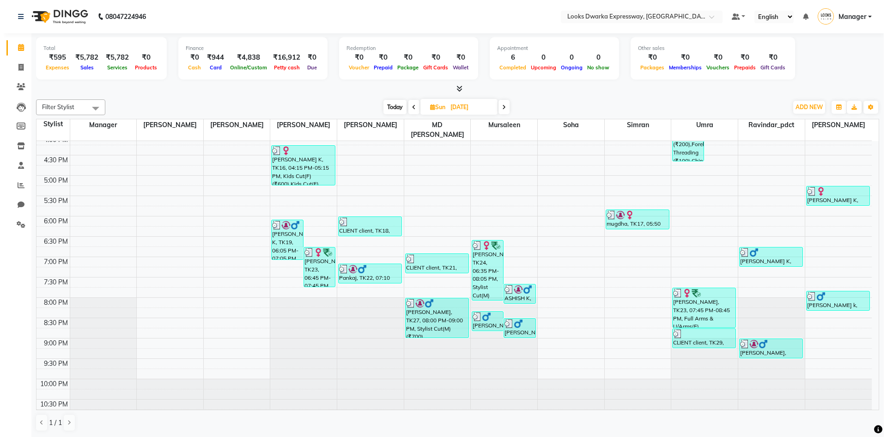
scroll to position [0, 0]
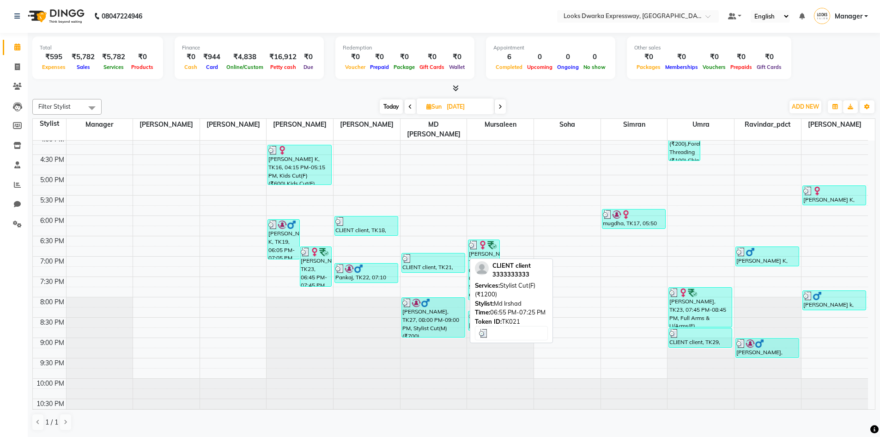
click at [441, 258] on div "CLIENT client, TK21, 06:55 PM-07:25 PM, Stylist Cut(F) (₹1200)" at bounding box center [433, 262] width 63 height 19
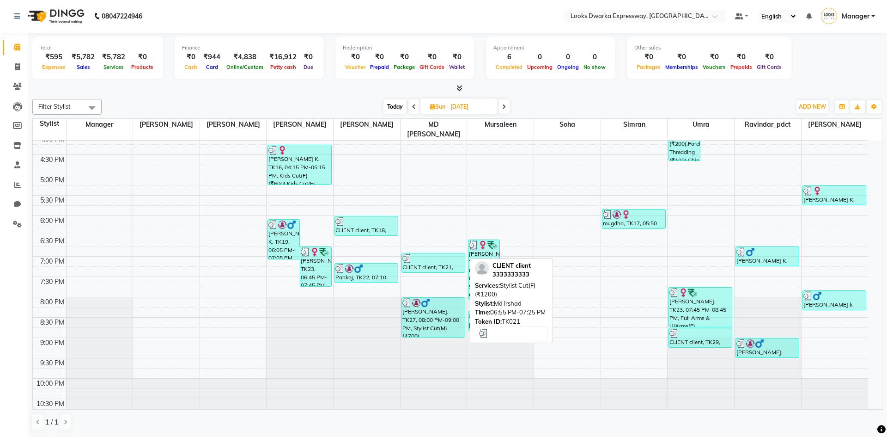
select select "3"
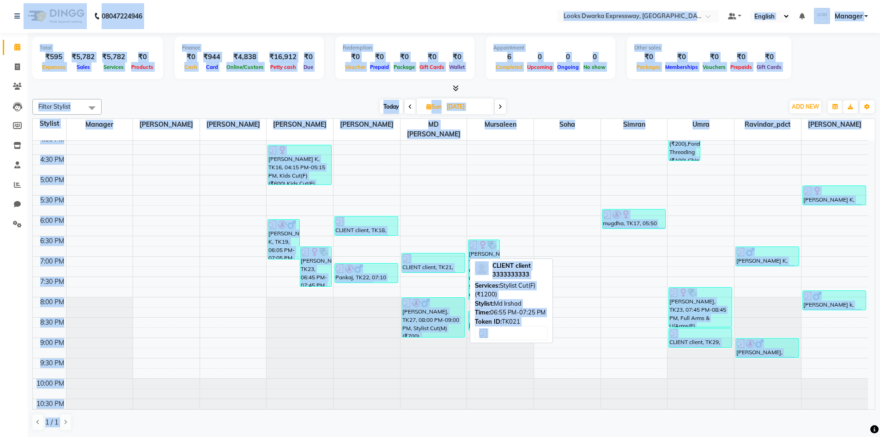
click at [442, 258] on div "CLIENT client, TK21, 06:55 PM-07:25 PM, Stylist Cut(F) (₹1200)" at bounding box center [433, 262] width 63 height 19
select select "3"
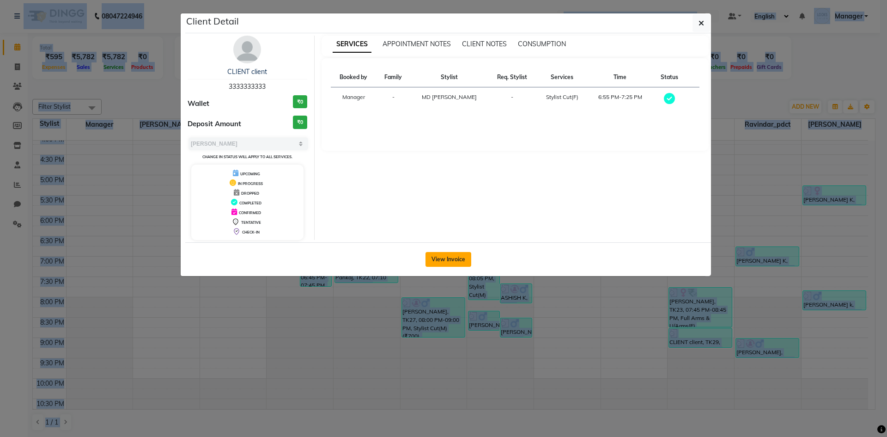
click at [443, 257] on button "View Invoice" at bounding box center [449, 259] width 46 height 15
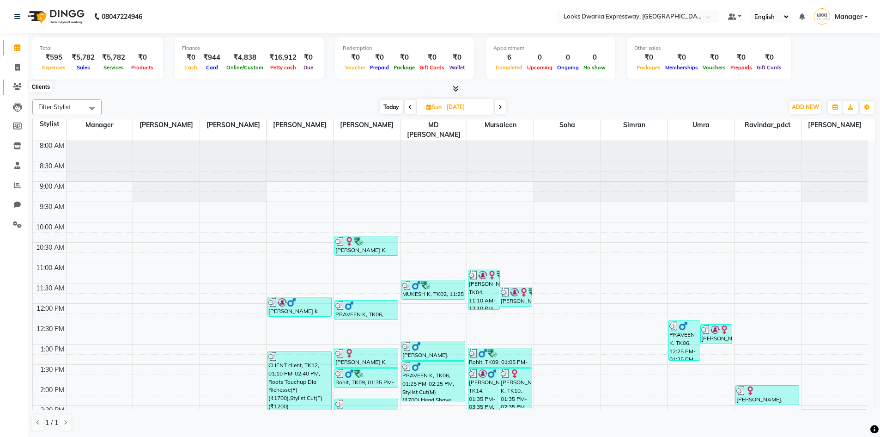
click at [12, 83] on span at bounding box center [17, 87] width 16 height 11
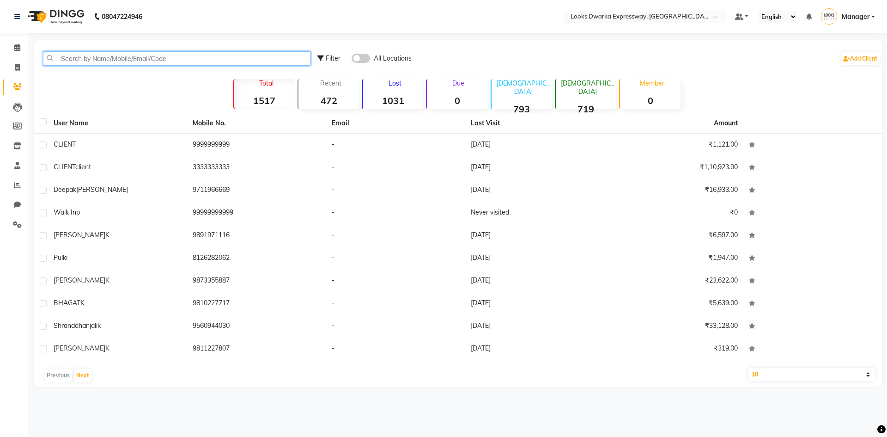
click at [184, 55] on input "text" at bounding box center [177, 58] width 268 height 14
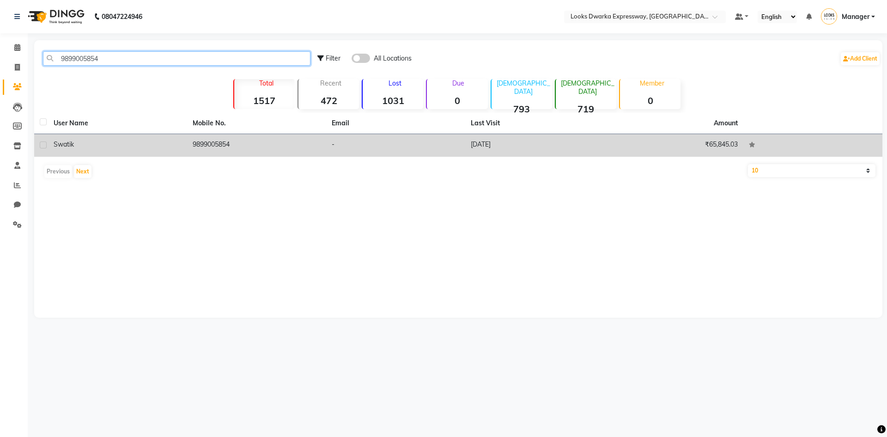
type input "9899005854"
click at [236, 144] on td "9899005854" at bounding box center [256, 145] width 139 height 23
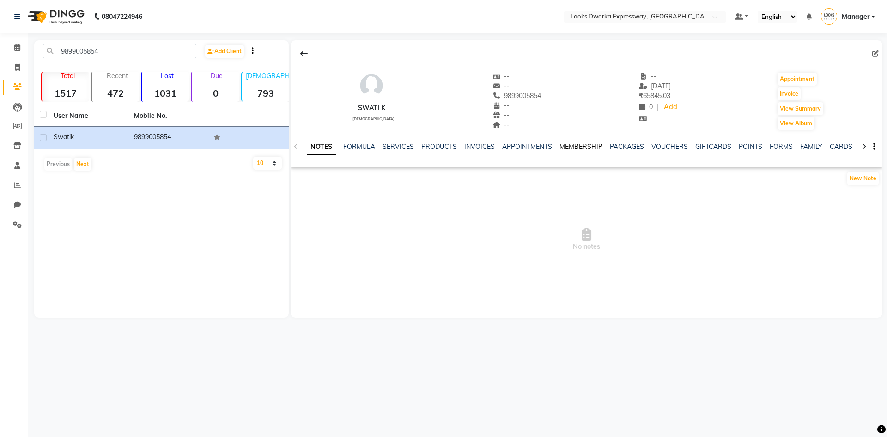
click at [564, 145] on link "MEMBERSHIP" at bounding box center [581, 146] width 43 height 8
click at [808, 145] on link "CARDS" at bounding box center [803, 146] width 23 height 8
click at [703, 144] on link "FAMILY" at bounding box center [714, 146] width 22 height 8
click at [690, 142] on link "FORMS" at bounding box center [691, 146] width 23 height 8
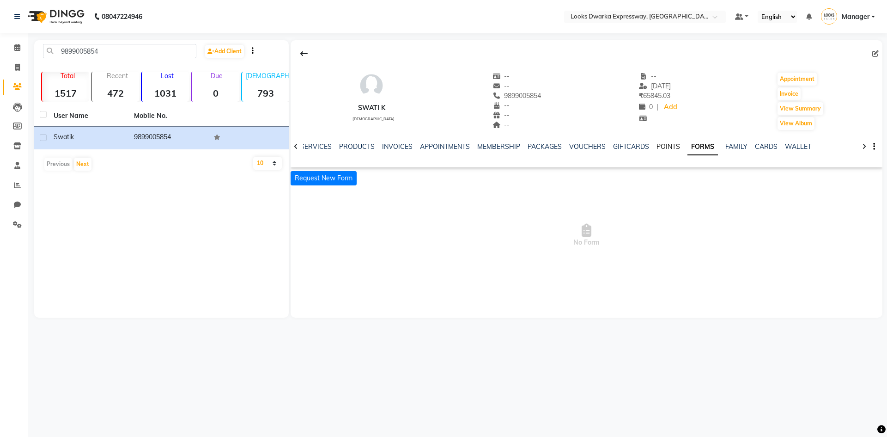
click at [663, 144] on link "POINTS" at bounding box center [669, 146] width 24 height 8
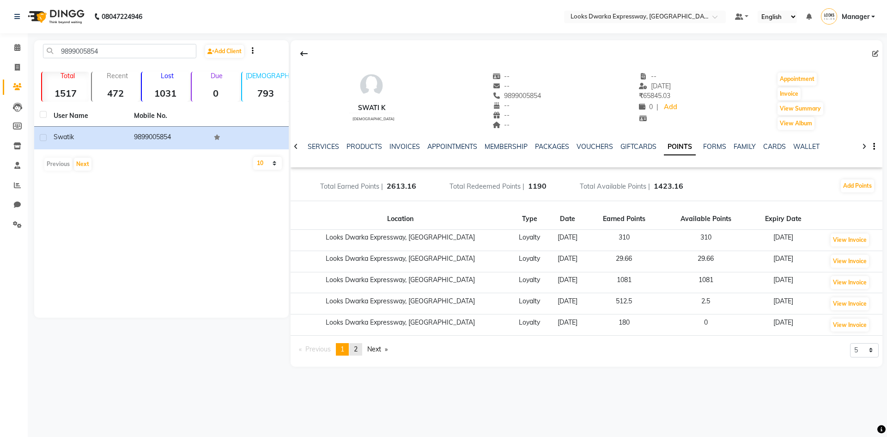
click at [356, 347] on span "2" at bounding box center [356, 349] width 4 height 8
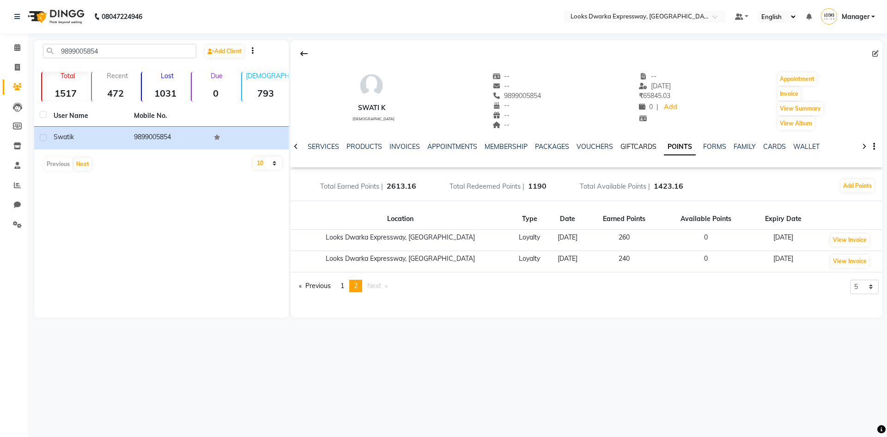
click at [630, 146] on link "GIFTCARDS" at bounding box center [639, 146] width 36 height 8
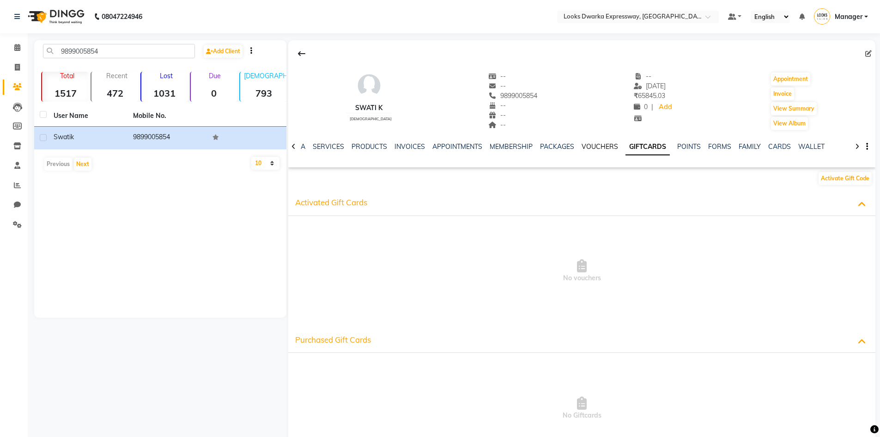
click at [601, 145] on link "VOUCHERS" at bounding box center [600, 146] width 37 height 8
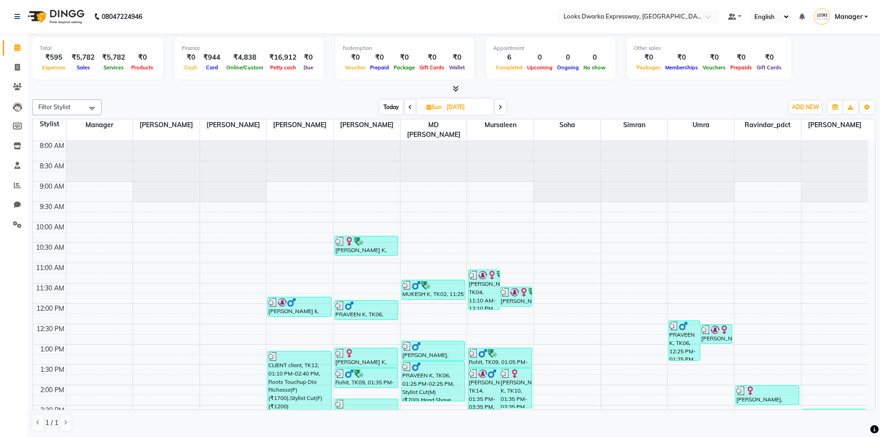
click at [500, 108] on icon at bounding box center [501, 107] width 4 height 6
type input "[DATE]"
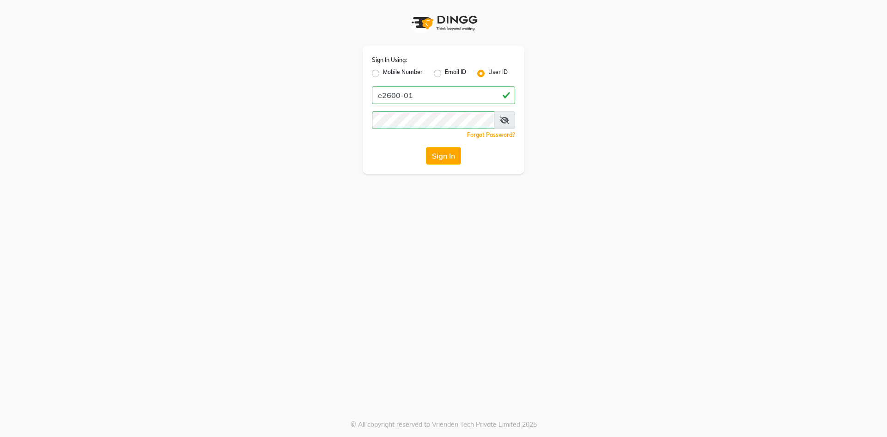
click at [454, 161] on button "Sign In" at bounding box center [443, 156] width 35 height 18
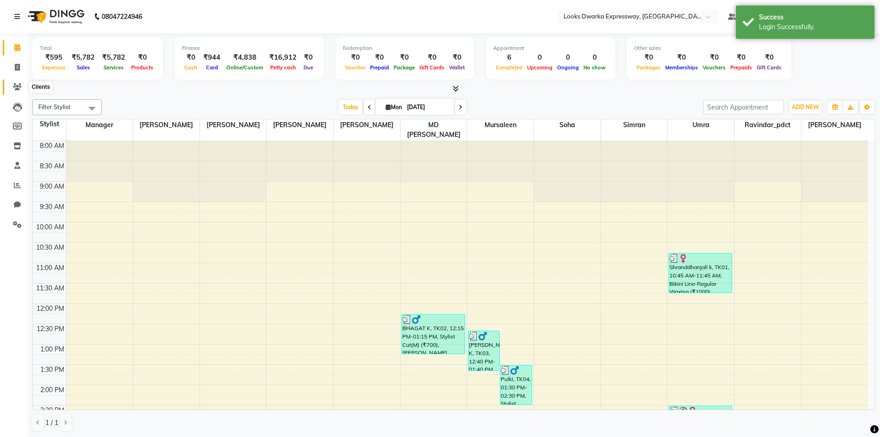
click at [21, 86] on icon at bounding box center [17, 86] width 9 height 7
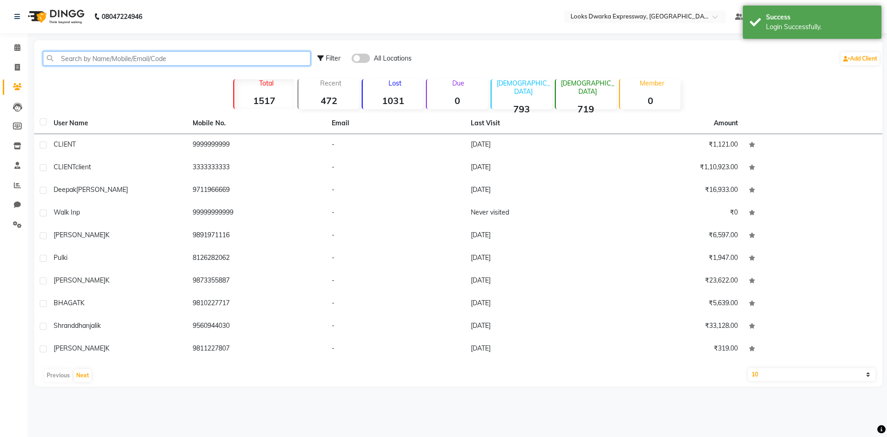
click at [98, 57] on input "text" at bounding box center [177, 58] width 268 height 14
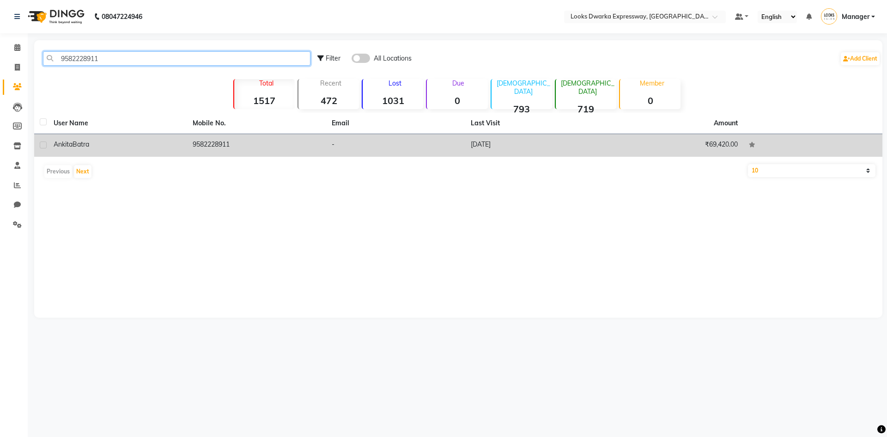
type input "9582228911"
click at [195, 143] on td "9582228911" at bounding box center [256, 145] width 139 height 23
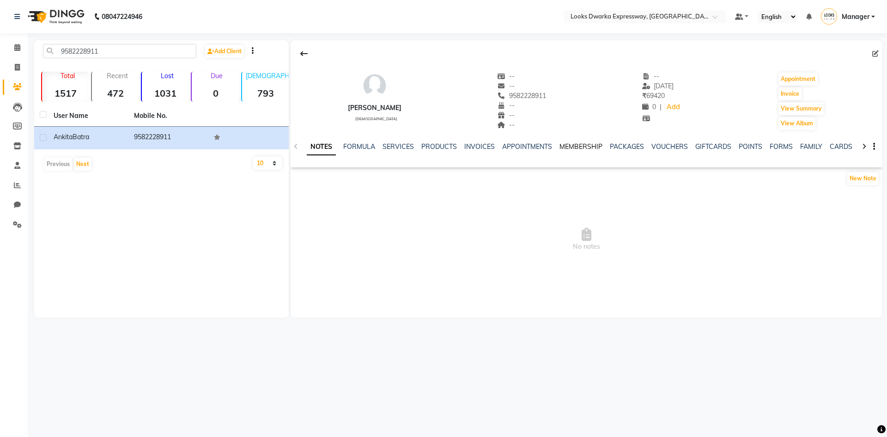
click at [589, 146] on link "MEMBERSHIP" at bounding box center [581, 146] width 43 height 8
click at [588, 146] on link "PACKAGES" at bounding box center [589, 146] width 34 height 8
click at [622, 147] on link "VOUCHERS" at bounding box center [624, 146] width 37 height 8
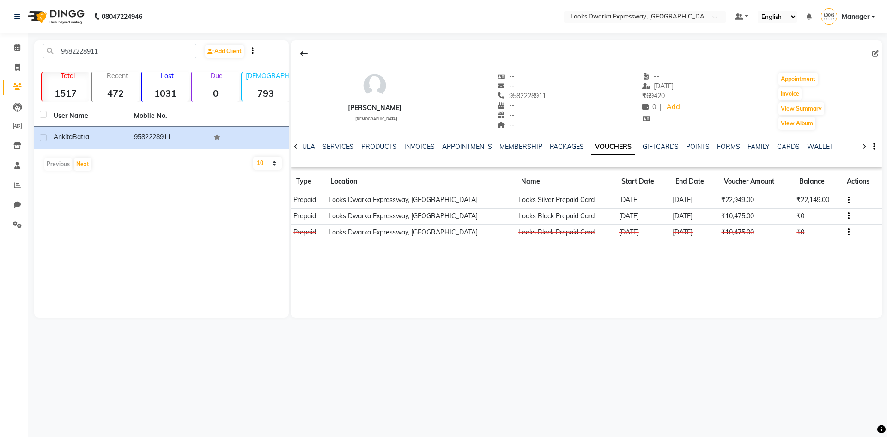
click at [376, 202] on td "Looks Dwarka Expressway, [GEOGRAPHIC_DATA]" at bounding box center [420, 200] width 190 height 16
click at [848, 201] on icon "button" at bounding box center [849, 200] width 2 height 0
click at [826, 201] on td "Redemption History" at bounding box center [803, 200] width 58 height 11
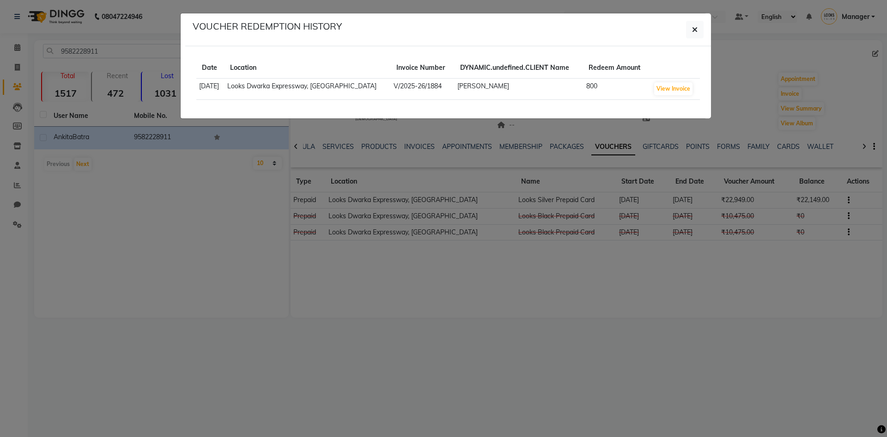
click at [200, 177] on ngb-modal-window "VOUCHER REDEMPTION HISTORY Date Location Invoice Number DYNAMIC.undefined.CLIEN…" at bounding box center [443, 218] width 887 height 437
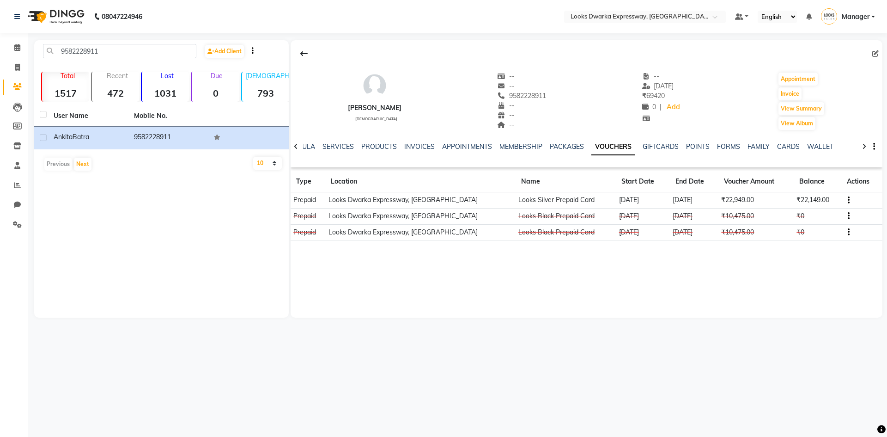
click at [624, 201] on td "[DATE]" at bounding box center [643, 200] width 54 height 16
click at [670, 210] on td "[DATE]" at bounding box center [694, 216] width 49 height 16
click at [670, 205] on td "[DATE]" at bounding box center [694, 200] width 49 height 16
click at [719, 202] on td "₹22,949.00" at bounding box center [756, 200] width 75 height 16
click at [704, 209] on td "[DATE]" at bounding box center [694, 216] width 49 height 16
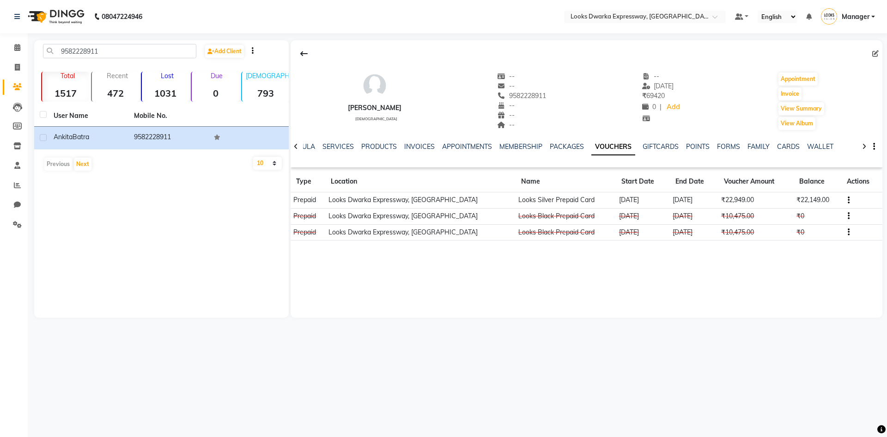
click at [848, 201] on icon "button" at bounding box center [849, 200] width 2 height 0
click at [811, 203] on td "Redemption History" at bounding box center [803, 200] width 58 height 11
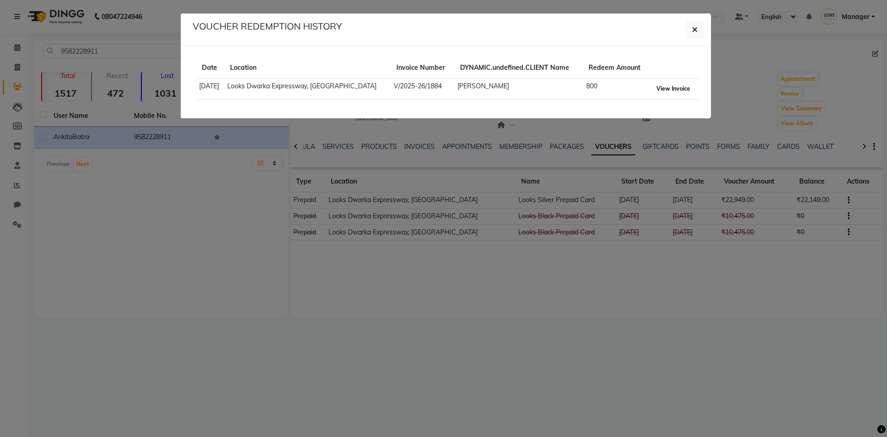
click at [666, 87] on button "View Invoice" at bounding box center [673, 88] width 38 height 13
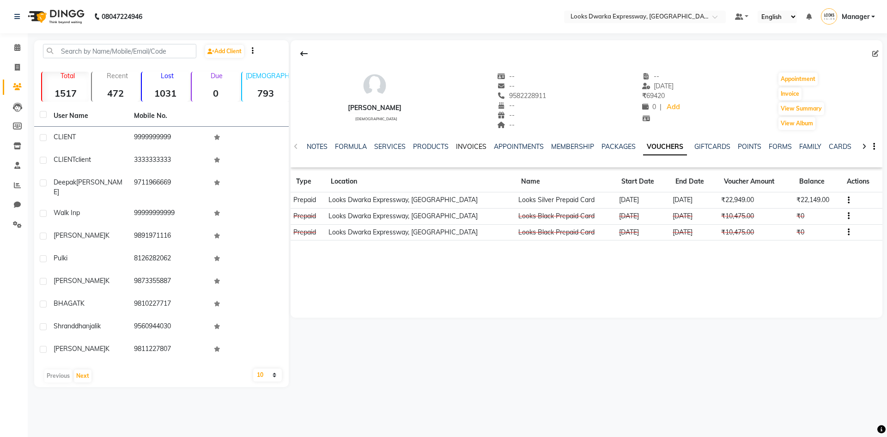
click at [465, 148] on link "INVOICES" at bounding box center [471, 146] width 30 height 8
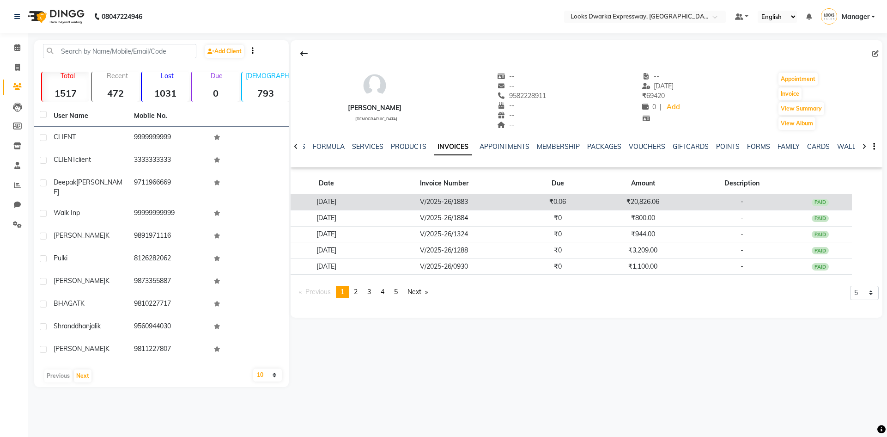
click at [361, 202] on td "[DATE]" at bounding box center [327, 202] width 72 height 16
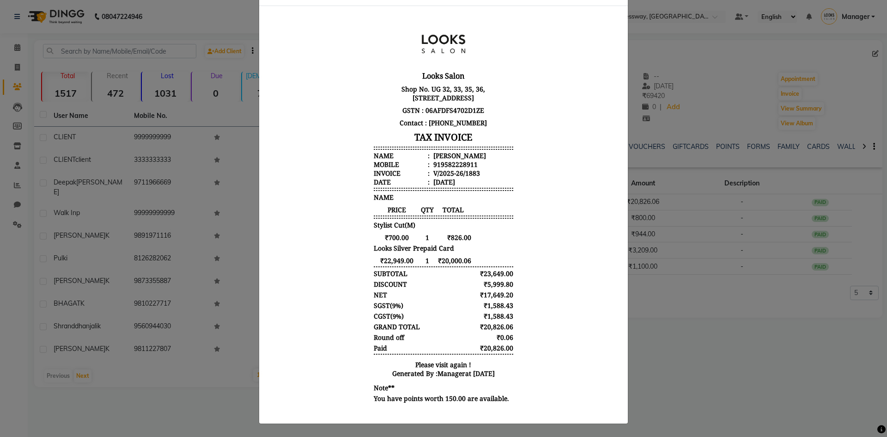
scroll to position [49, 0]
click at [643, 37] on ngb-modal-window "INVOICE View Invoice Close" at bounding box center [443, 218] width 887 height 437
